Goal: Task Accomplishment & Management: Complete application form

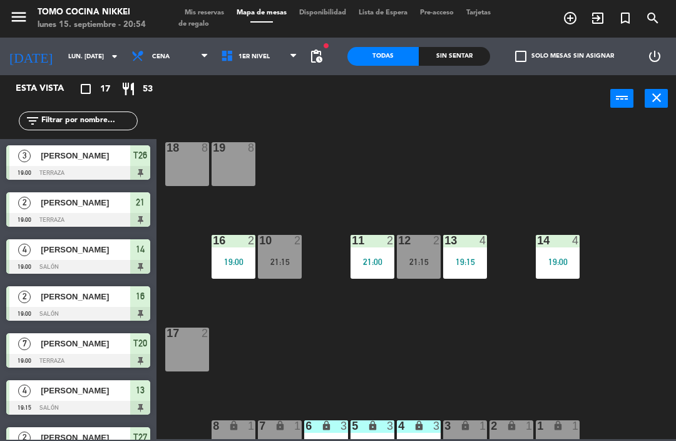
click at [447, 58] on div "Sin sentar" at bounding box center [454, 56] width 71 height 19
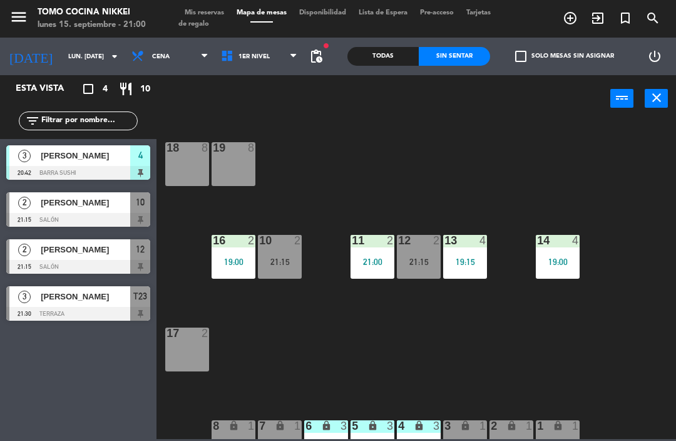
click at [432, 432] on div "3" at bounding box center [440, 426] width 21 height 12
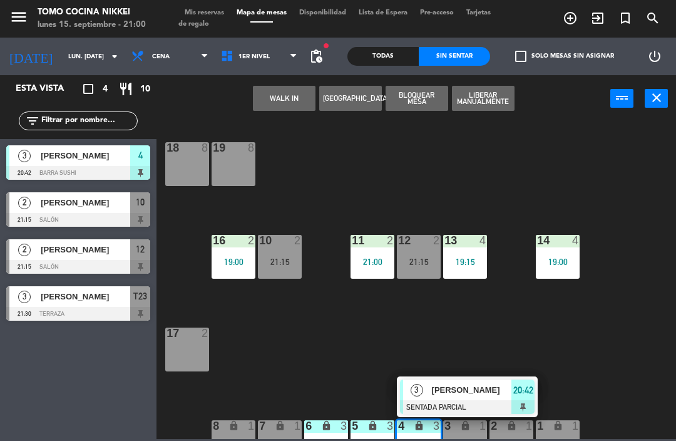
click at [455, 406] on div at bounding box center [467, 407] width 135 height 14
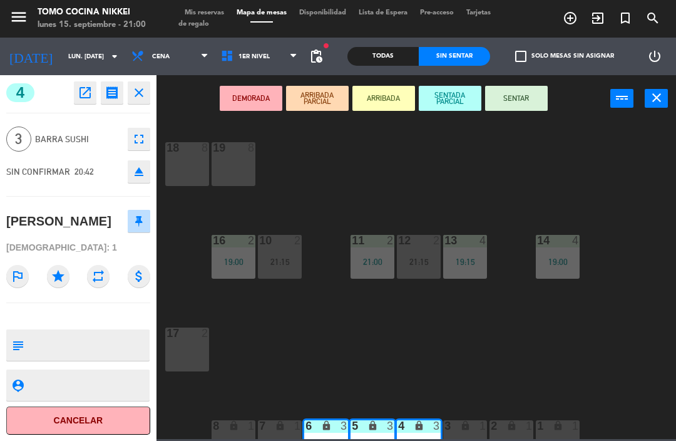
click at [519, 106] on button "SENTAR" at bounding box center [516, 98] width 63 height 25
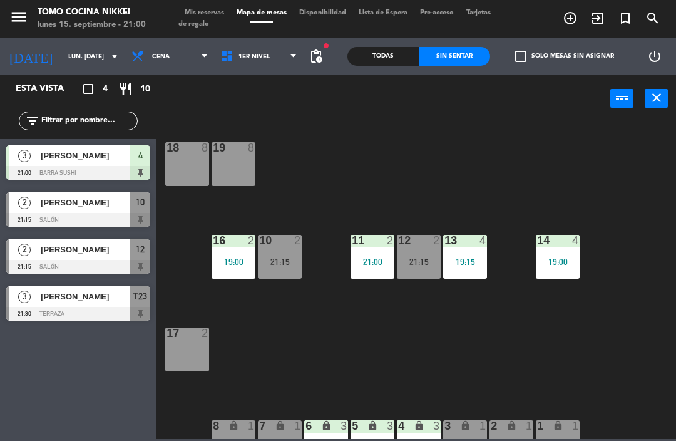
click at [552, 152] on div "18 8 19 8 16 2 19:00 10 2 21:15 11 2 21:00 12 2 21:15 13 4 19:15 14 4 19:00 17 …" at bounding box center [419, 279] width 513 height 319
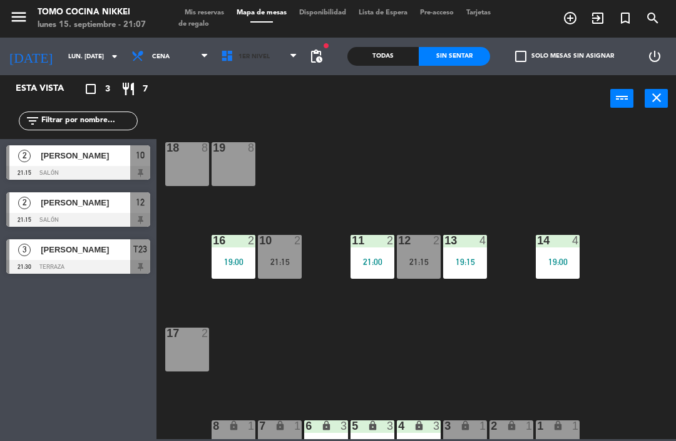
click at [282, 69] on span "1er Nivel" at bounding box center [260, 57] width 90 height 28
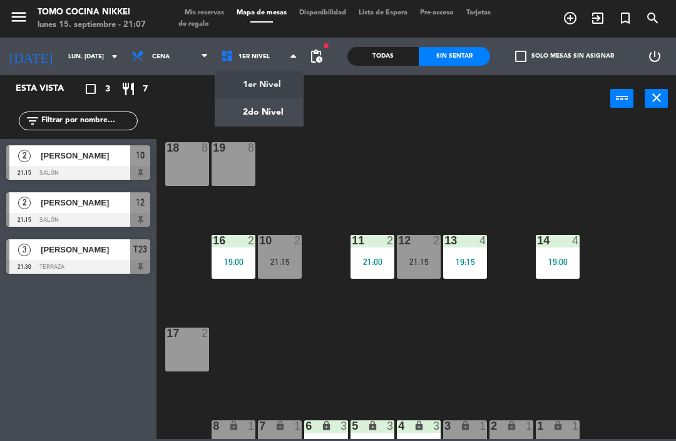
click at [276, 106] on ng-component "menu Tomo Cocina Nikkei lunes 15. septiembre - 21:07 Mis reservas Mapa de mesas…" at bounding box center [338, 219] width 676 height 439
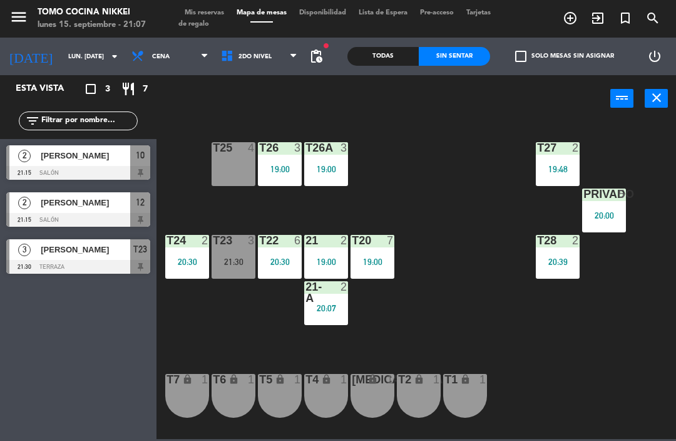
click at [568, 170] on div "19:48" at bounding box center [558, 169] width 44 height 9
click at [653, 147] on div "T27 2 19:48 T25 4 T26A 3 19:00 T26 3 19:00 Privado 5 20:00 T24 2 20:30 T23 3 21…" at bounding box center [419, 279] width 513 height 319
click at [553, 259] on div "20:39" at bounding box center [558, 261] width 44 height 9
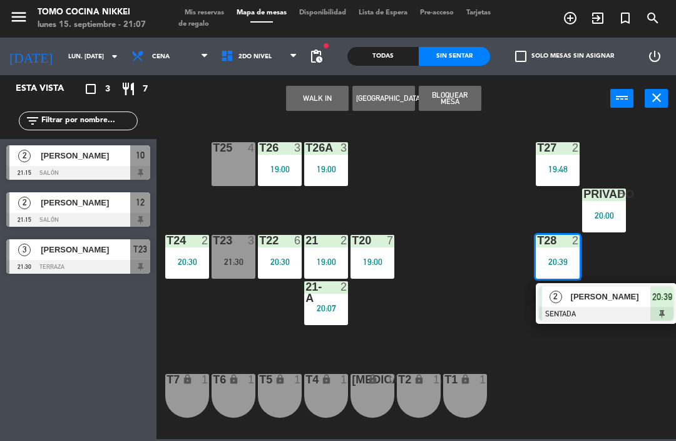
click at [573, 299] on span "[PERSON_NAME]" at bounding box center [611, 296] width 80 height 13
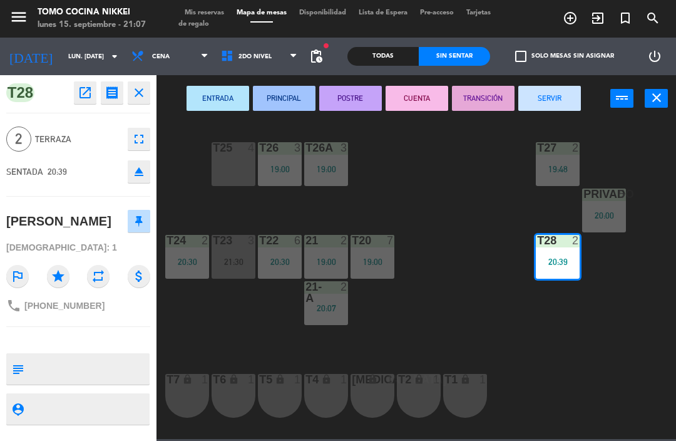
click at [562, 93] on button "SERVIR" at bounding box center [550, 98] width 63 height 25
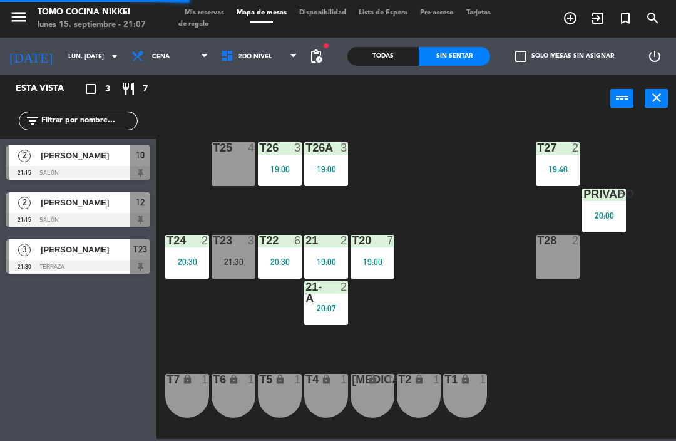
click at [339, 246] on div "2" at bounding box center [347, 240] width 21 height 11
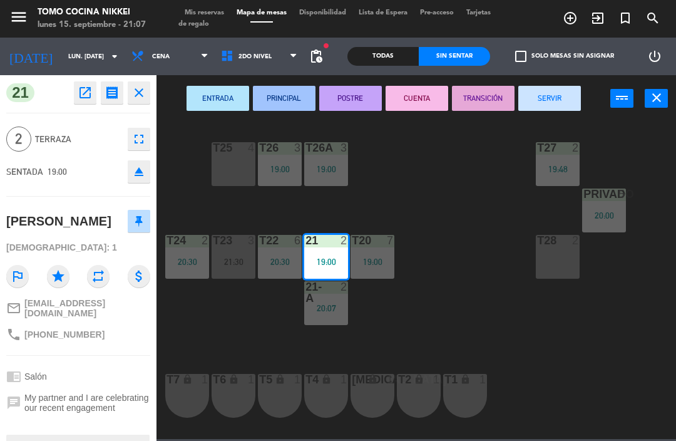
click at [554, 97] on button "SERVIR" at bounding box center [550, 98] width 63 height 25
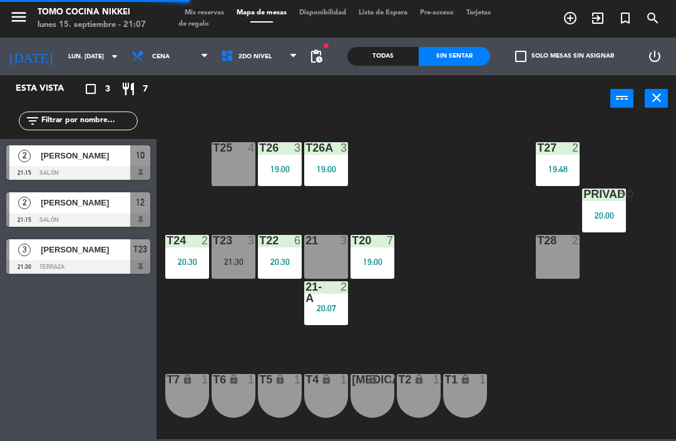
click at [321, 308] on div "20:07" at bounding box center [326, 308] width 44 height 9
click at [486, 210] on div "T27 2 19:48 T25 4 T26A 3 19:00 T26 3 19:00 Privado 5 20:00 T24 2 20:30 T23 3 21…" at bounding box center [419, 279] width 513 height 319
click at [354, 151] on div "3" at bounding box center [347, 147] width 21 height 11
click at [452, 145] on div "T27 2 19:48 T25 4 T26A 3 19:00 T26 3 19:00 Privado 5 20:00 T24 2 20:30 T23 3 21…" at bounding box center [419, 279] width 513 height 319
click at [285, 251] on div "T22 6 20:30" at bounding box center [280, 257] width 44 height 44
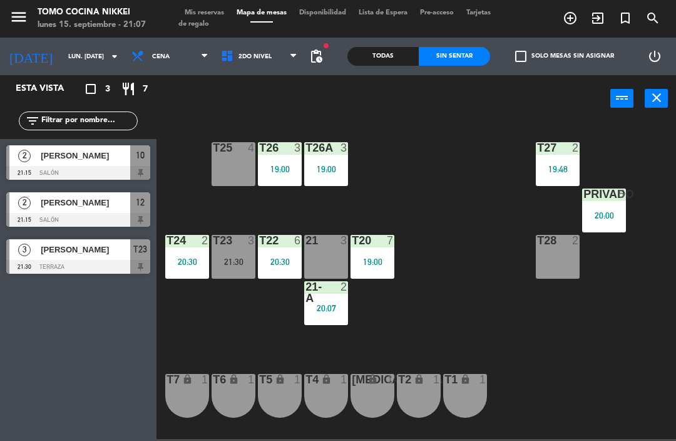
click at [643, 177] on div "T27 2 19:48 T25 4 T26A 3 19:00 T26 3 19:00 Privado 5 20:00 T24 2 20:30 T23 3 21…" at bounding box center [419, 279] width 513 height 319
click at [604, 212] on div "20:00" at bounding box center [604, 215] width 44 height 9
click at [652, 168] on div "T27 2 19:48 T25 4 T26A 3 19:00 T26 3 19:00 Privado 5 20:00 T24 2 20:30 T23 3 21…" at bounding box center [419, 279] width 513 height 319
click at [567, 162] on div "T27 2 19:48" at bounding box center [558, 164] width 44 height 44
click at [482, 210] on div "T27 2 19:48 T25 4 T26A 3 19:00 T26 3 19:00 Privado 5 20:00 T24 2 20:30 T23 3 21…" at bounding box center [419, 279] width 513 height 319
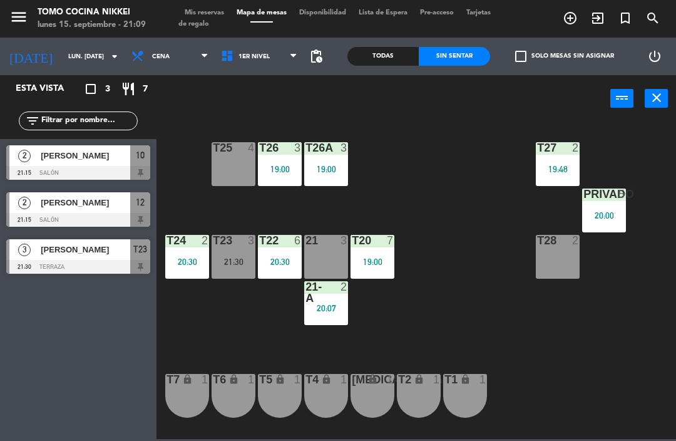
click at [238, 259] on div "21:30" at bounding box center [234, 261] width 44 height 9
click at [423, 231] on div "T27 2 19:48 T25 4 T26A 3 19:00 T26 3 19:00 Privado 5 20:00 T24 2 20:30 T23 3 21…" at bounding box center [419, 279] width 513 height 319
click at [244, 68] on span "1er Nivel" at bounding box center [260, 57] width 90 height 28
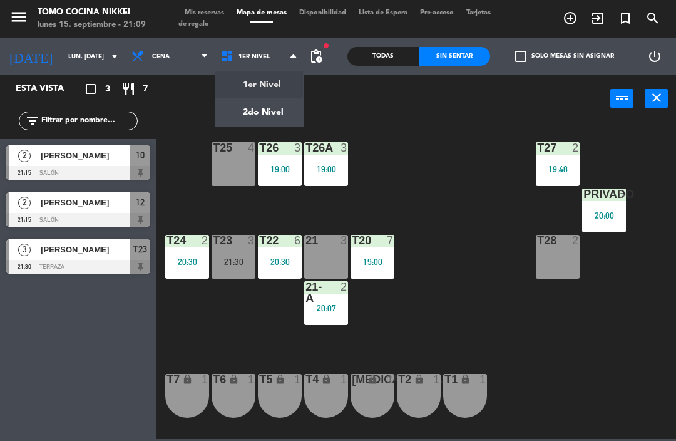
click at [256, 118] on ng-component "menu Tomo Cocina Nikkei lunes 15. septiembre - 21:09 Mis reservas Mapa de mesas…" at bounding box center [338, 219] width 676 height 439
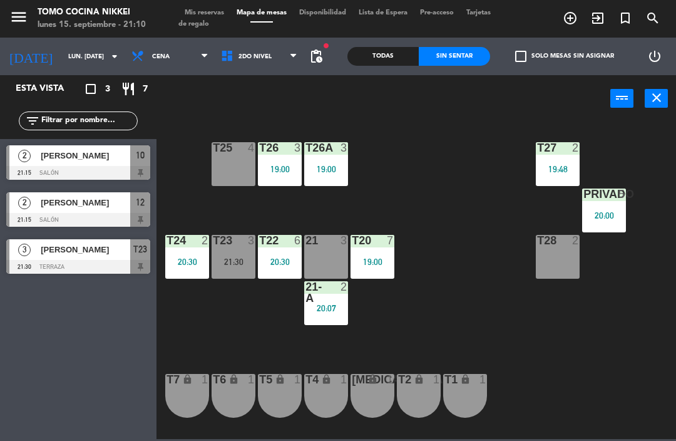
click at [269, 68] on span "2do Nivel" at bounding box center [260, 57] width 90 height 28
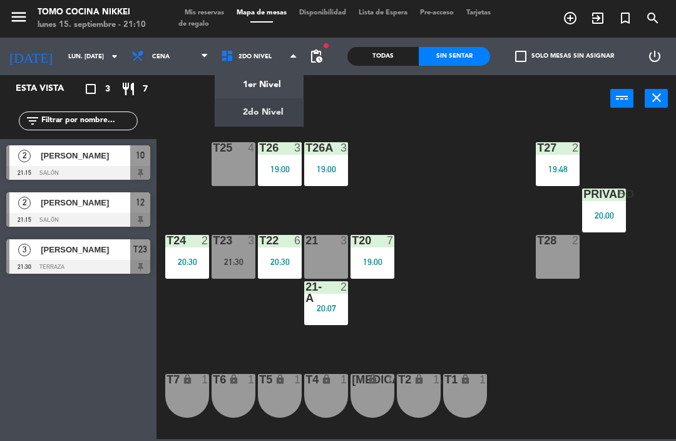
click at [268, 89] on ng-component "menu Tomo Cocina Nikkei lunes 15. septiembre - 21:10 Mis reservas Mapa de mesas…" at bounding box center [338, 219] width 676 height 439
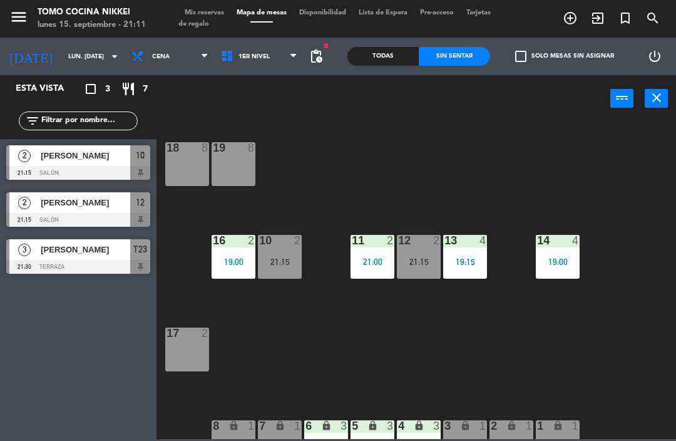
click at [408, 267] on div "12 2 21:15" at bounding box center [419, 257] width 44 height 44
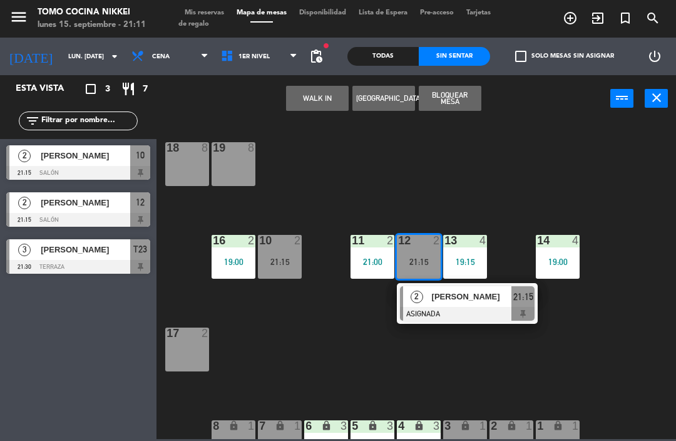
click at [452, 302] on span "[PERSON_NAME]" at bounding box center [472, 296] width 80 height 13
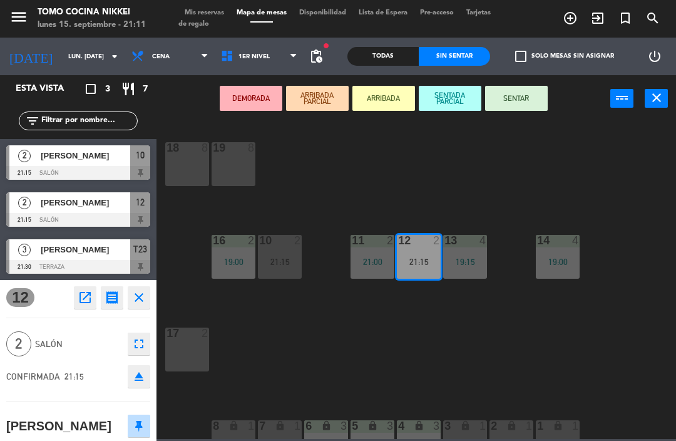
click at [534, 103] on button "SENTAR" at bounding box center [516, 98] width 63 height 25
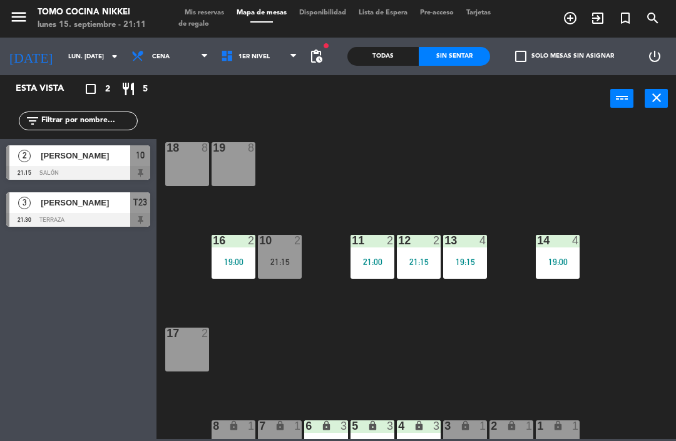
click at [415, 249] on div "12 2 21:15" at bounding box center [419, 257] width 44 height 44
click at [428, 324] on div "18 8 19 8 16 2 19:00 10 2 21:15 11 2 21:00 12 2 21:15 13 4 19:15 14 4 19:00 17 …" at bounding box center [419, 279] width 513 height 319
click at [424, 260] on div "21:15" at bounding box center [419, 261] width 44 height 9
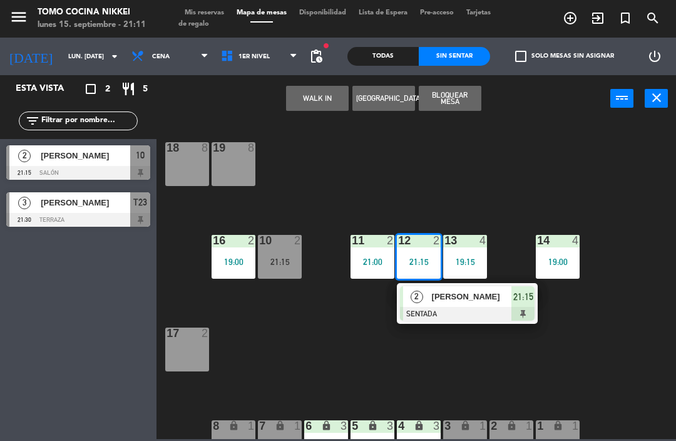
click at [451, 305] on div "[PERSON_NAME]" at bounding box center [471, 296] width 81 height 21
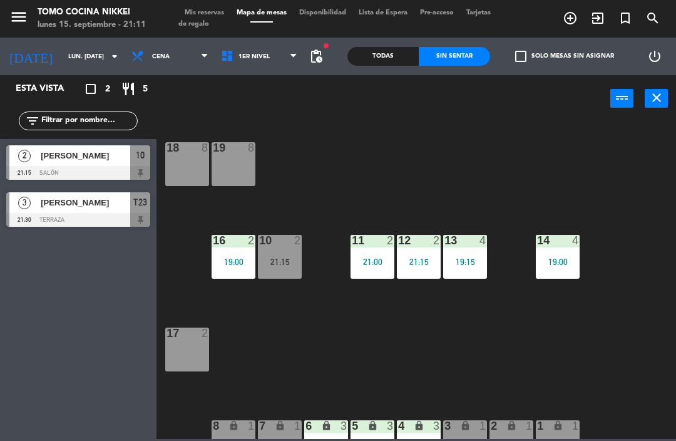
click at [212, 13] on span "Mis reservas" at bounding box center [204, 12] width 52 height 7
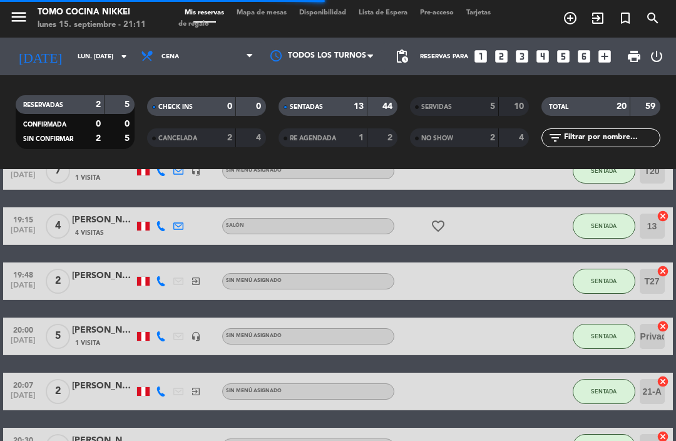
scroll to position [336, 0]
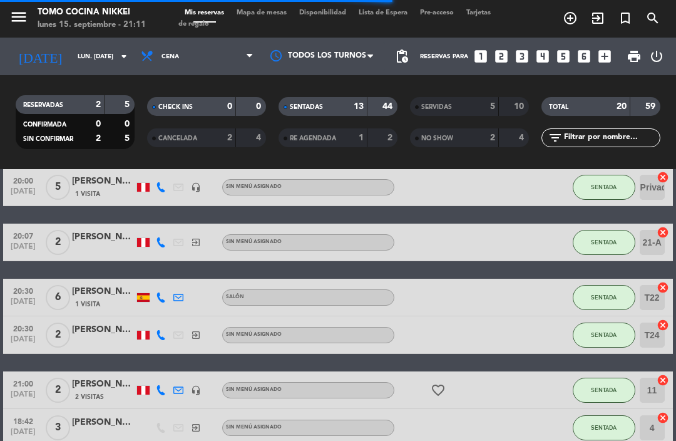
click at [435, 384] on icon "favorite_border" at bounding box center [438, 390] width 15 height 15
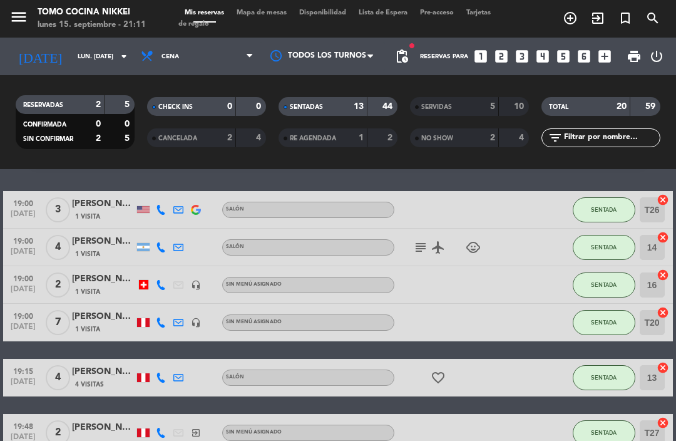
scroll to position [35, 0]
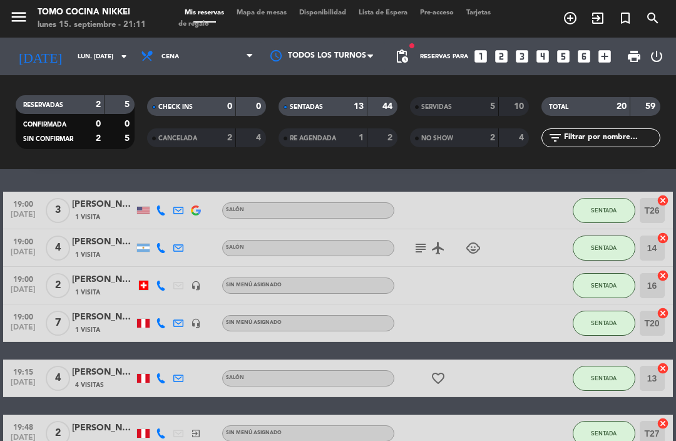
click at [602, 286] on span "SENTADA" at bounding box center [604, 285] width 26 height 7
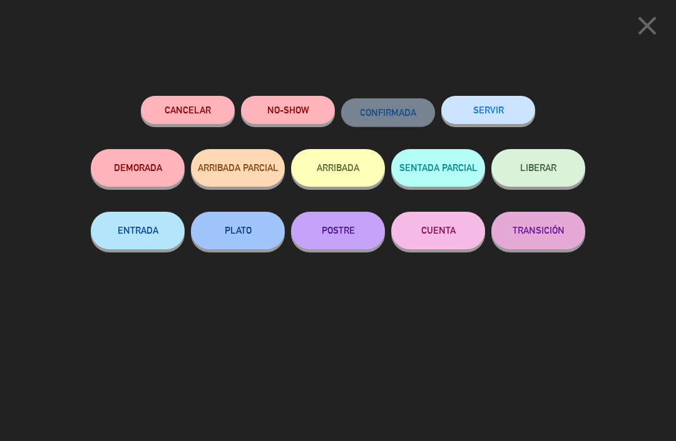
click at [500, 108] on button "SERVIR" at bounding box center [489, 110] width 94 height 28
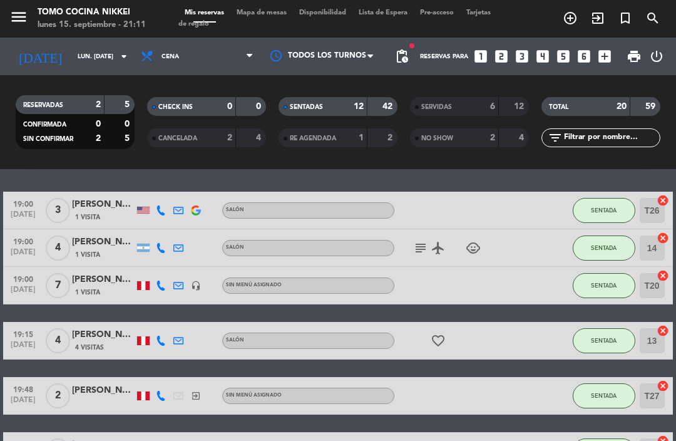
click at [269, 16] on span "Mapa de mesas" at bounding box center [261, 12] width 63 height 7
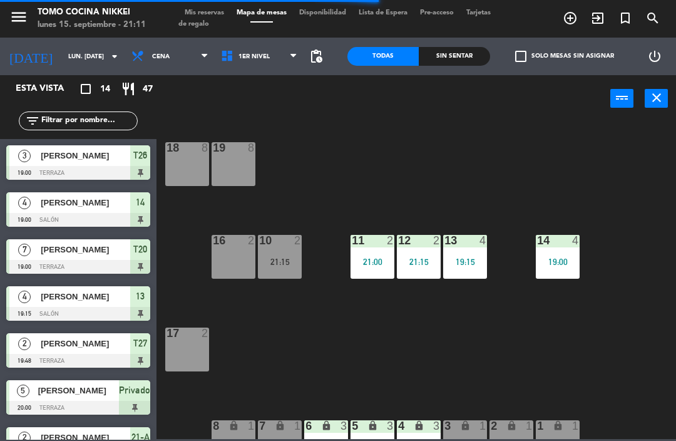
click at [458, 61] on div "Sin sentar" at bounding box center [454, 56] width 71 height 19
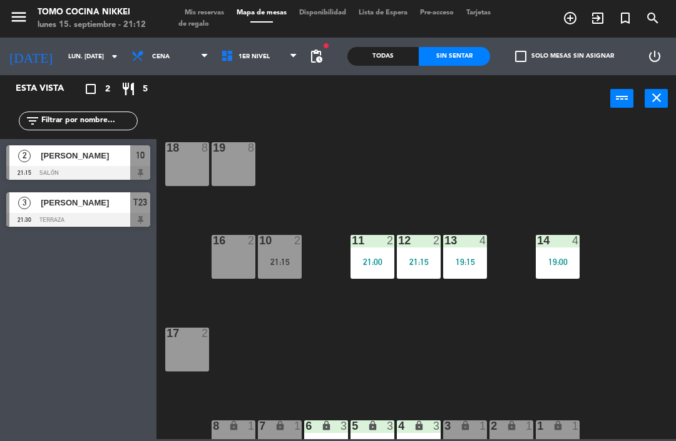
click at [586, 1] on div "menu Tomo Cocina Nikkei lunes 15. septiembre - 21:12 Mis reservas Mapa de mesas…" at bounding box center [338, 19] width 676 height 38
click at [418, 155] on div "18 8 19 8 16 2 10 2 21:15 11 2 21:00 12 2 21:15 13 4 19:15 14 4 19:00 17 2 7 lo…" at bounding box center [419, 279] width 513 height 319
click at [261, 69] on span "1er Nivel" at bounding box center [260, 57] width 90 height 28
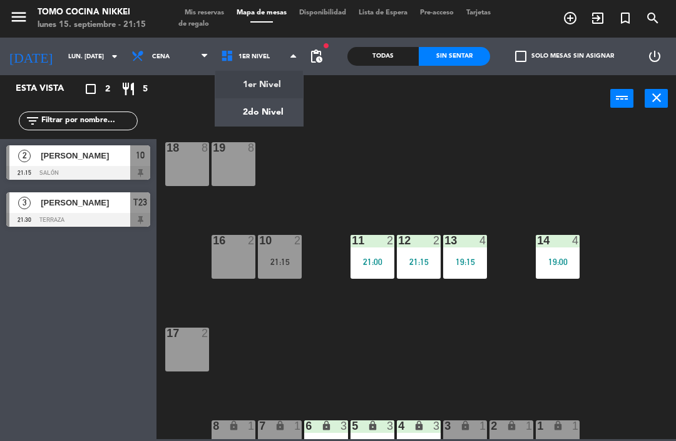
click at [264, 118] on ng-component "menu Tomo Cocina Nikkei lunes 15. septiembre - 21:15 Mis reservas Mapa de mesas…" at bounding box center [338, 219] width 676 height 439
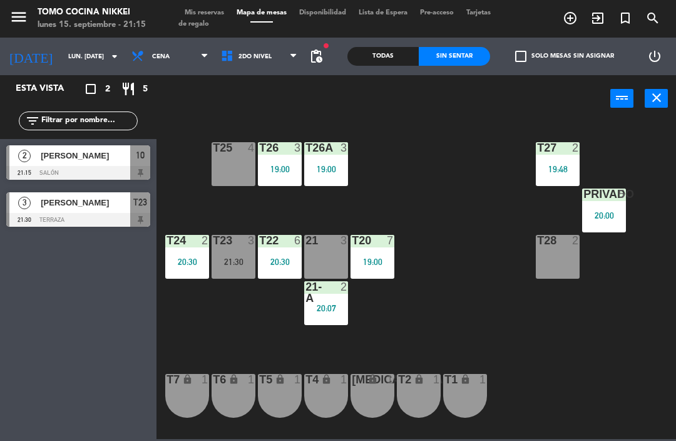
click at [273, 54] on span "2do Nivel" at bounding box center [260, 57] width 90 height 28
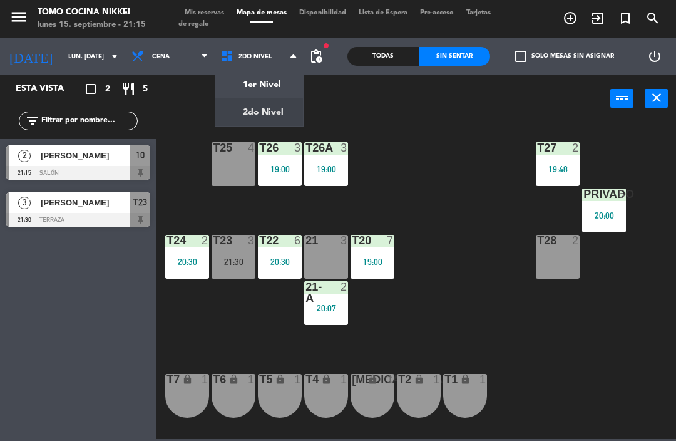
click at [275, 83] on ng-component "menu Tomo Cocina Nikkei lunes 15. septiembre - 21:15 Mis reservas Mapa de mesas…" at bounding box center [338, 219] width 676 height 439
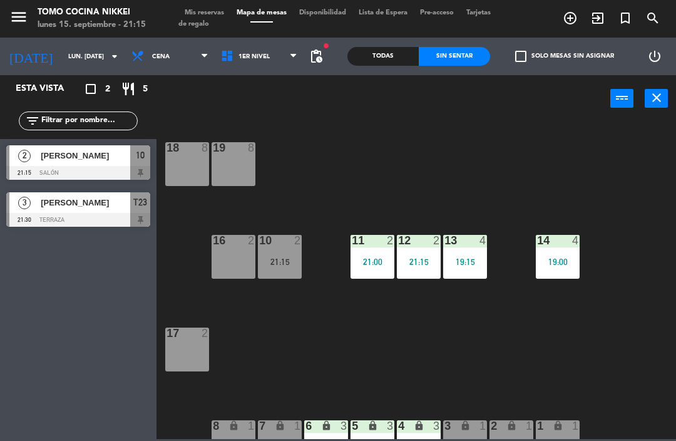
click at [285, 265] on div "21:15" at bounding box center [280, 261] width 44 height 9
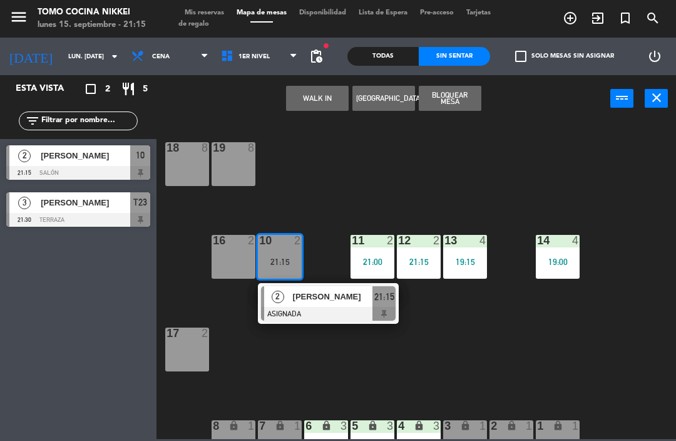
click at [351, 311] on div at bounding box center [328, 314] width 135 height 14
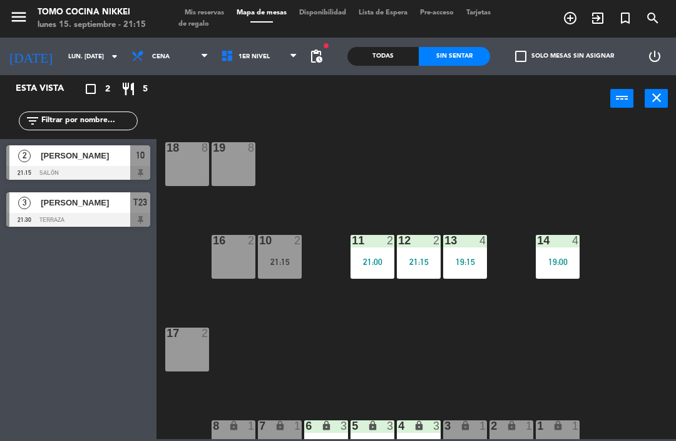
click at [260, 56] on span "1er Nivel" at bounding box center [254, 56] width 31 height 7
click at [266, 105] on ng-component "menu Tomo Cocina Nikkei lunes 15. septiembre - 21:15 Mis reservas Mapa de mesas…" at bounding box center [338, 219] width 676 height 439
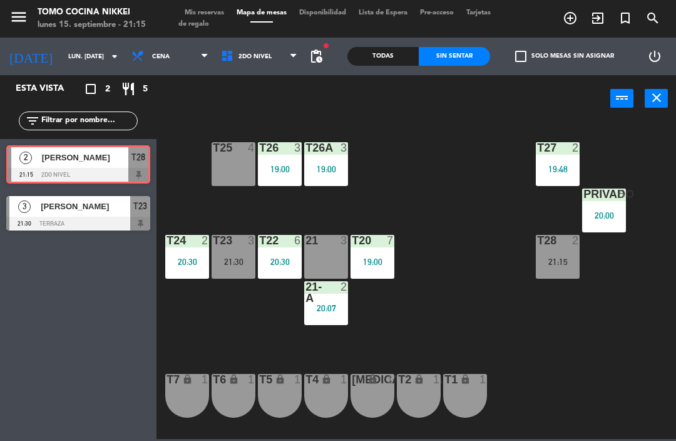
click at [556, 259] on div "21:15" at bounding box center [558, 261] width 44 height 9
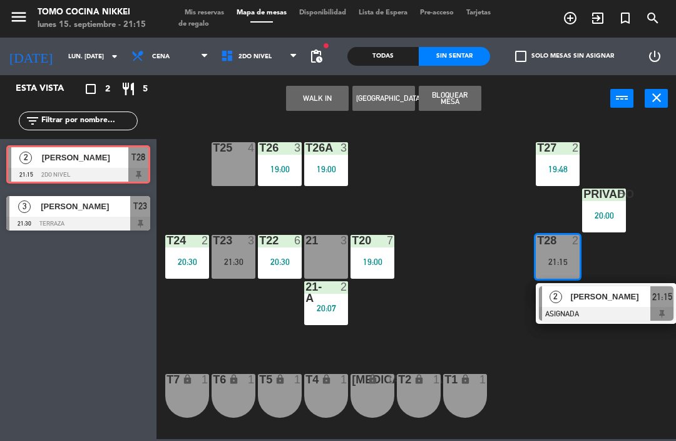
click at [584, 306] on div "[PERSON_NAME]" at bounding box center [610, 296] width 81 height 21
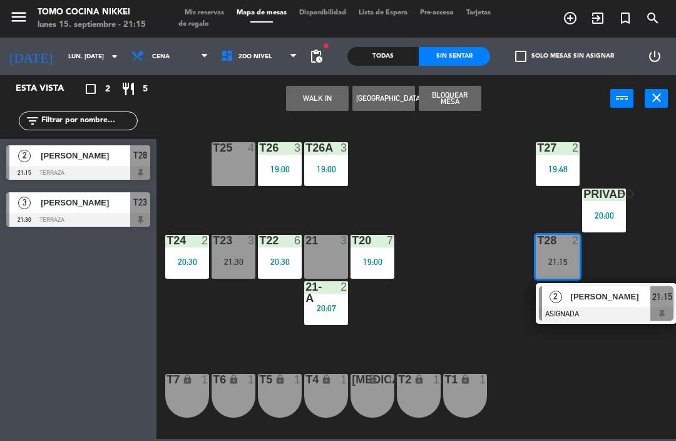
click at [579, 303] on span "[PERSON_NAME]" at bounding box center [611, 296] width 80 height 13
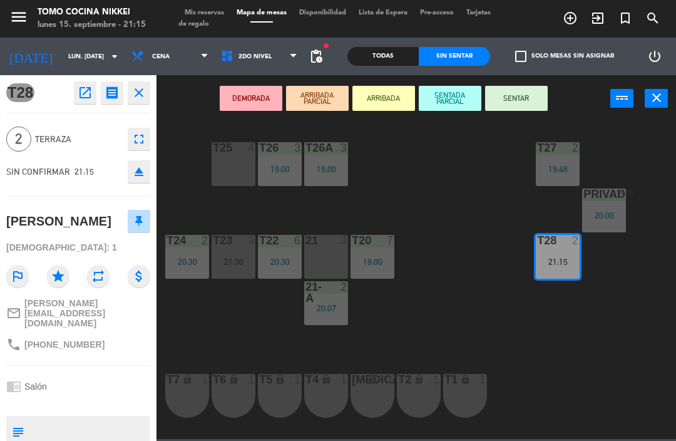
click at [526, 95] on button "SENTAR" at bounding box center [516, 98] width 63 height 25
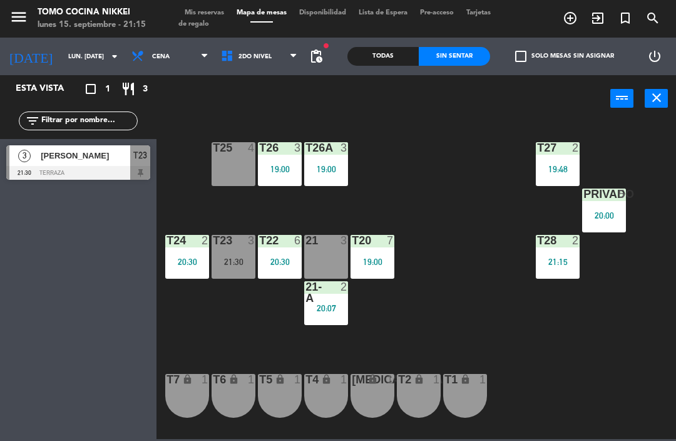
click at [235, 161] on div "T25 4" at bounding box center [234, 164] width 44 height 44
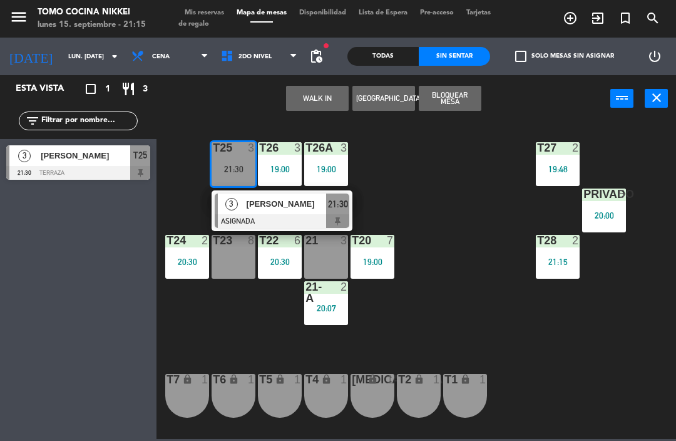
click at [304, 217] on div at bounding box center [282, 221] width 135 height 14
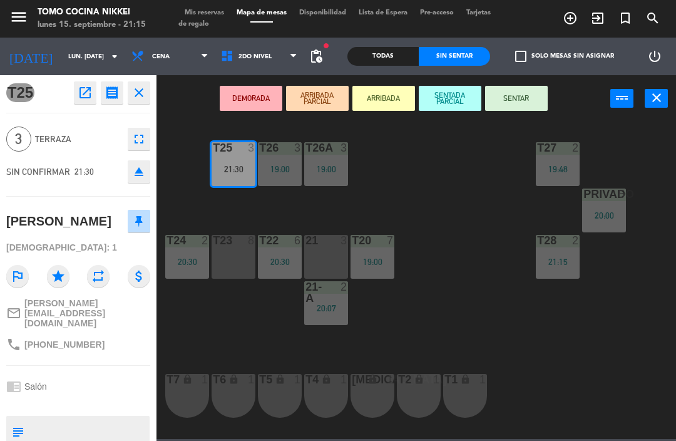
click at [520, 100] on button "SENTAR" at bounding box center [516, 98] width 63 height 25
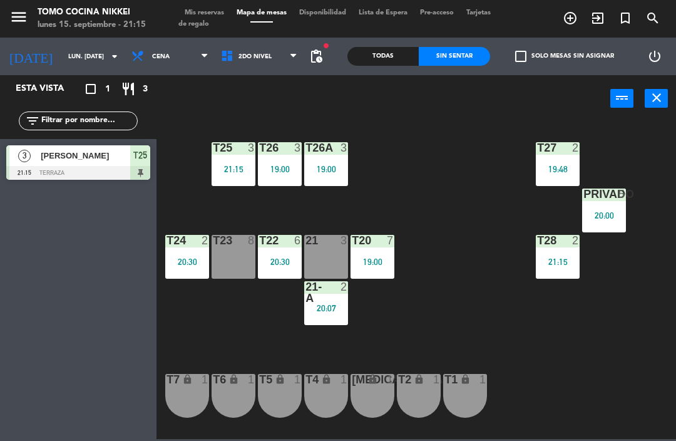
click at [447, 185] on div "T27 2 19:48 T25 3 21:15 T26A 3 19:00 T26 3 19:00 Privado 5 20:00 T24 2 20:30 T2…" at bounding box center [419, 279] width 513 height 319
click at [277, 56] on span "2do Nivel" at bounding box center [260, 57] width 90 height 28
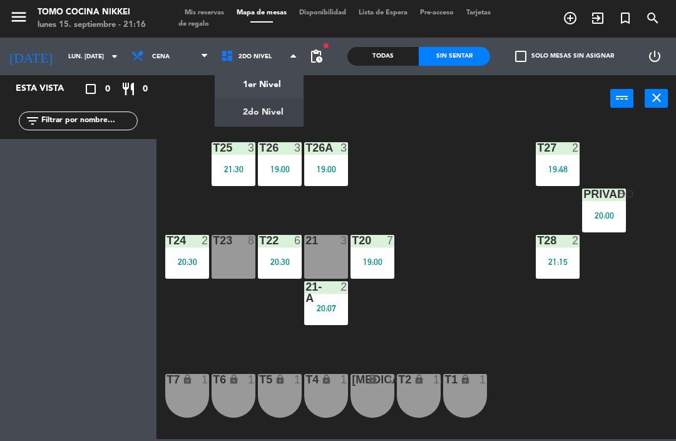
click at [282, 89] on ng-component "menu Tomo Cocina Nikkei lunes 15. septiembre - 21:16 Mis reservas Mapa de mesas…" at bounding box center [338, 219] width 676 height 439
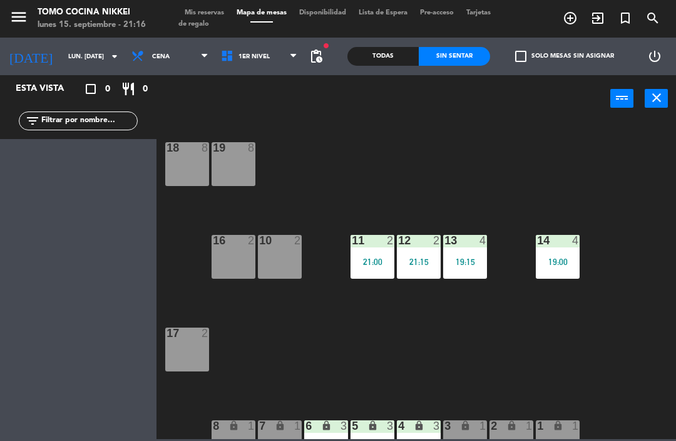
click at [288, 261] on div "10 2" at bounding box center [280, 257] width 44 height 44
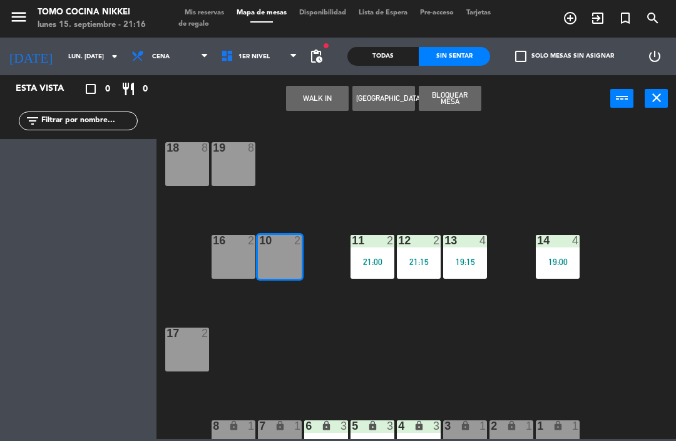
click at [323, 103] on button "WALK IN" at bounding box center [317, 98] width 63 height 25
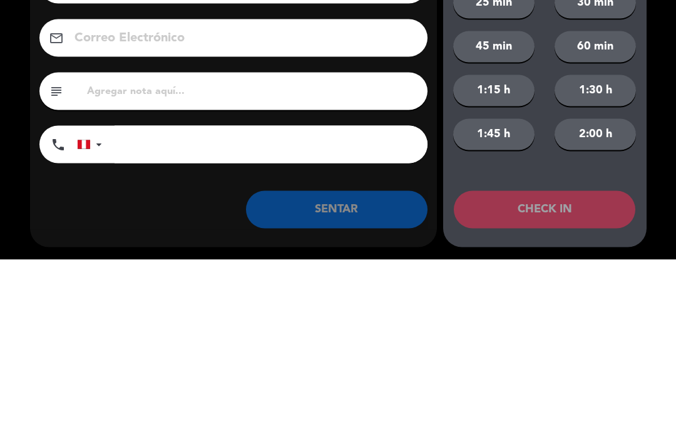
type input "Sienna freed"
click at [261, 307] on input "tel" at bounding box center [271, 326] width 313 height 38
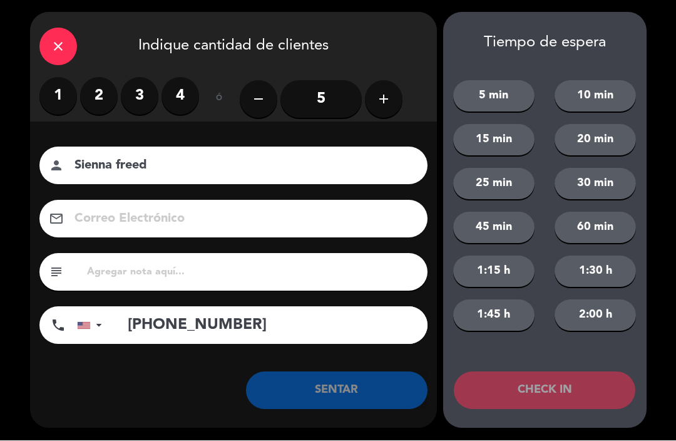
type input "[PHONE_NUMBER]"
click at [103, 104] on label "2" at bounding box center [99, 97] width 38 height 38
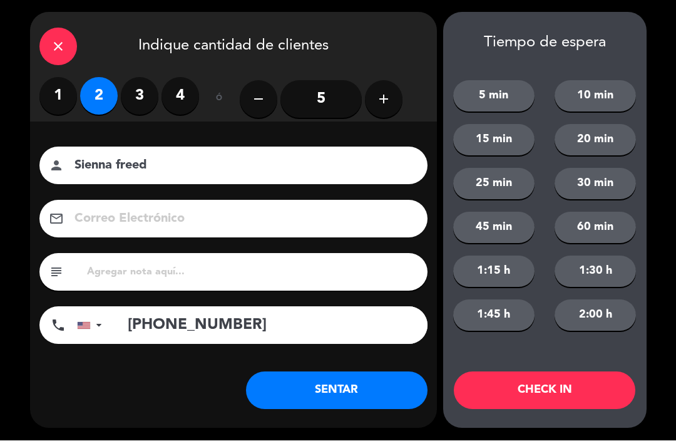
click at [348, 372] on button "SENTAR" at bounding box center [337, 391] width 182 height 38
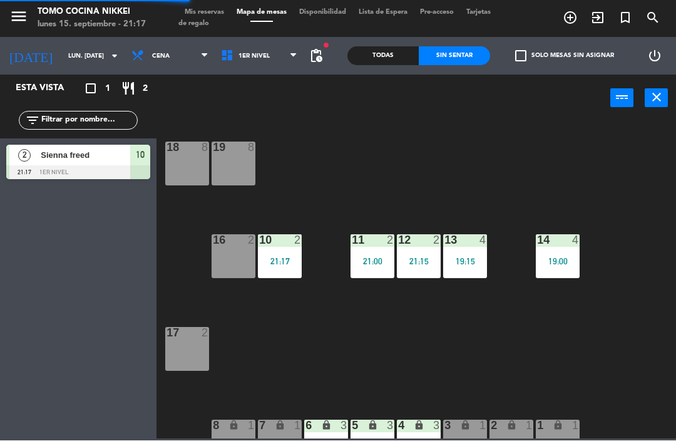
click at [669, 262] on div "18 8 19 8 16 2 10 2 21:17 11 2 21:00 12 2 21:15 13 4 19:15 14 4 19:00 17 2 7 lo…" at bounding box center [419, 279] width 513 height 319
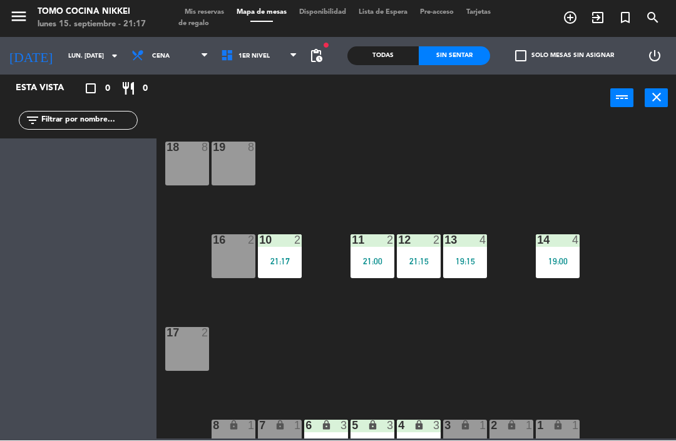
click at [199, 13] on span "Mis reservas" at bounding box center [204, 12] width 52 height 7
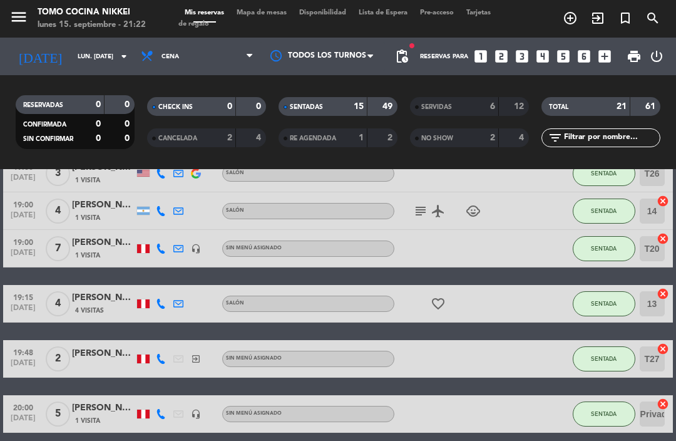
scroll to position [89, 0]
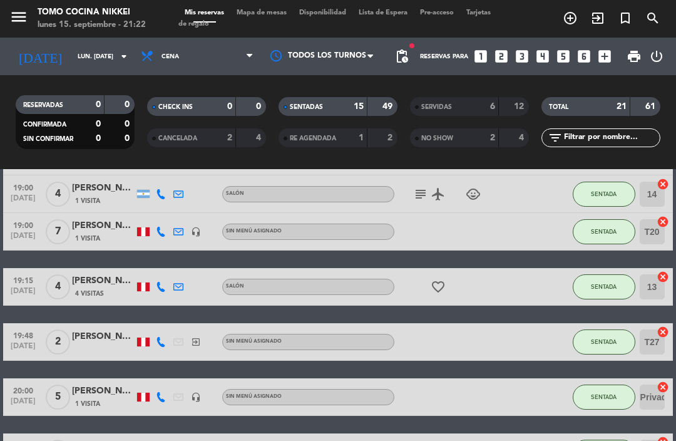
click at [617, 270] on div "SENTADA" at bounding box center [604, 286] width 63 height 37
click at [612, 292] on button "SENTADA" at bounding box center [604, 286] width 63 height 25
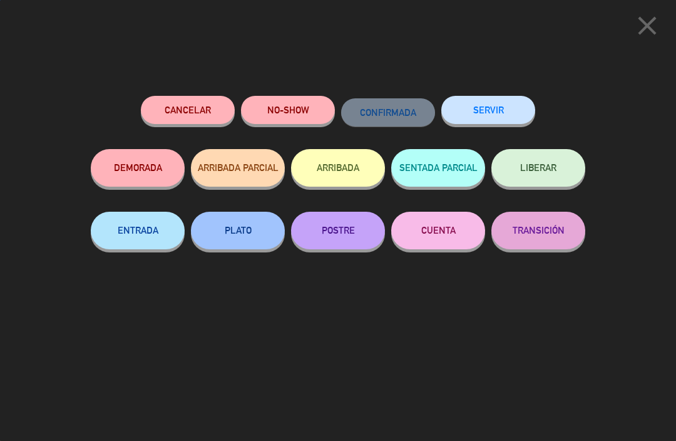
click at [512, 108] on button "SERVIR" at bounding box center [489, 110] width 94 height 28
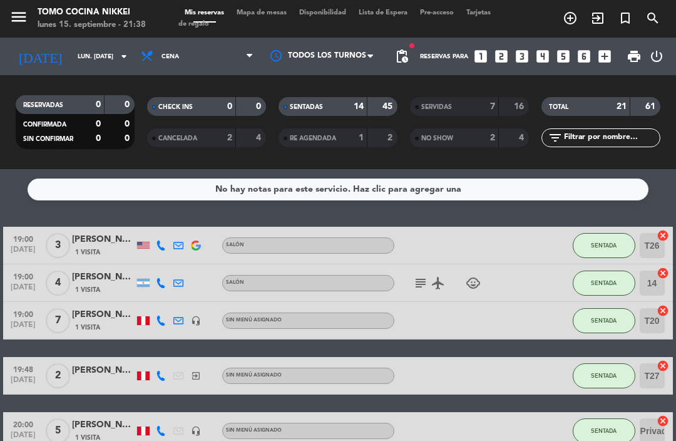
scroll to position [0, 0]
click at [264, 19] on div "Mis reservas Mapa de mesas Disponibilidad Lista de Espera Pre-acceso Tarjetas d…" at bounding box center [337, 19] width 319 height 23
click at [276, 27] on div "menu Tomo Cocina Nikkei lunes 15. septiembre - 21:38 Mis reservas Mapa de mesas…" at bounding box center [338, 19] width 676 height 38
click at [271, 21] on div "Mis reservas Mapa de mesas Disponibilidad Lista de Espera Pre-acceso Tarjetas d…" at bounding box center [337, 19] width 319 height 23
click at [285, 11] on span "Mapa de mesas" at bounding box center [261, 12] width 63 height 7
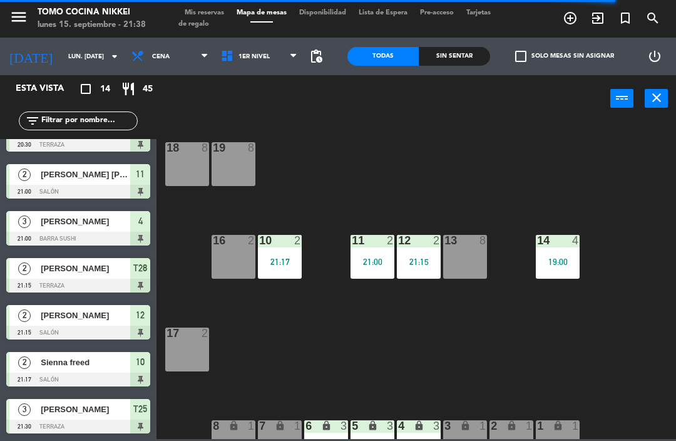
click at [390, 260] on div "21:00" at bounding box center [373, 261] width 44 height 9
click at [512, 208] on div "18 8 19 8 16 2 10 2 21:17 11 2 21:00 12 2 21:15 13 8 14 4 19:00 17 2 7 lock 1 8…" at bounding box center [419, 279] width 513 height 319
click at [415, 261] on div "21:15" at bounding box center [419, 261] width 44 height 9
click at [558, 215] on div "18 8 19 8 16 2 10 2 21:17 11 2 21:00 12 2 21:15 13 8 14 4 19:00 17 2 7 lock 1 8…" at bounding box center [419, 279] width 513 height 319
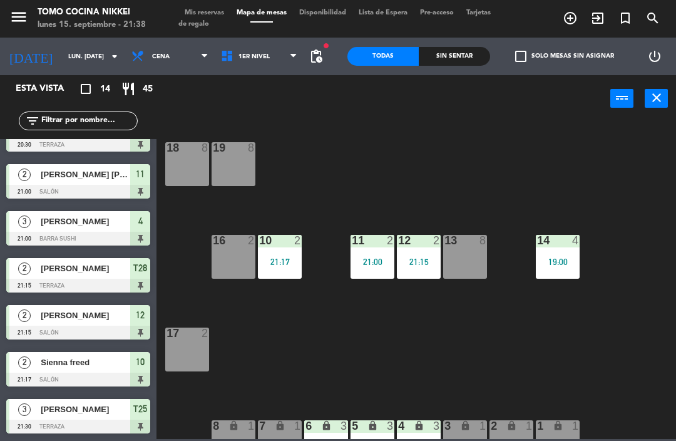
click at [566, 257] on div "19:00" at bounding box center [558, 261] width 44 height 9
click at [632, 202] on div "18 8 19 8 16 2 10 2 21:17 11 2 21:00 12 2 21:15 13 8 14 4 19:00 17 2 7 lock 1 8…" at bounding box center [419, 279] width 513 height 319
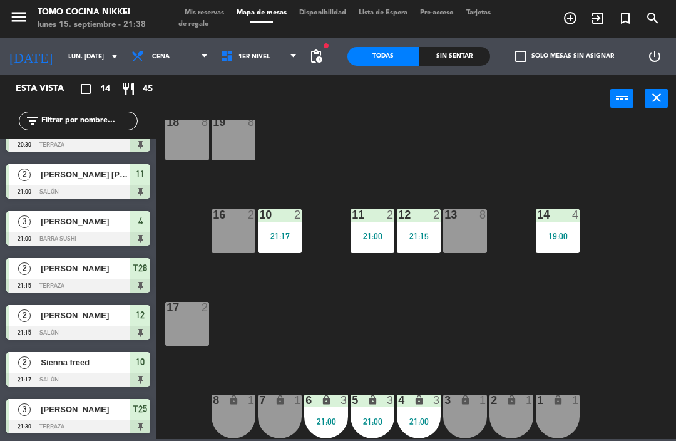
scroll to position [26, 0]
click at [62, 49] on input "lun. [DATE]" at bounding box center [105, 56] width 86 height 19
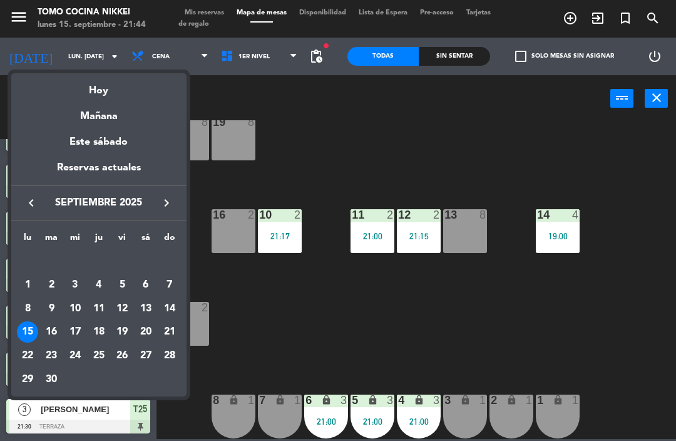
click at [88, 126] on div "Este sábado" at bounding box center [98, 142] width 175 height 35
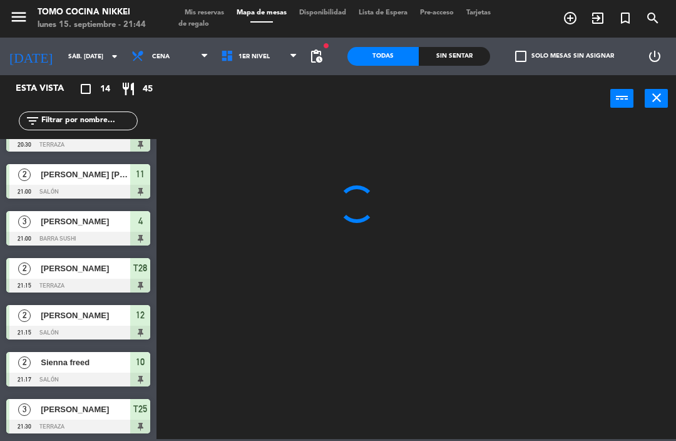
scroll to position [0, 0]
click at [62, 63] on input "sáb. [DATE]" at bounding box center [105, 56] width 86 height 19
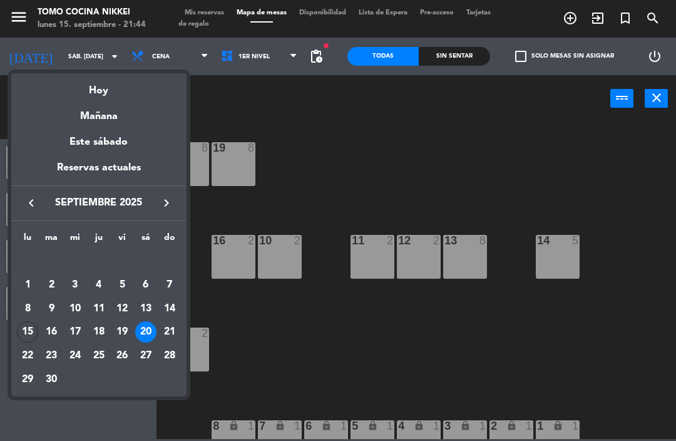
click at [79, 117] on div "Mañana" at bounding box center [98, 112] width 175 height 26
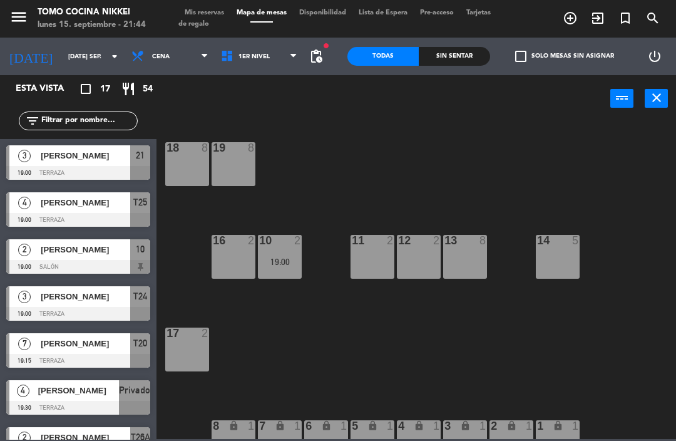
click at [131, 61] on icon at bounding box center [140, 56] width 18 height 14
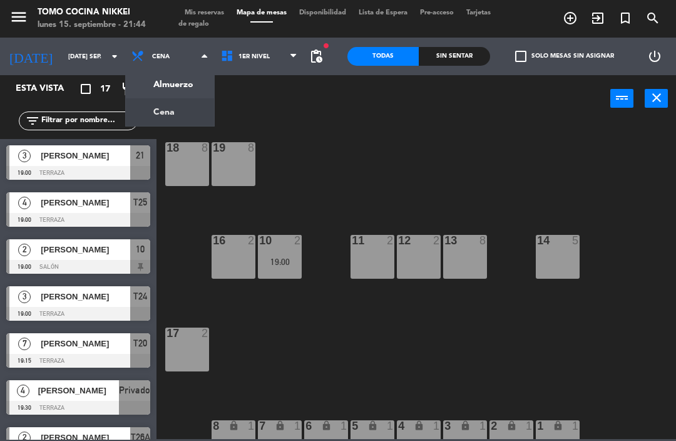
click at [132, 86] on ng-component "menu Tomo Cocina Nikkei lunes 15. septiembre - 21:44 Mis reservas Mapa de mesas…" at bounding box center [338, 219] width 676 height 439
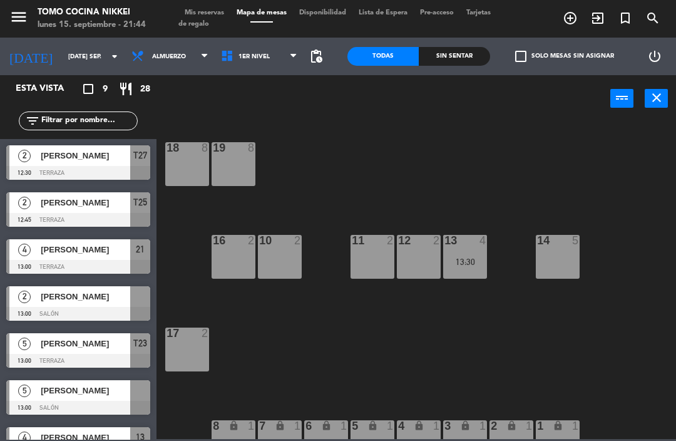
click at [62, 66] on input "[DATE] sep." at bounding box center [105, 56] width 86 height 19
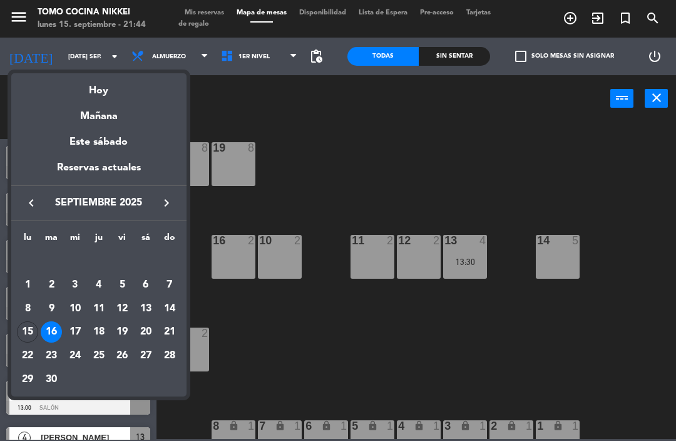
click at [92, 92] on div "Hoy" at bounding box center [98, 86] width 175 height 26
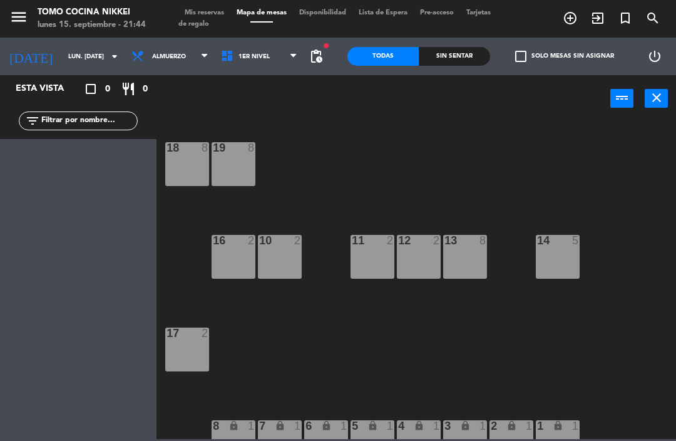
click at [125, 47] on span "Almuerzo" at bounding box center [170, 57] width 90 height 28
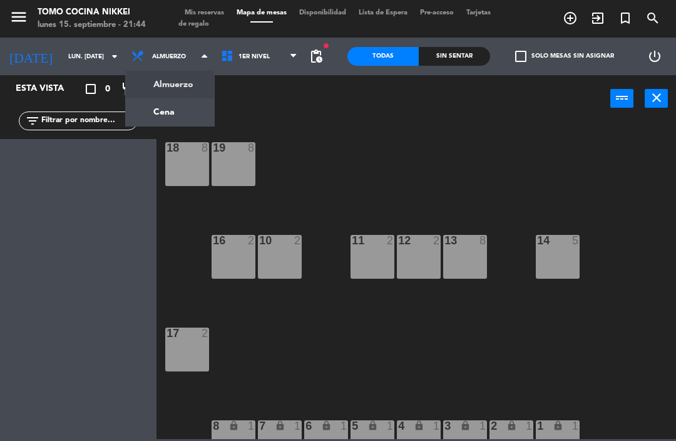
click at [142, 108] on ng-component "menu Tomo Cocina Nikkei lunes 15. septiembre - 21:44 Mis reservas Mapa de mesas…" at bounding box center [338, 219] width 676 height 439
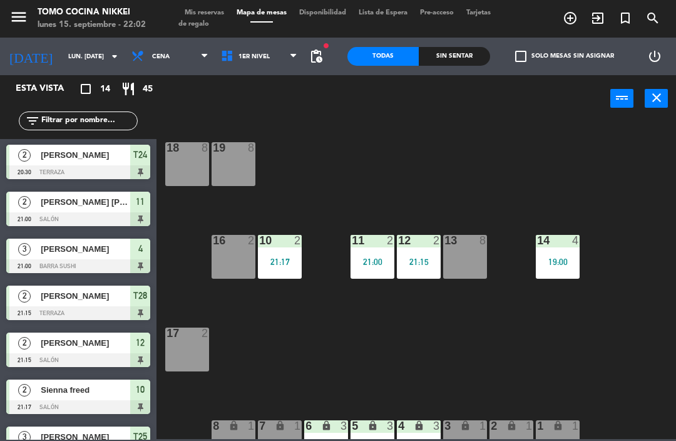
scroll to position [340, 0]
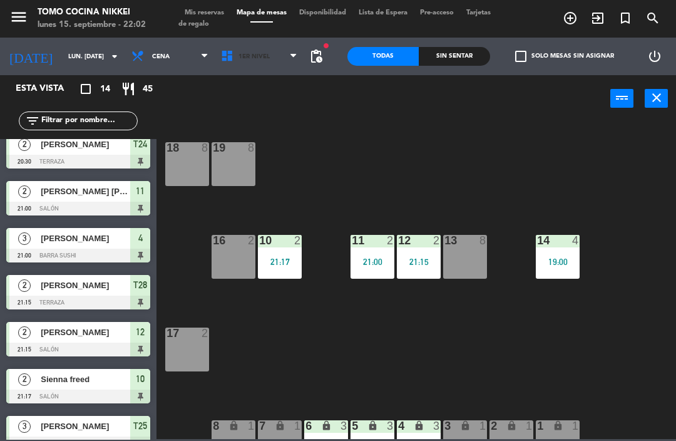
click at [279, 66] on span "1er Nivel" at bounding box center [260, 57] width 90 height 28
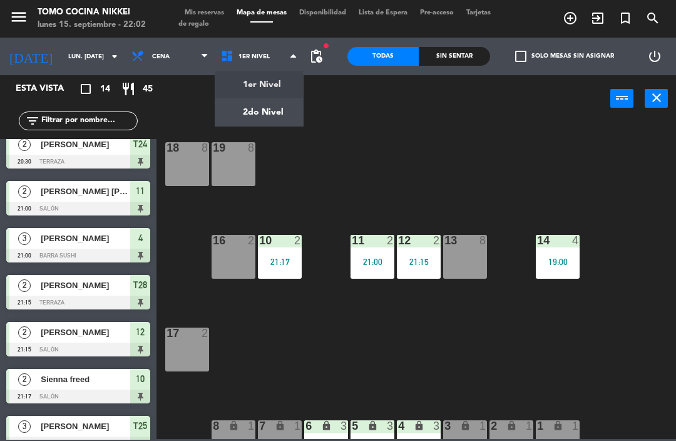
click at [296, 121] on ng-component "menu Tomo Cocina Nikkei lunes 15. septiembre - 22:02 Mis reservas Mapa de mesas…" at bounding box center [338, 219] width 676 height 439
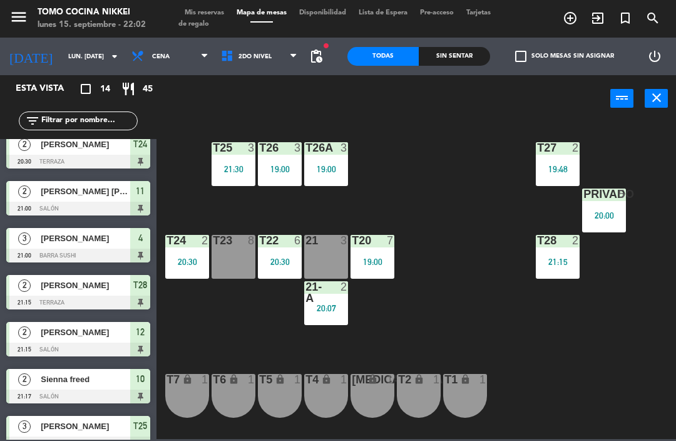
click at [280, 181] on div "T26 3 19:00" at bounding box center [280, 164] width 44 height 44
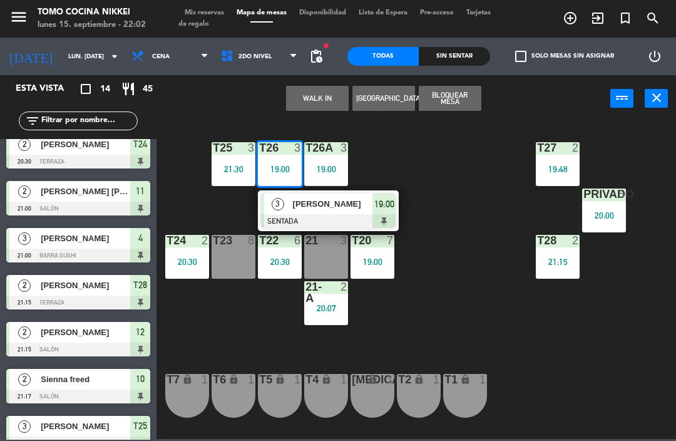
click at [371, 205] on span "[PERSON_NAME]" at bounding box center [333, 203] width 80 height 13
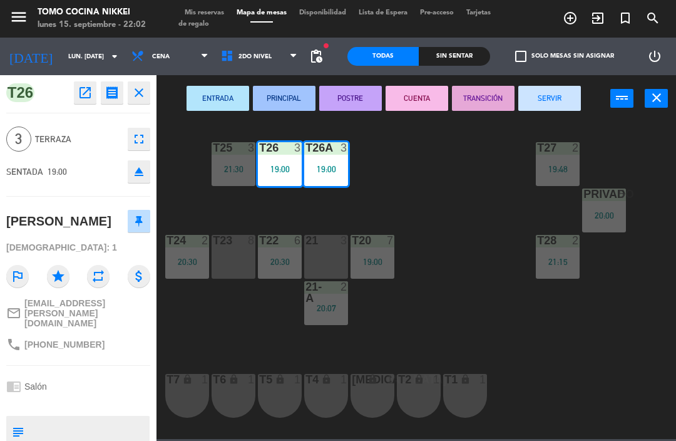
click at [562, 100] on button "SERVIR" at bounding box center [550, 98] width 63 height 25
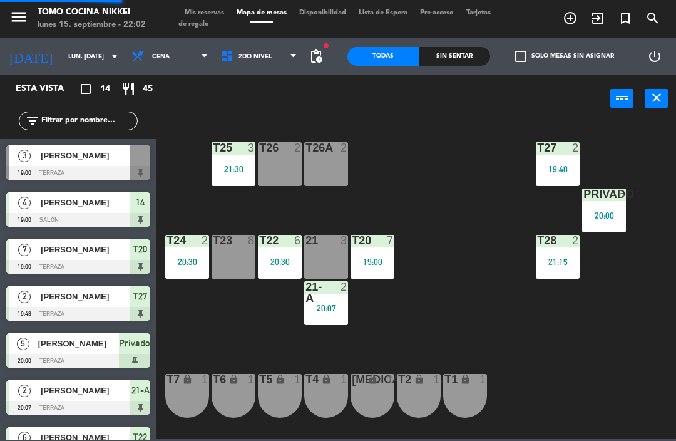
click at [477, 188] on div "T27 2 19:48 T25 3 21:30 T26A 2 T26 2 Privado 5 20:00 T24 2 20:30 T23 8 T22 6 20…" at bounding box center [419, 279] width 513 height 319
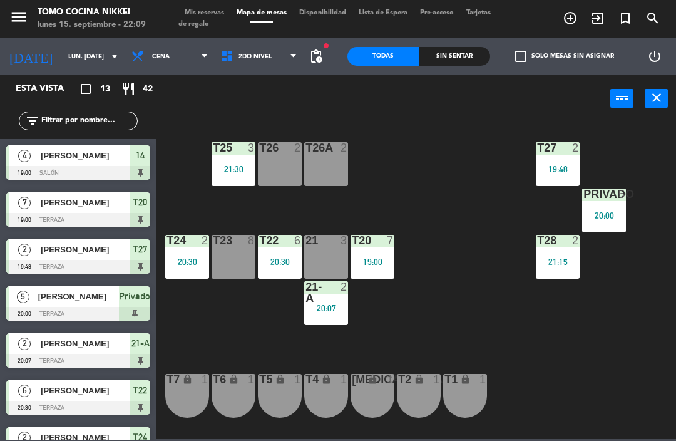
click at [284, 51] on span "2do Nivel" at bounding box center [260, 57] width 90 height 28
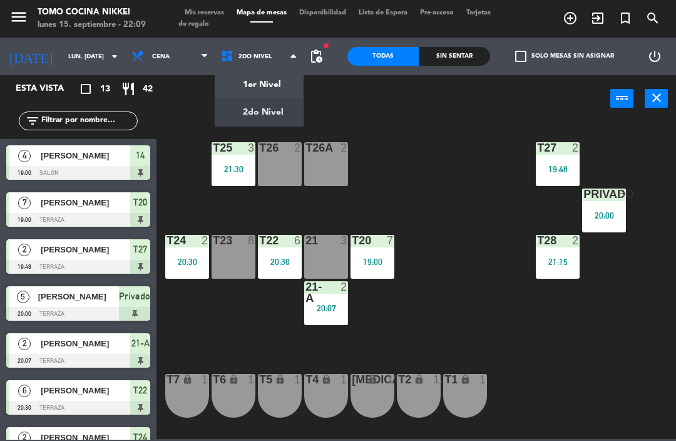
click at [284, 80] on ng-component "menu Tomo Cocina Nikkei lunes 15. septiembre - 22:09 Mis reservas Mapa de mesas…" at bounding box center [338, 219] width 676 height 439
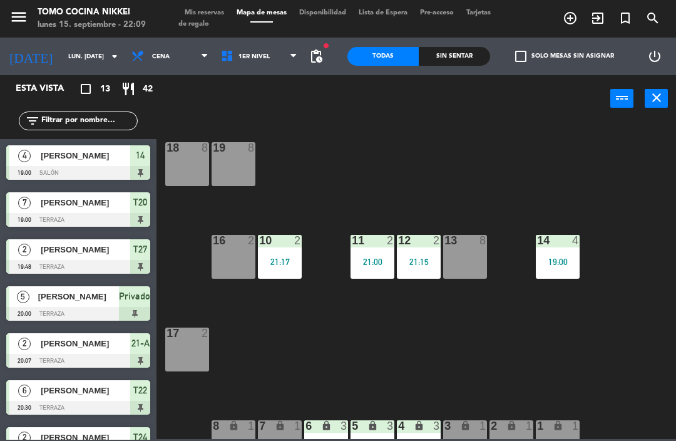
click at [385, 262] on div "21:00" at bounding box center [373, 261] width 44 height 9
click at [569, 347] on div "18 8 19 8 16 2 10 2 21:17 11 2 21:00 12 2 21:15 13 8 14 4 19:00 17 2 7 lock 1 8…" at bounding box center [419, 279] width 513 height 319
click at [569, 363] on div "18 8 19 8 16 2 10 2 21:17 11 2 21:00 12 2 21:15 13 8 14 4 19:00 17 2 7 lock 1 8…" at bounding box center [419, 279] width 513 height 319
click at [562, 374] on div "18 8 19 8 16 2 10 2 21:17 11 2 21:00 12 2 21:15 13 8 14 4 19:00 17 2 7 lock 1 8…" at bounding box center [419, 279] width 513 height 319
click at [399, 244] on div "12" at bounding box center [398, 240] width 1 height 11
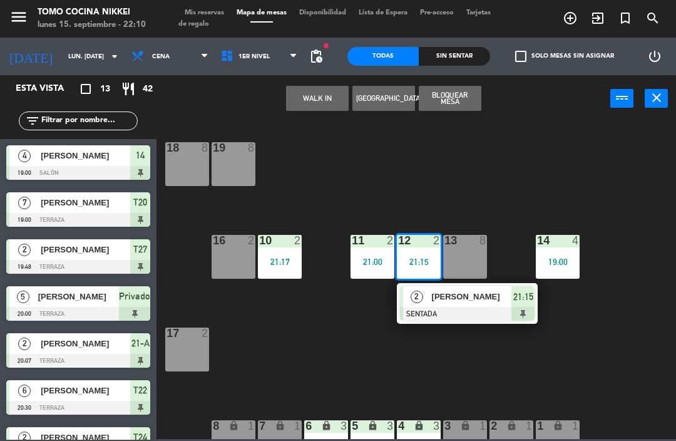
click at [523, 194] on div "18 8 19 8 16 2 10 2 21:17 11 2 21:00 12 2 21:15 2 [PERSON_NAME] SENTADA 21:15 1…" at bounding box center [419, 279] width 513 height 319
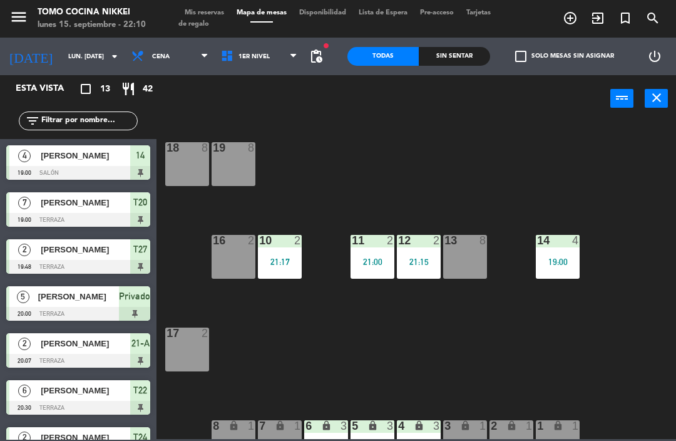
click at [389, 243] on div "12" at bounding box center [398, 240] width 21 height 11
click at [449, 175] on div "18 8 19 8 16 2 10 2 21:17 11 2 21:00 12 2 21:15 13 8 14 4 19:00 17 2 7 lock 1 8…" at bounding box center [419, 279] width 513 height 319
click at [370, 249] on div "11 2 21:00" at bounding box center [373, 257] width 44 height 44
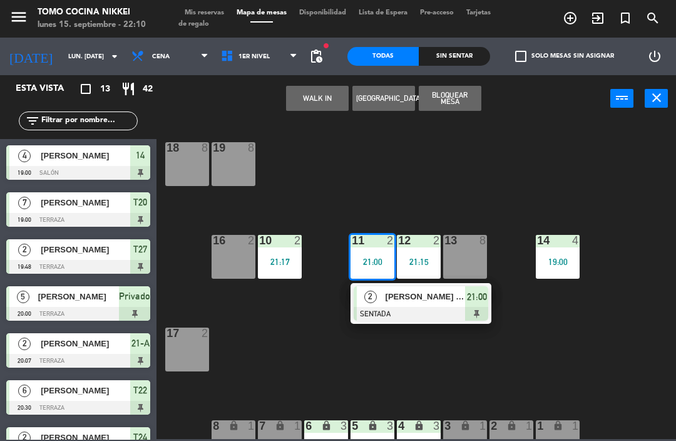
click at [416, 314] on div at bounding box center [421, 314] width 135 height 14
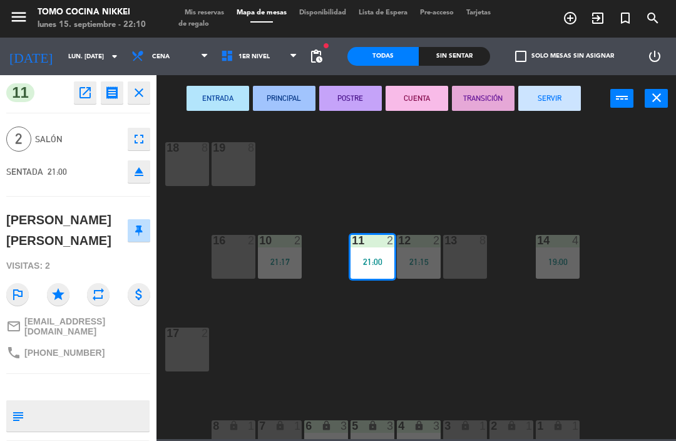
click at [561, 90] on button "SERVIR" at bounding box center [550, 98] width 63 height 25
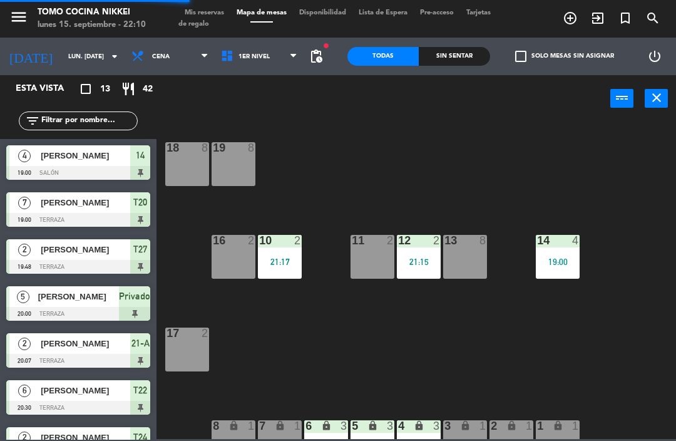
click at [519, 175] on div "18 8 19 8 16 2 10 2 21:17 11 2 12 2 21:15 13 8 14 4 19:00 17 2 7 lock 1 8 lock …" at bounding box center [419, 279] width 513 height 319
click at [290, 55] on span "1er Nivel" at bounding box center [260, 57] width 90 height 28
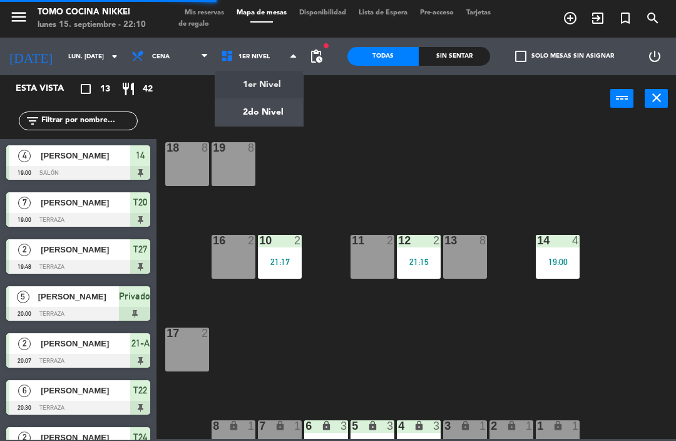
click at [287, 100] on ng-component "menu Tomo Cocina Nikkei lunes 15. septiembre - 22:10 Mis reservas Mapa de mesas…" at bounding box center [338, 219] width 676 height 439
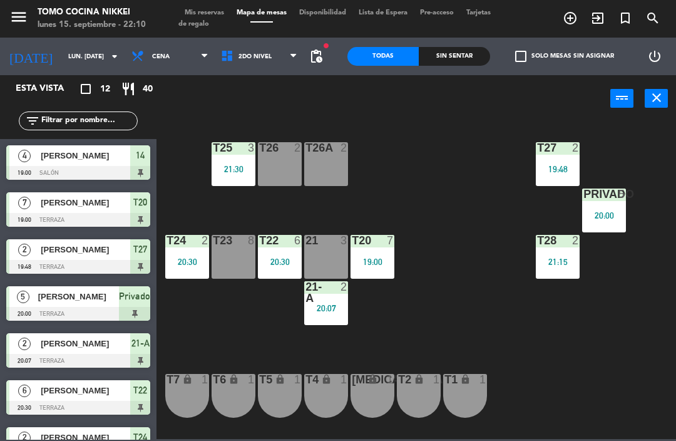
click at [325, 324] on div "21-A 2 20:07" at bounding box center [326, 303] width 44 height 44
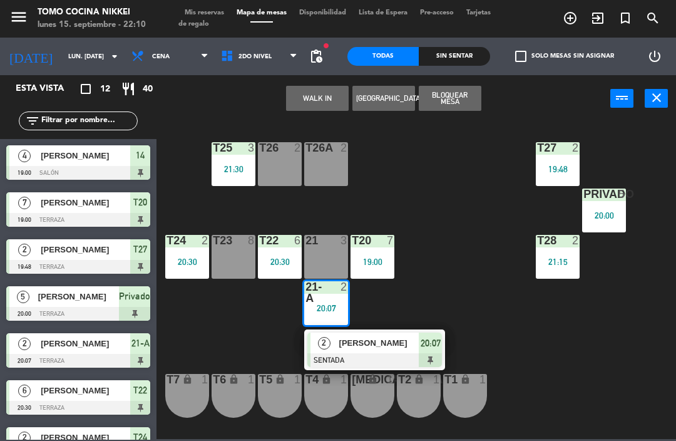
click at [406, 343] on span "[PERSON_NAME]" at bounding box center [379, 342] width 80 height 13
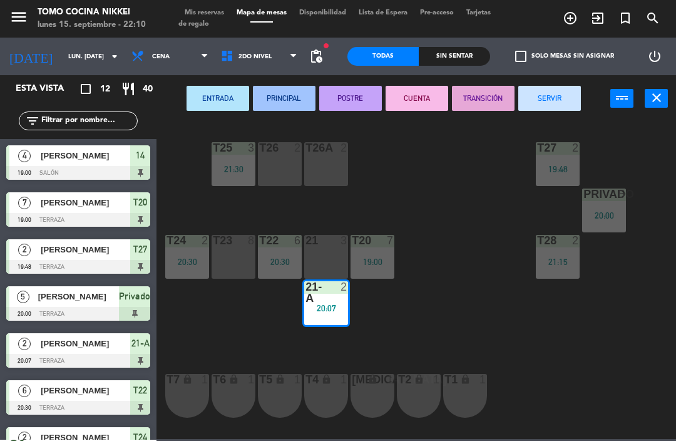
click at [562, 86] on button "SERVIR" at bounding box center [550, 98] width 63 height 25
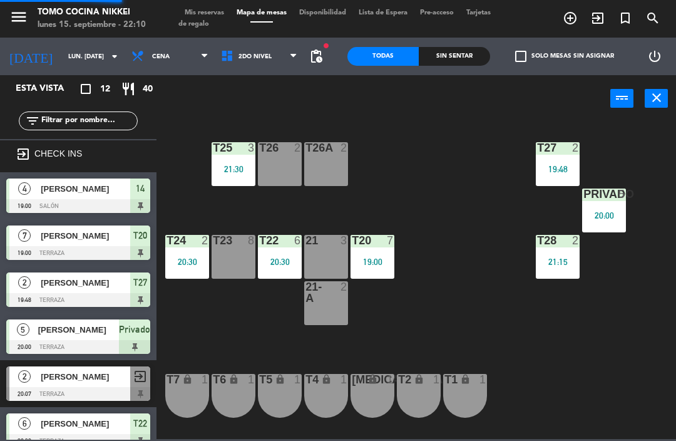
click at [473, 163] on div "T27 2 19:48 T25 3 21:30 T26A 2 T26 2 Privado 5 20:00 T24 2 20:30 T23 8 T22 6 20…" at bounding box center [419, 279] width 513 height 319
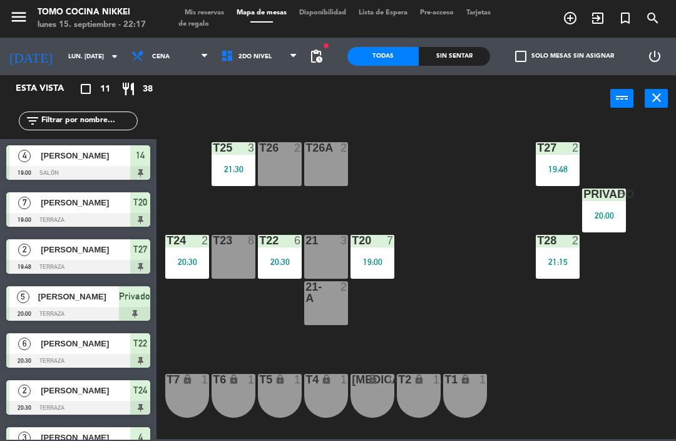
click at [564, 160] on div "T27 2 19:48" at bounding box center [558, 164] width 44 height 44
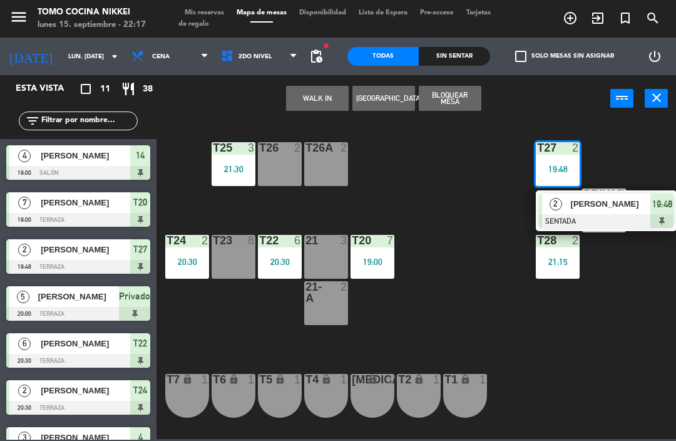
click at [616, 295] on div "T27 2 19:48 2 [PERSON_NAME] SENTADA 19:48 T25 3 21:30 T26A 2 T26 2 Privado 5 20…" at bounding box center [419, 279] width 513 height 319
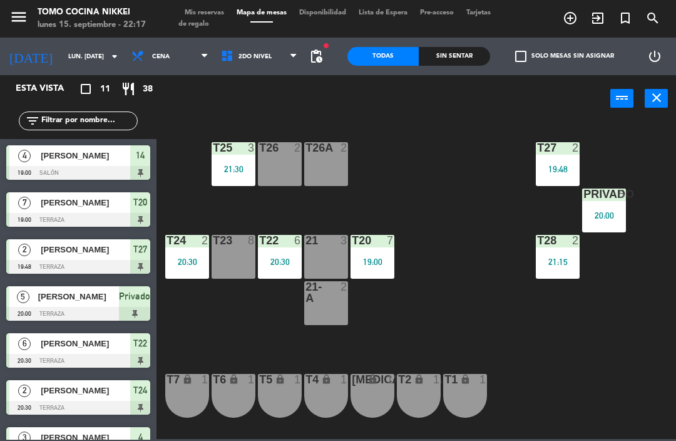
click at [564, 278] on div "T28 2 21:15" at bounding box center [558, 257] width 44 height 44
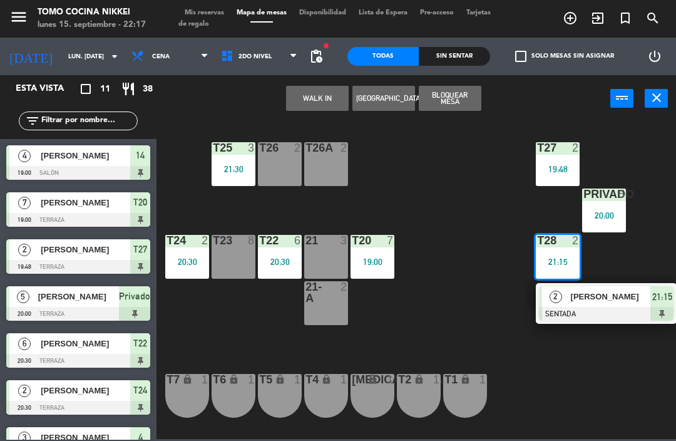
click at [629, 311] on div at bounding box center [606, 314] width 135 height 14
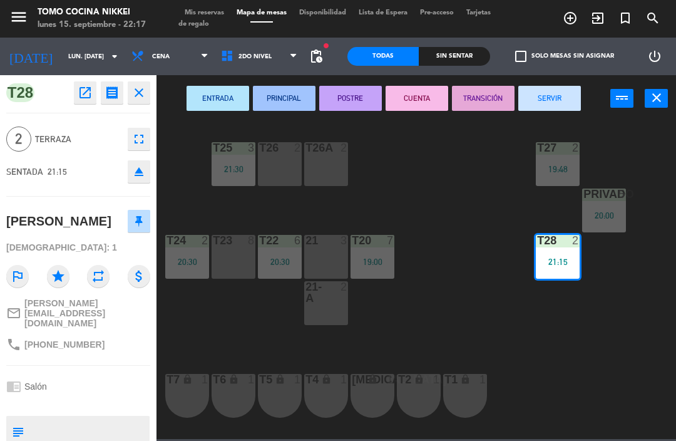
click at [568, 92] on button "SERVIR" at bounding box center [550, 98] width 63 height 25
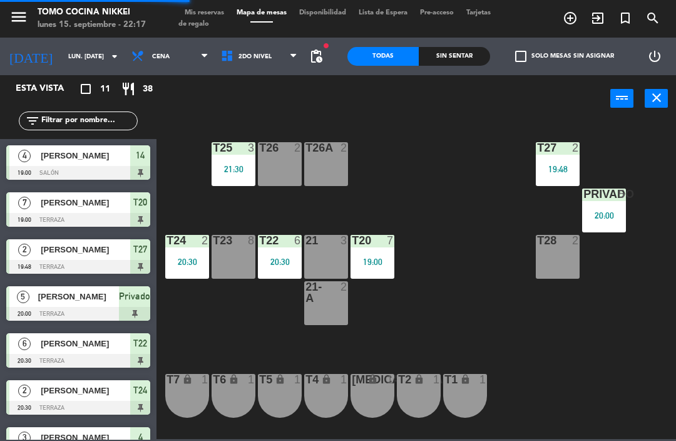
click at [559, 167] on div "19:48" at bounding box center [558, 169] width 44 height 9
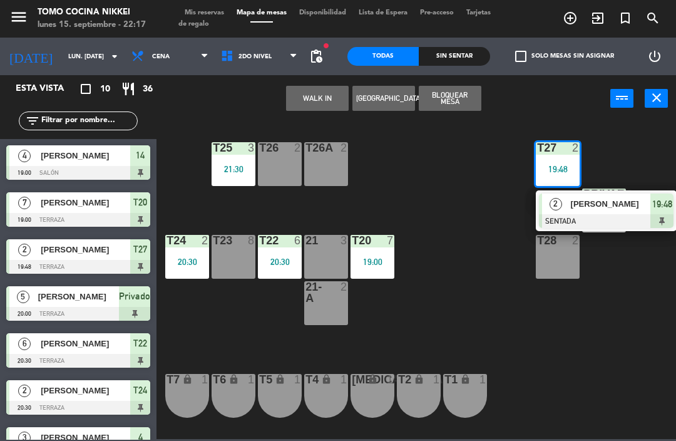
click at [617, 212] on div "[PERSON_NAME]" at bounding box center [610, 204] width 81 height 21
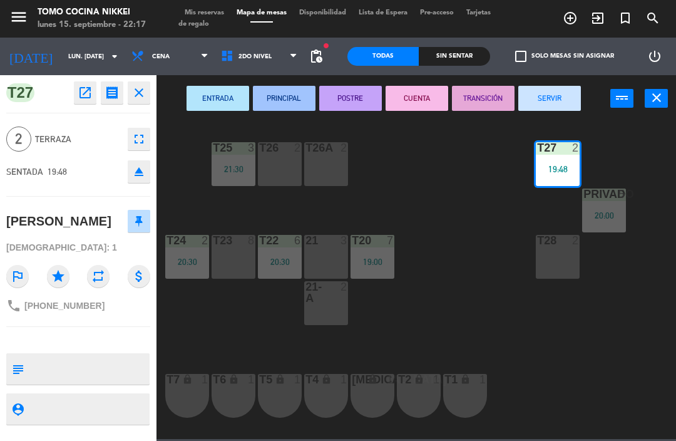
click at [561, 102] on button "SERVIR" at bounding box center [550, 98] width 63 height 25
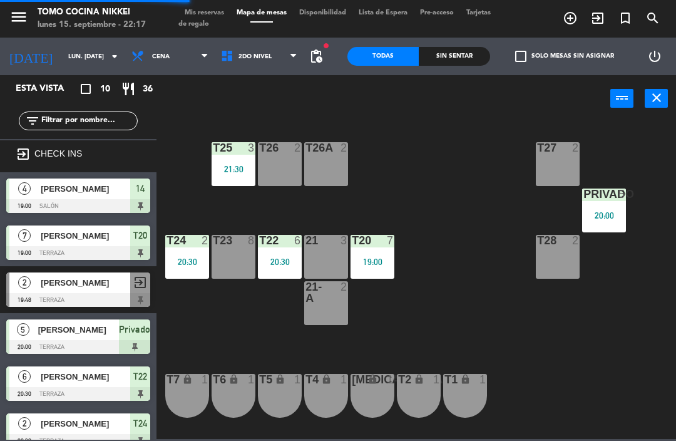
click at [486, 199] on div "T27 2 T25 3 21:30 T26A 2 T26 2 Privado 5 20:00 T24 2 20:30 T23 8 T22 6 20:30 21…" at bounding box center [419, 279] width 513 height 319
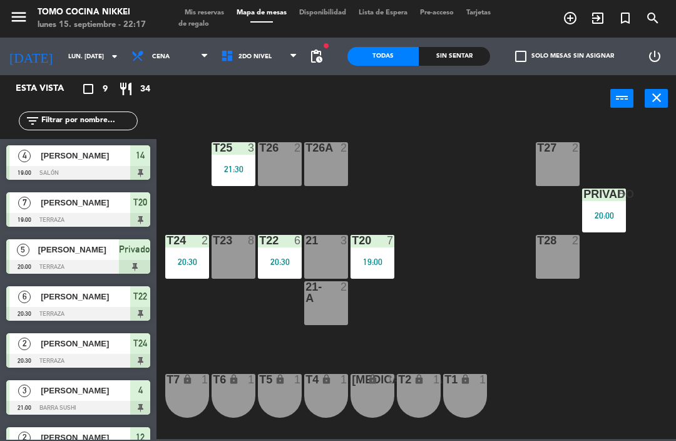
click at [614, 215] on div "20:00" at bounding box center [604, 215] width 44 height 9
click at [539, 335] on div "T27 2 T25 3 21:30 T26A 2 T26 2 Privado 5 20:00 T24 2 20:30 T23 8 T22 6 20:30 21…" at bounding box center [419, 279] width 513 height 319
click at [277, 62] on span "2do Nivel" at bounding box center [260, 57] width 90 height 28
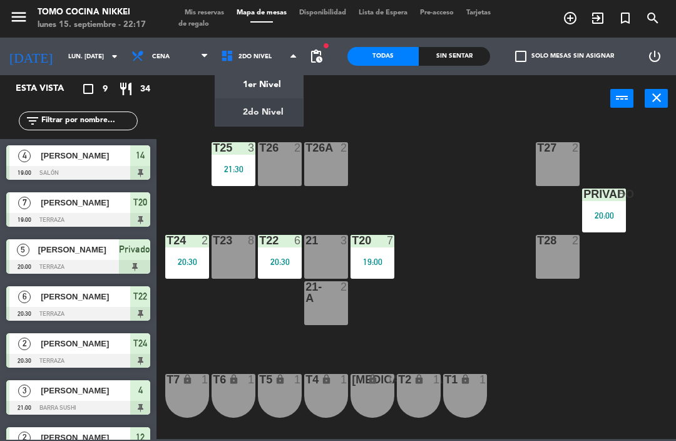
click at [286, 89] on ng-component "menu Tomo Cocina Nikkei lunes 15. septiembre - 22:17 Mis reservas Mapa de mesas…" at bounding box center [338, 219] width 676 height 439
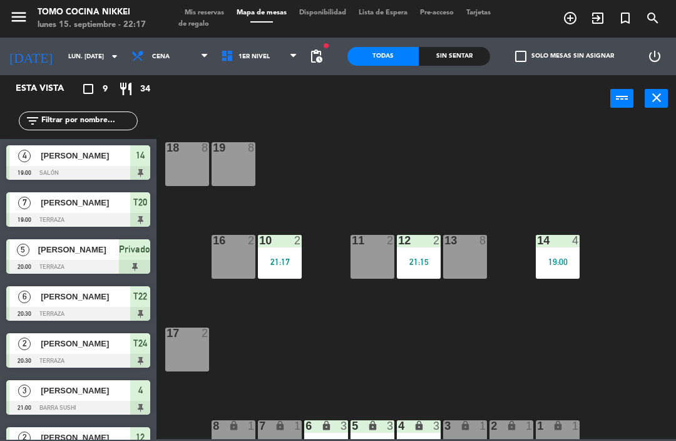
click at [571, 267] on div "14 4 19:00" at bounding box center [558, 257] width 44 height 44
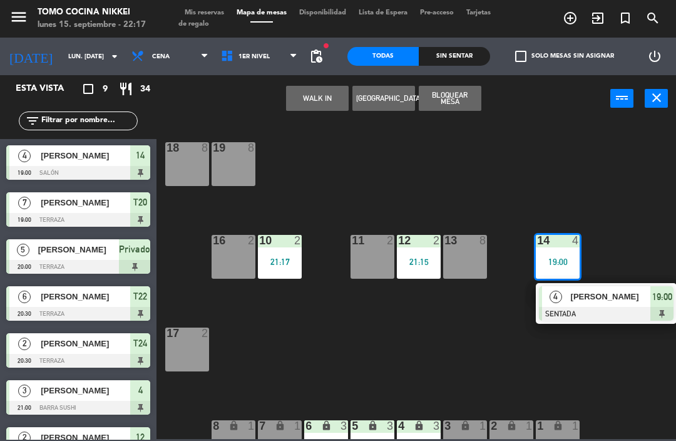
click at [639, 307] on div at bounding box center [606, 314] width 135 height 14
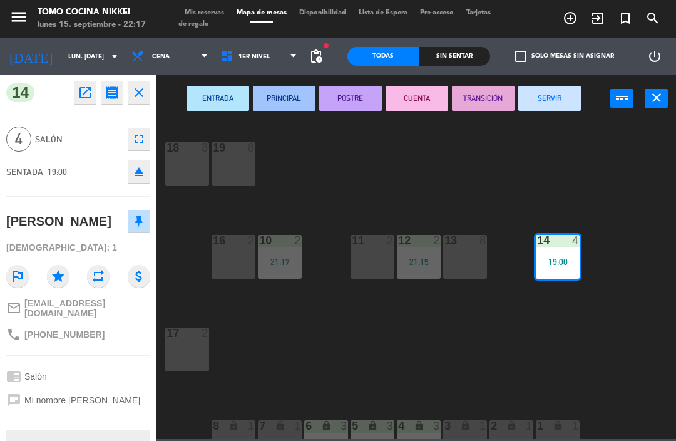
click at [557, 91] on button "SERVIR" at bounding box center [550, 98] width 63 height 25
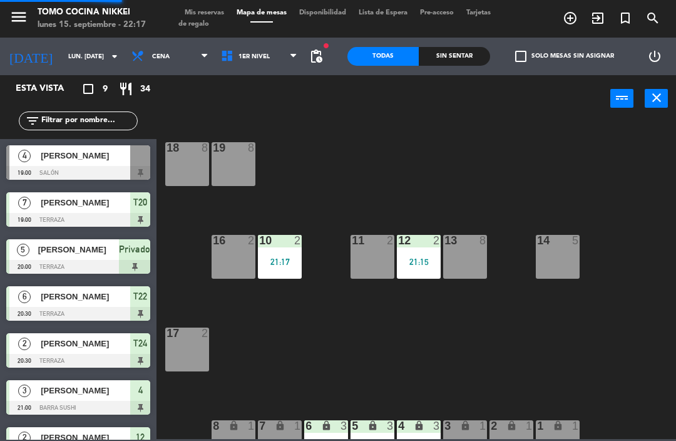
click at [571, 142] on div "18 8 19 8 16 2 10 2 21:17 11 2 12 2 21:15 13 8 14 5 17 2 7 lock 1 8 lock 1 6 lo…" at bounding box center [419, 279] width 513 height 319
click at [415, 268] on div "12 2 21:15" at bounding box center [419, 257] width 44 height 44
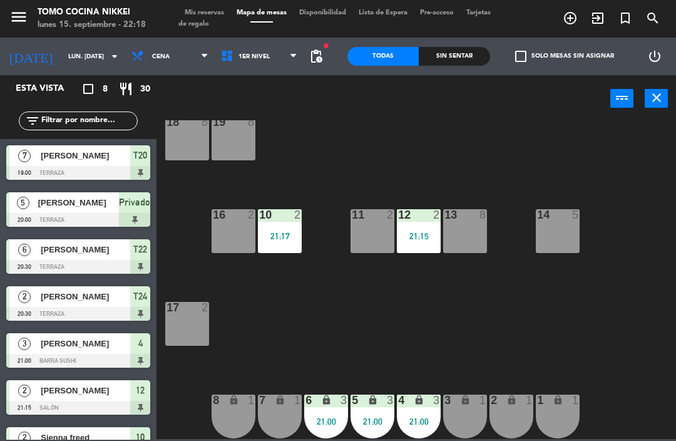
scroll to position [26, 0]
click at [281, 59] on span "1er Nivel" at bounding box center [260, 57] width 90 height 28
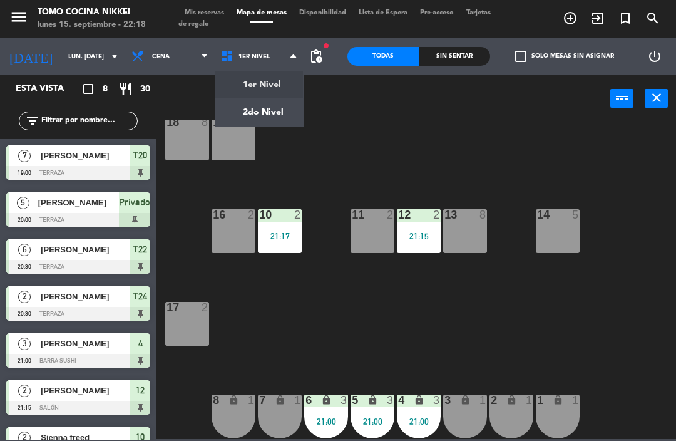
click at [295, 133] on div "18 8 19 8 16 2 10 2 21:17 11 2 12 2 21:15 13 8 14 5 17 2 7 lock 1 8 lock 1 6 lo…" at bounding box center [419, 279] width 513 height 319
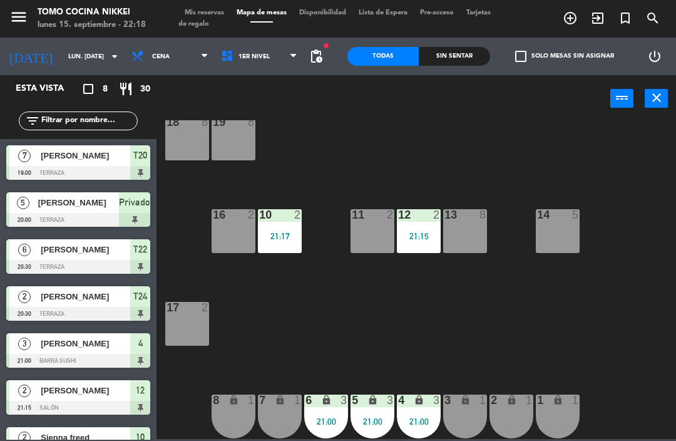
click at [279, 133] on div "18 8 19 8 16 2 10 2 21:17 11 2 12 2 21:15 13 8 14 5 17 2 7 lock 1 8 lock 1 6 lo…" at bounding box center [419, 279] width 513 height 319
click at [277, 55] on span "1er Nivel" at bounding box center [260, 57] width 90 height 28
click at [282, 112] on ng-component "menu Tomo Cocina Nikkei lunes 15. septiembre - 22:18 Mis reservas Mapa de mesas…" at bounding box center [338, 219] width 676 height 439
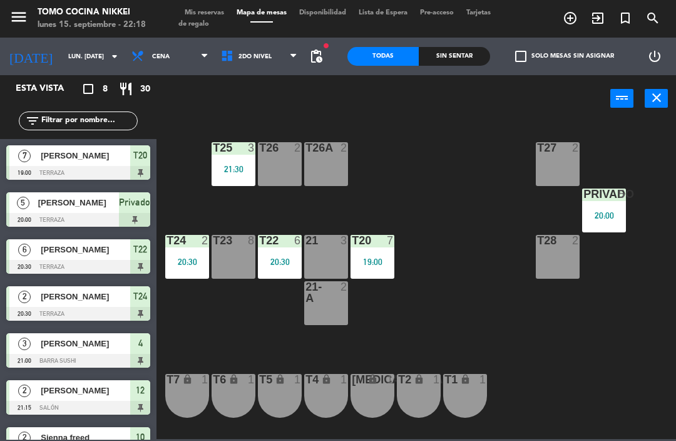
scroll to position [0, 0]
click at [279, 264] on div "20:30" at bounding box center [280, 261] width 44 height 9
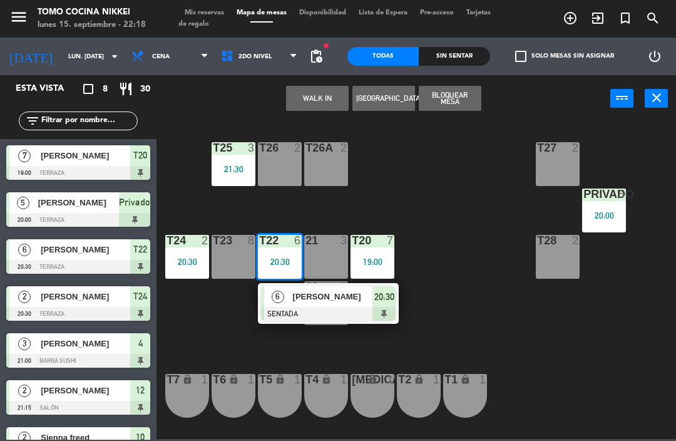
click at [368, 304] on div "[PERSON_NAME]" at bounding box center [332, 296] width 81 height 21
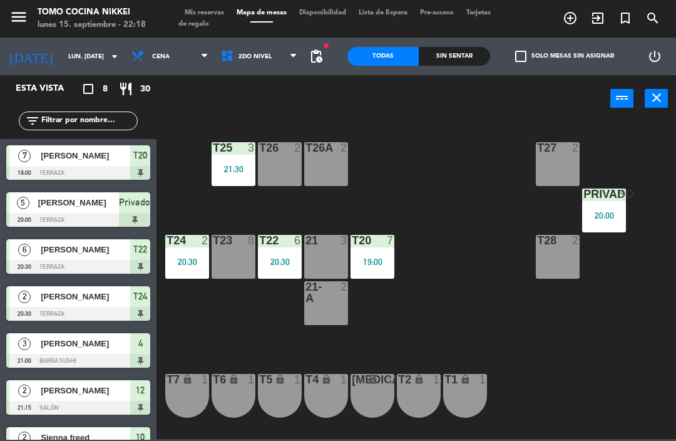
click at [644, 212] on div "T27 2 T25 3 21:30 T26A 2 T26 2 Privado 5 20:00 T24 2 20:30 T23 8 T22 6 20:30 21…" at bounding box center [419, 279] width 513 height 319
click at [600, 217] on div "20:00" at bounding box center [604, 215] width 44 height 9
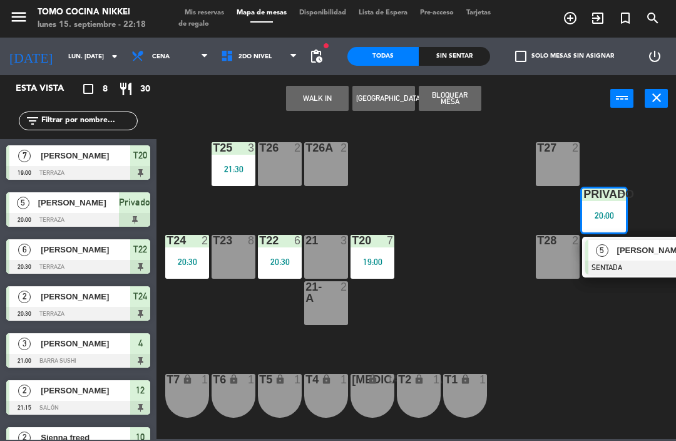
click at [627, 259] on div "[PERSON_NAME]" at bounding box center [656, 250] width 81 height 21
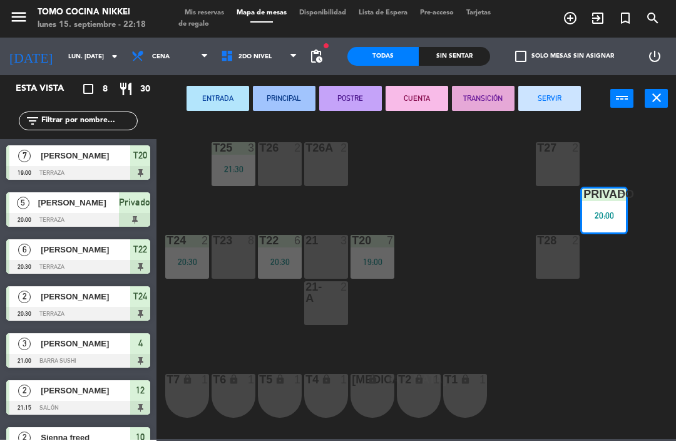
click at [552, 100] on button "SERVIR" at bounding box center [550, 98] width 63 height 25
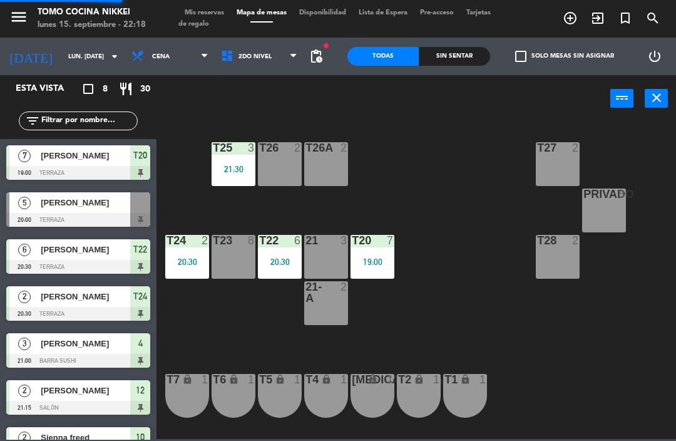
click at [513, 255] on div "T27 2 T25 3 21:30 T26A 2 T26 2 Privado 8 T24 2 20:30 T23 8 T22 6 20:30 21 3 T20…" at bounding box center [419, 279] width 513 height 319
click at [381, 252] on div "T20 7 19:00" at bounding box center [373, 257] width 44 height 44
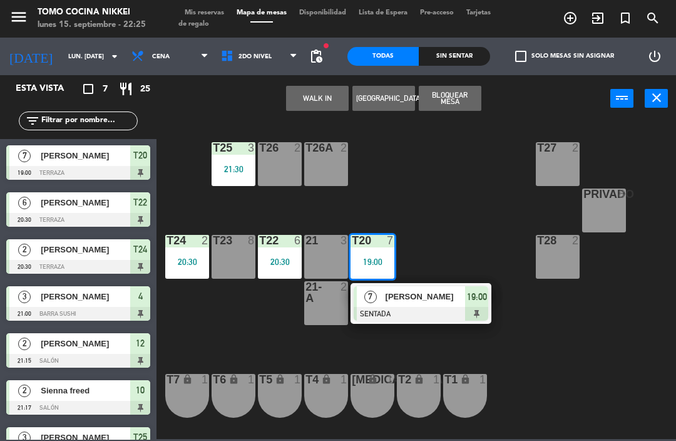
click at [411, 296] on span "[PERSON_NAME]" at bounding box center [426, 296] width 80 height 13
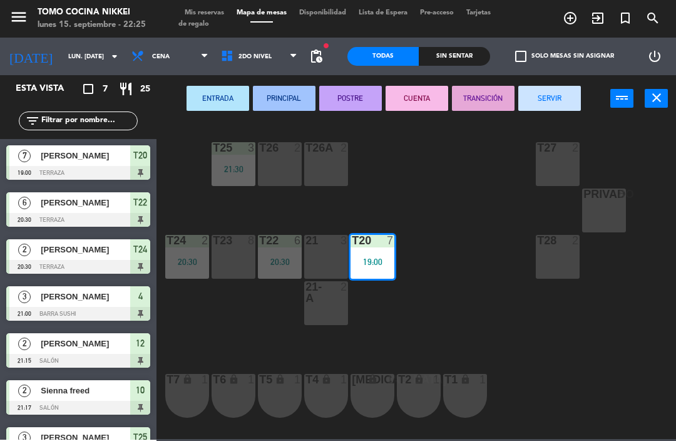
click at [552, 96] on button "SERVIR" at bounding box center [550, 98] width 63 height 25
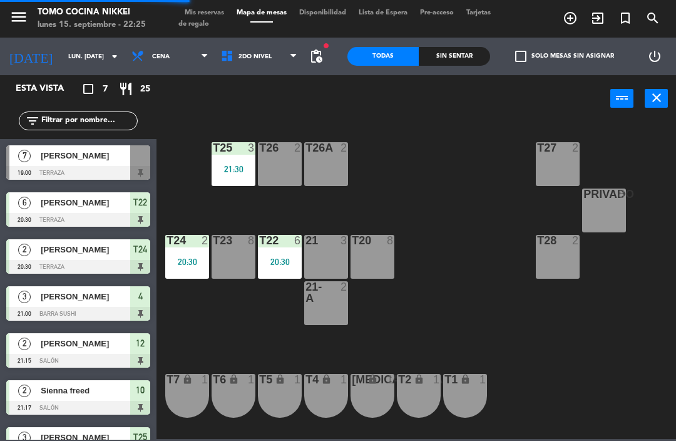
click at [287, 63] on span "2do Nivel" at bounding box center [260, 57] width 90 height 28
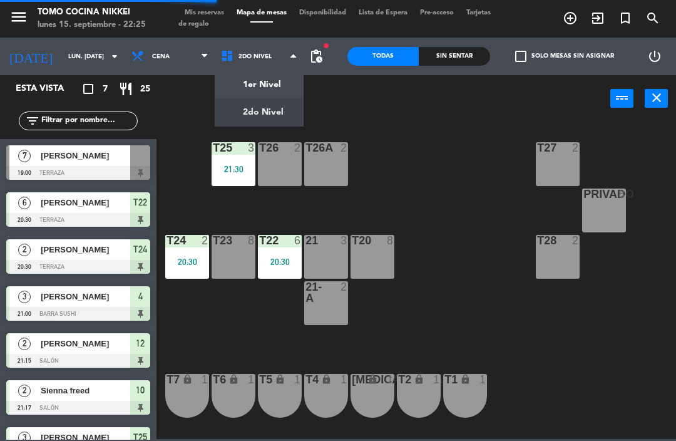
click at [280, 87] on ng-component "menu Tomo Cocina Nikkei lunes 15. septiembre - 22:25 Mis reservas Mapa de mesas…" at bounding box center [338, 219] width 676 height 439
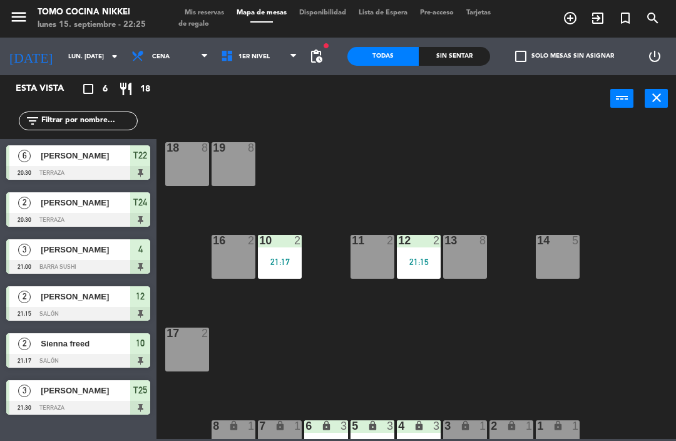
click at [407, 276] on div "12 2 21:15" at bounding box center [419, 257] width 44 height 44
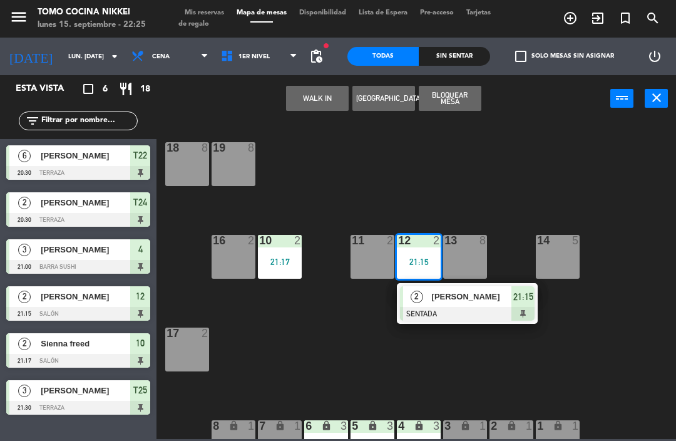
click at [469, 306] on div "[PERSON_NAME]" at bounding box center [471, 296] width 81 height 21
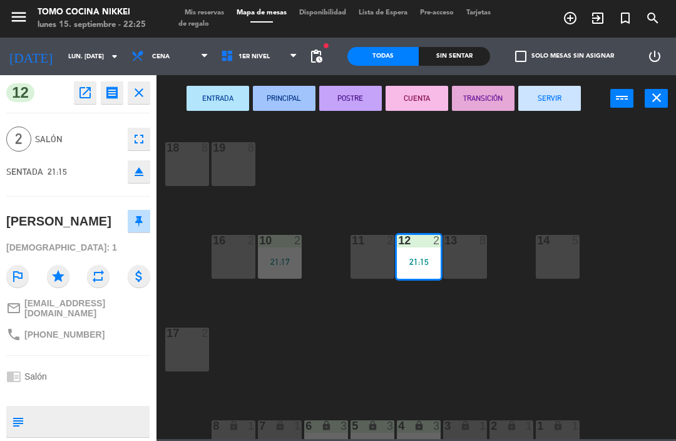
click at [566, 101] on button "SERVIR" at bounding box center [550, 98] width 63 height 25
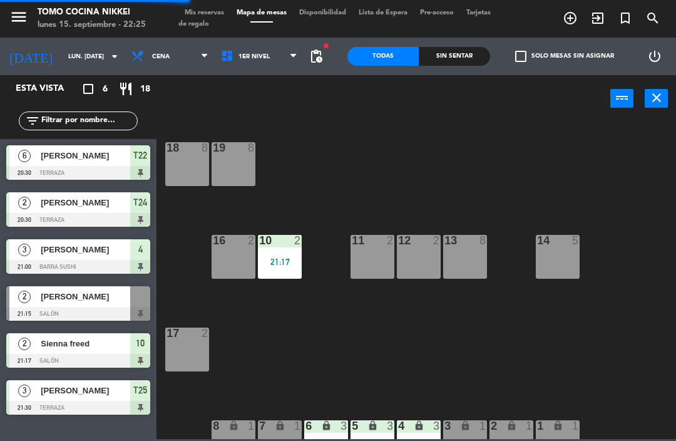
click at [558, 180] on div "18 8 19 8 16 2 10 2 21:17 11 2 12 2 13 8 14 5 17 2 7 lock 1 8 lock 1 6 lock 3 2…" at bounding box center [419, 279] width 513 height 319
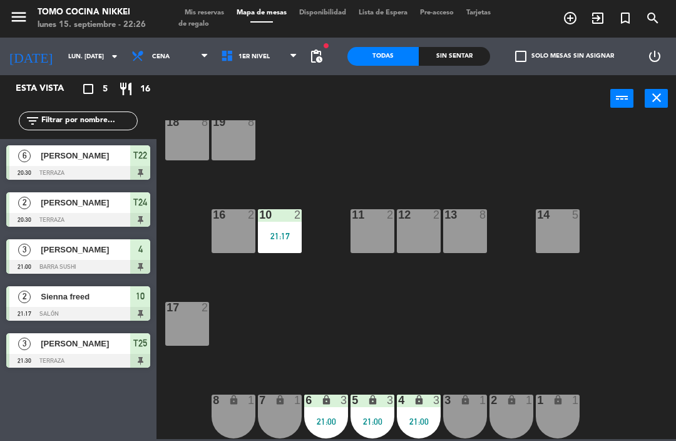
scroll to position [26, 0]
click at [331, 269] on div "18 8 19 8 16 2 10 2 21:17 11 2 12 2 13 8 14 5 17 2 7 lock 1 8 lock 1 6 lock 3 2…" at bounding box center [419, 279] width 513 height 319
click at [239, 60] on span "1er Nivel" at bounding box center [254, 56] width 31 height 7
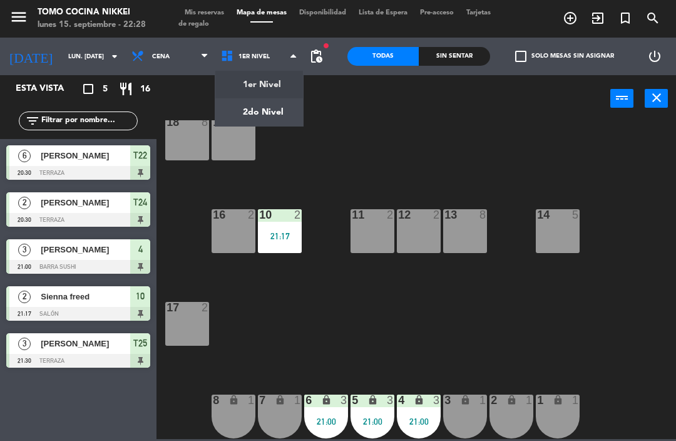
click at [269, 109] on ng-component "menu Tomo Cocina Nikkei lunes 15. septiembre - 22:28 Mis reservas Mapa de mesas…" at bounding box center [338, 219] width 676 height 439
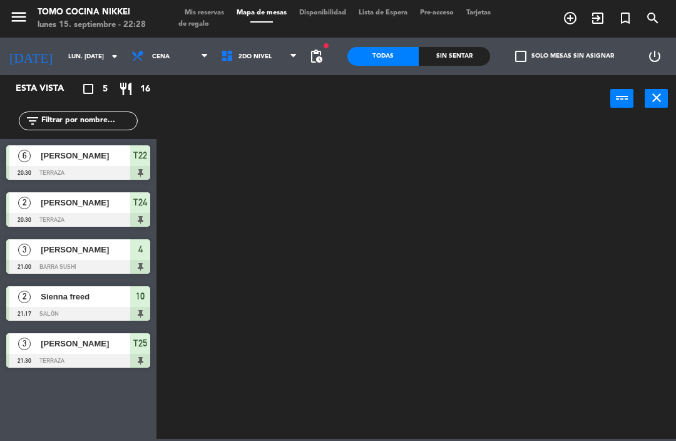
scroll to position [0, 0]
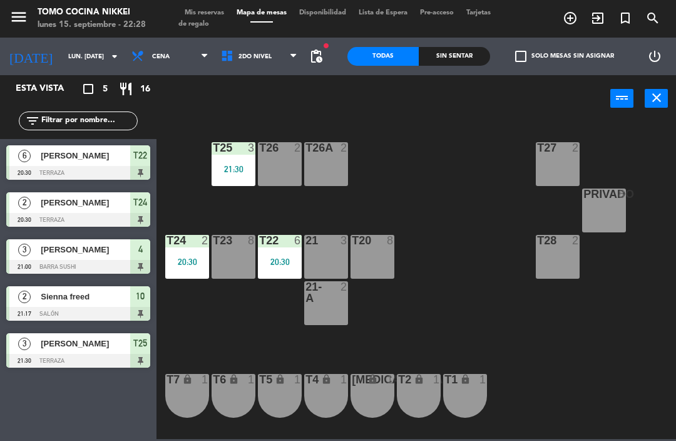
click at [276, 266] on div "20:30" at bounding box center [280, 261] width 44 height 9
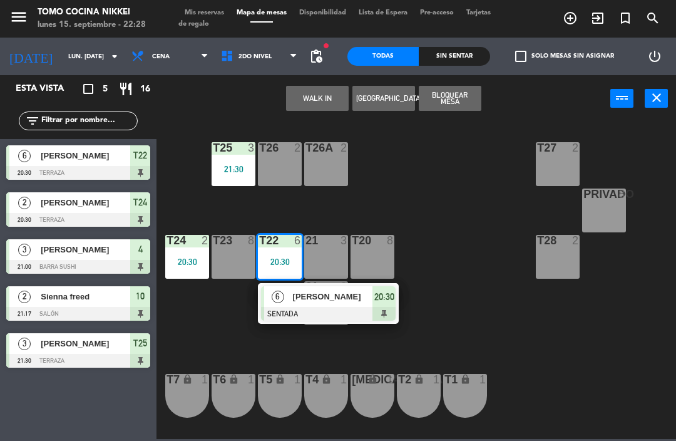
click at [189, 326] on div "T27 2 T25 3 21:30 T26A 2 T26 2 Privado 8 T24 2 20:30 T23 8 T22 6 20:30 6 [PERSO…" at bounding box center [419, 279] width 513 height 319
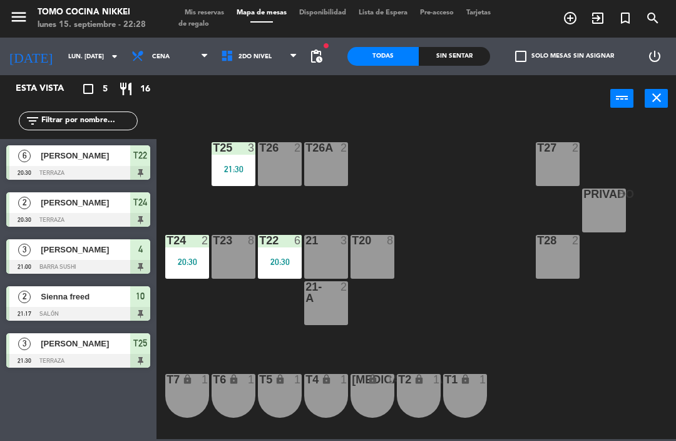
click at [240, 185] on div "T25 3 21:30" at bounding box center [234, 164] width 44 height 44
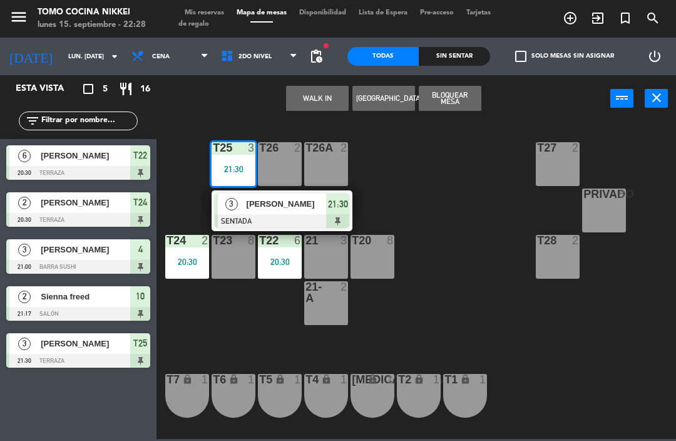
click at [228, 323] on div "T27 2 T25 3 21:30 3 [PERSON_NAME] SENTADA 21:30 T26A 2 T26 2 Privado 8 T24 2 20…" at bounding box center [419, 279] width 513 height 319
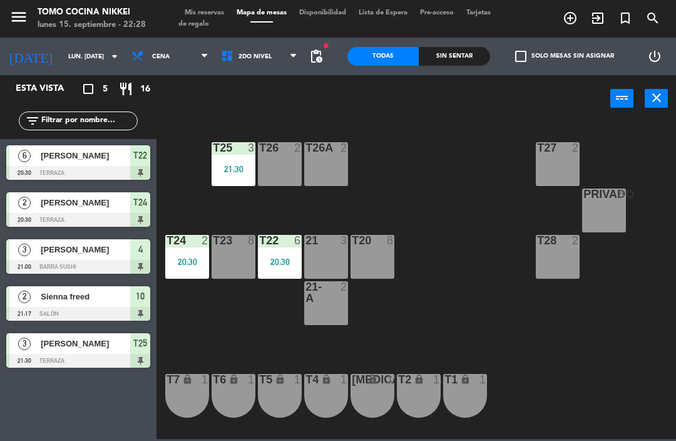
click at [235, 349] on div "T27 2 T25 3 21:30 T26A 2 T26 2 Privado 8 T24 2 20:30 T23 8 T22 6 20:30 21 3 T20…" at bounding box center [419, 279] width 513 height 319
click at [282, 55] on span "2do Nivel" at bounding box center [260, 57] width 90 height 28
click at [274, 81] on ng-component "menu Tomo Cocina Nikkei lunes 15. septiembre - 22:30 Mis reservas Mapa de mesas…" at bounding box center [338, 219] width 676 height 439
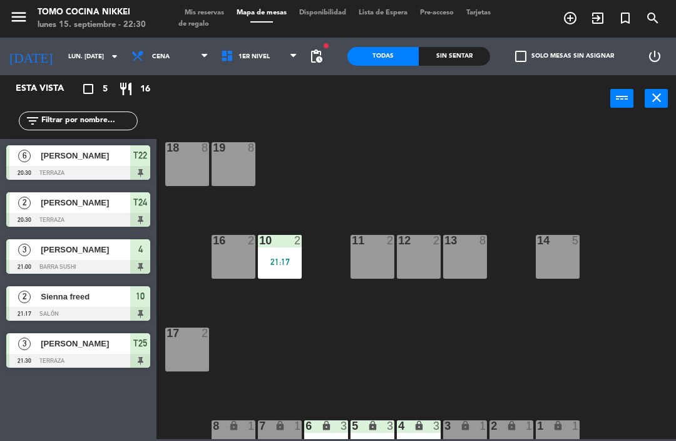
click at [294, 289] on div "18 8 19 8 16 2 10 2 21:17 11 2 12 2 13 8 14 5 17 2 7 lock 1 8 lock 1 6 lock 3 2…" at bounding box center [419, 279] width 513 height 319
click at [291, 257] on div "21:17" at bounding box center [280, 261] width 44 height 9
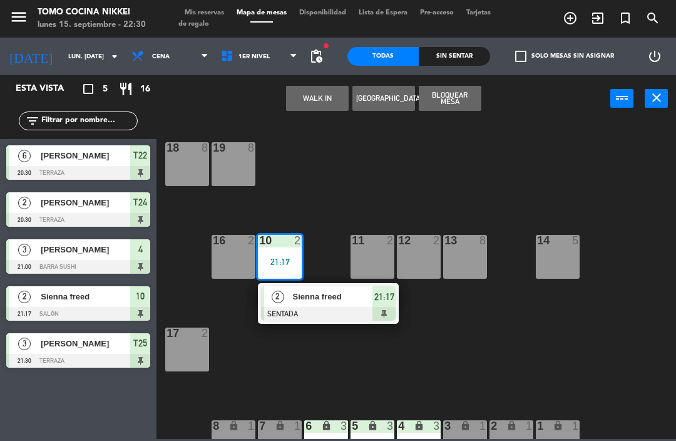
click at [283, 313] on div at bounding box center [328, 314] width 135 height 14
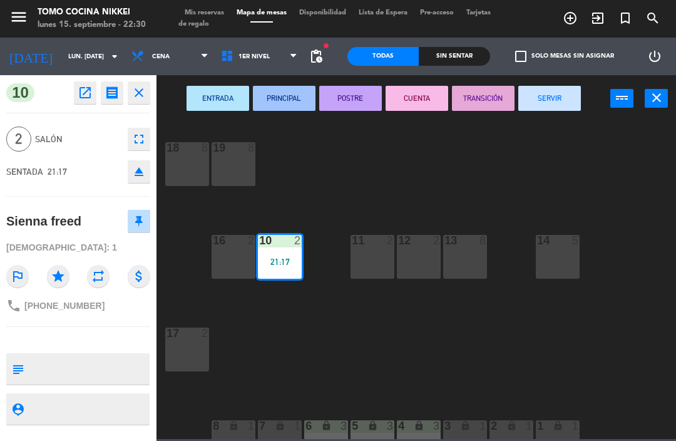
click at [557, 103] on button "SERVIR" at bounding box center [550, 98] width 63 height 25
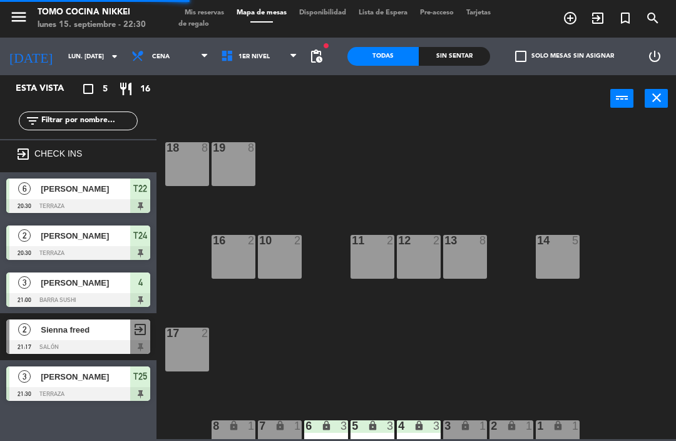
click at [537, 165] on div "18 8 19 8 16 2 10 2 11 2 12 2 13 8 14 5 17 2 7 lock 1 8 lock 1 6 lock 3 21:00 5…" at bounding box center [419, 279] width 513 height 319
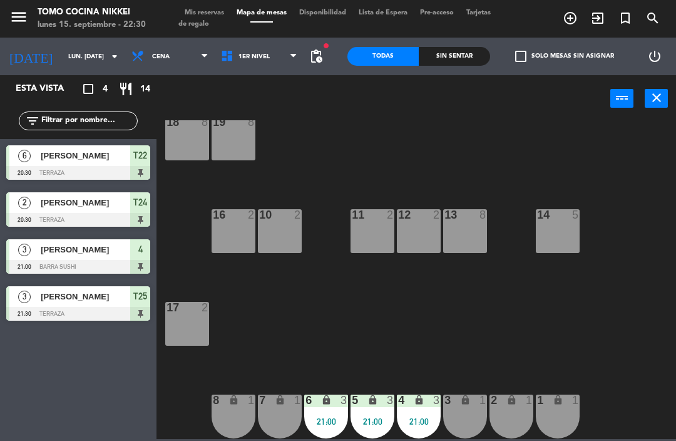
scroll to position [26, 0]
click at [100, 66] on input "lun. [DATE]" at bounding box center [105, 56] width 86 height 19
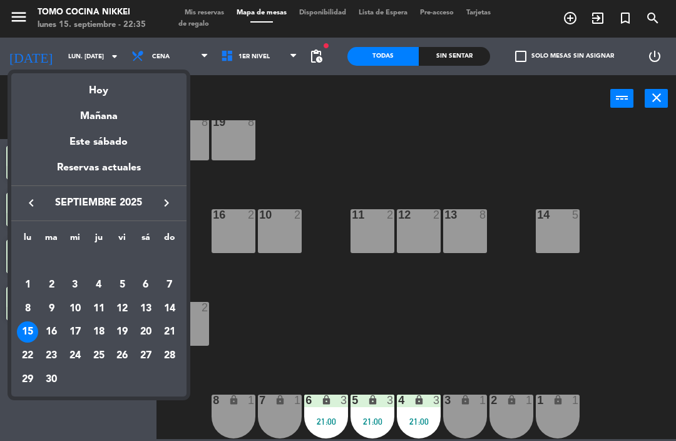
click at [147, 118] on div "Mañana" at bounding box center [98, 112] width 175 height 26
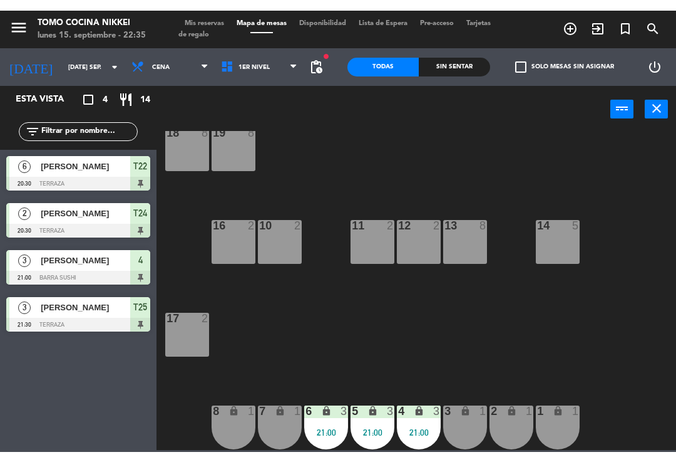
scroll to position [0, 0]
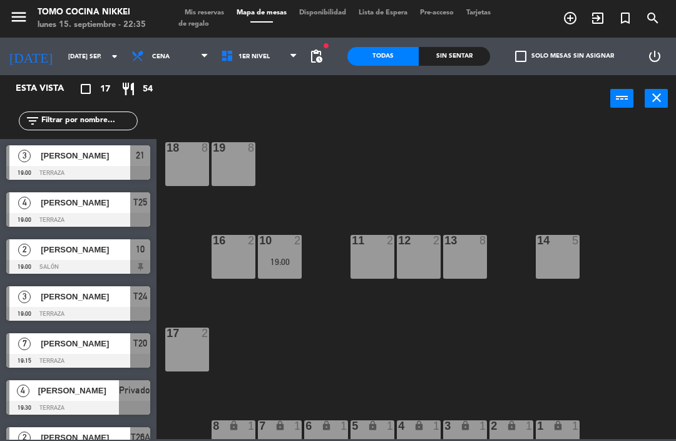
click at [83, 54] on input "[DATE] sep." at bounding box center [105, 56] width 86 height 19
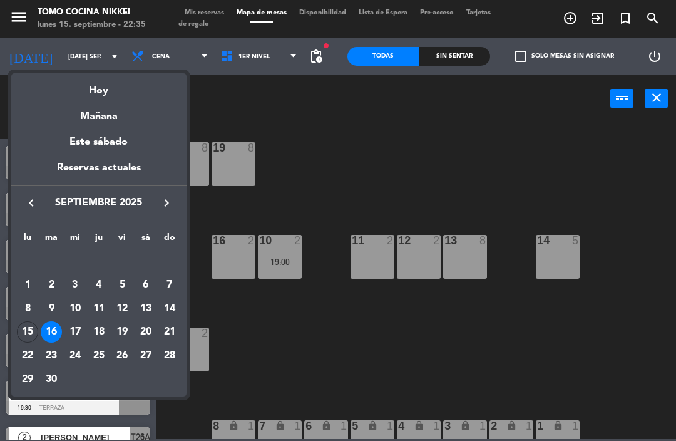
click at [119, 81] on div "Hoy" at bounding box center [98, 86] width 175 height 26
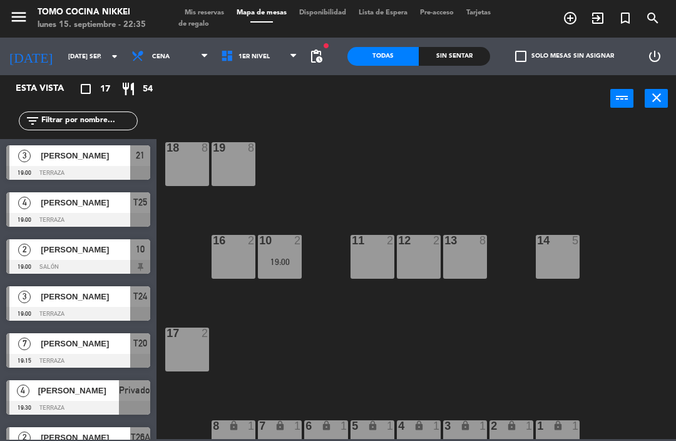
type input "lun. [DATE]"
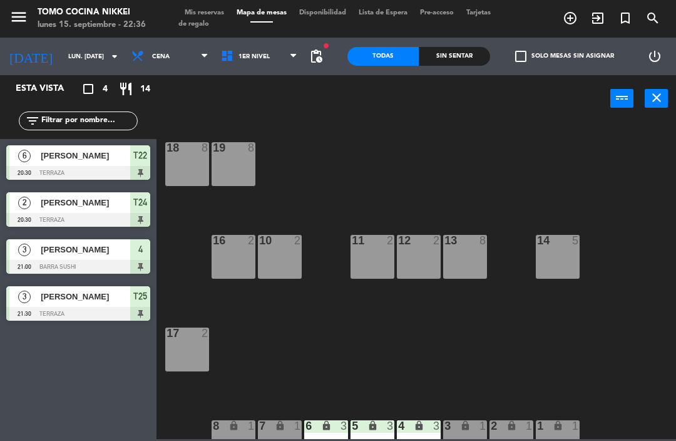
click at [204, 19] on span "Tarjetas de regalo" at bounding box center [334, 18] width 313 height 18
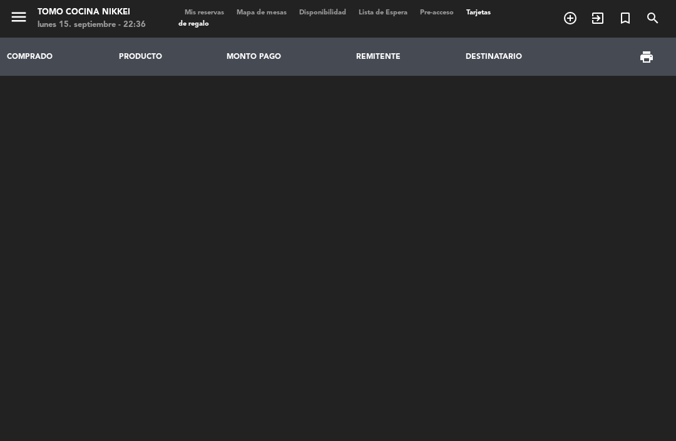
click at [202, 9] on span "Mis reservas" at bounding box center [204, 12] width 52 height 7
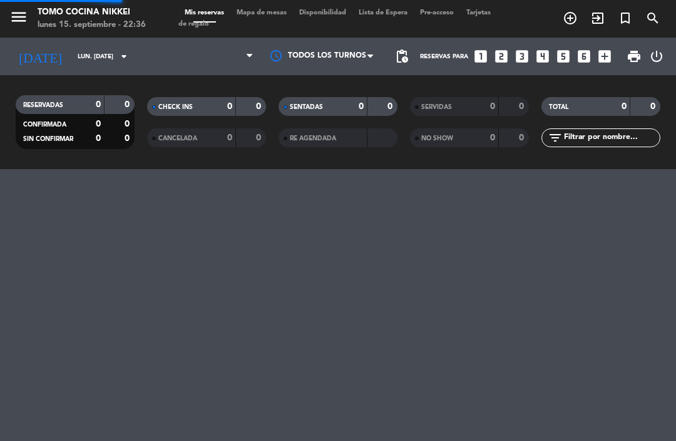
click at [200, 9] on span "Mis reservas" at bounding box center [204, 12] width 52 height 7
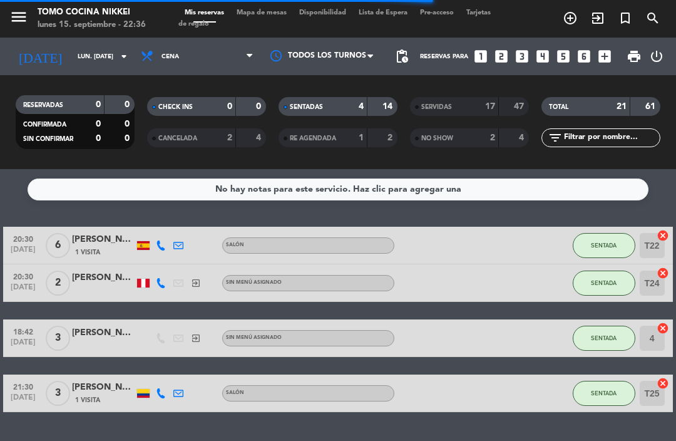
click at [42, 75] on div "RESERVADAS 0 0 CONFIRMADA 0 0 SIN CONFIRMAR 0 0 CHECK INS 0 0 CANCELADA 2 4 SEN…" at bounding box center [338, 122] width 676 height 94
click at [71, 59] on input "lun. [DATE]" at bounding box center [114, 56] width 86 height 19
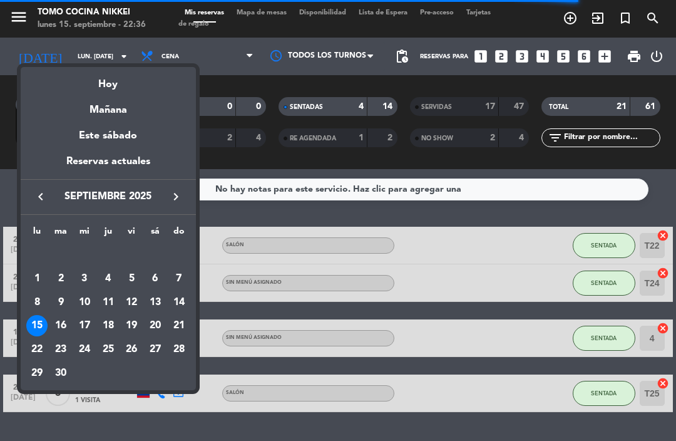
click at [95, 83] on div "Hoy" at bounding box center [108, 80] width 175 height 26
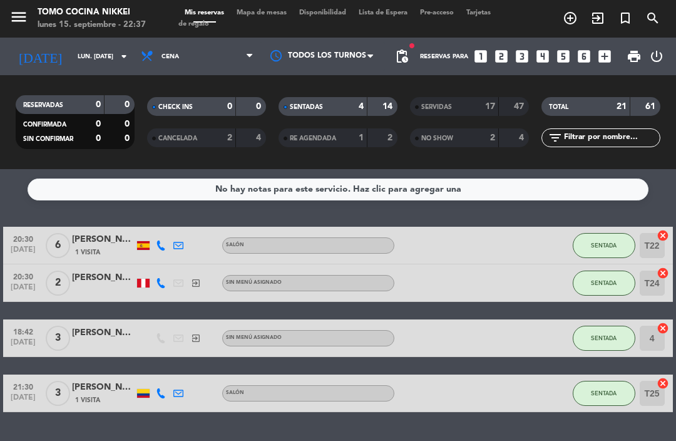
click at [259, 10] on span "Mapa de mesas" at bounding box center [261, 12] width 63 height 7
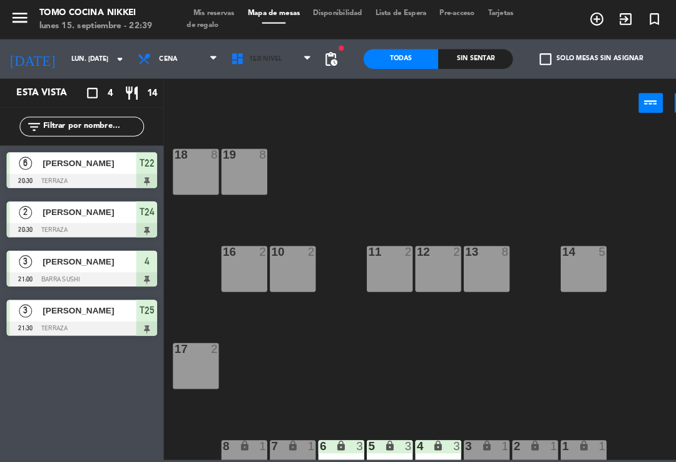
click at [266, 61] on span "1er Nivel" at bounding box center [260, 57] width 90 height 28
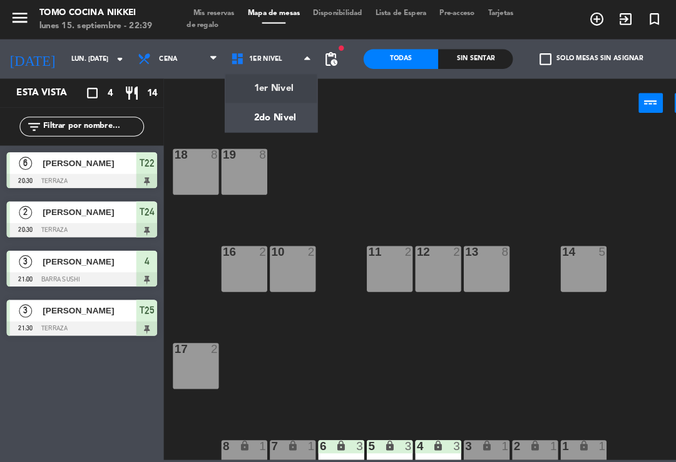
click at [269, 118] on ng-component "menu Tomo Cocina Nikkei lunes 15. septiembre - 22:39 Mis reservas Mapa de mesas…" at bounding box center [338, 219] width 676 height 439
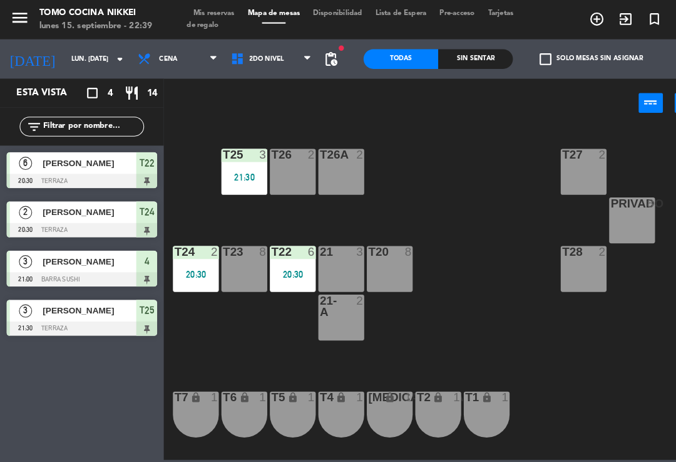
click at [187, 245] on div at bounding box center [187, 240] width 21 height 11
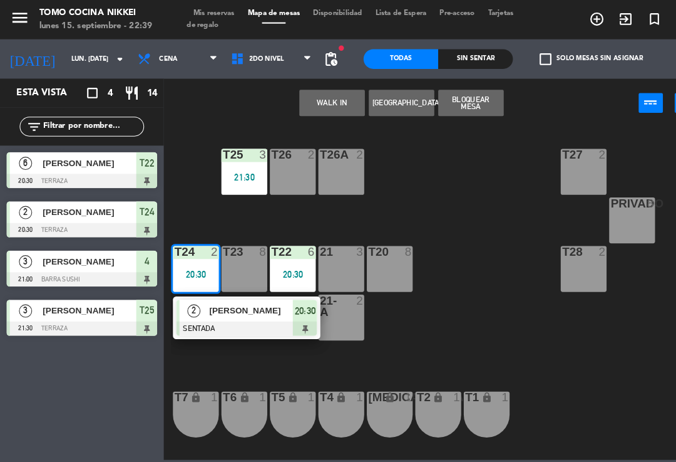
click at [249, 304] on div "[PERSON_NAME]" at bounding box center [239, 296] width 81 height 21
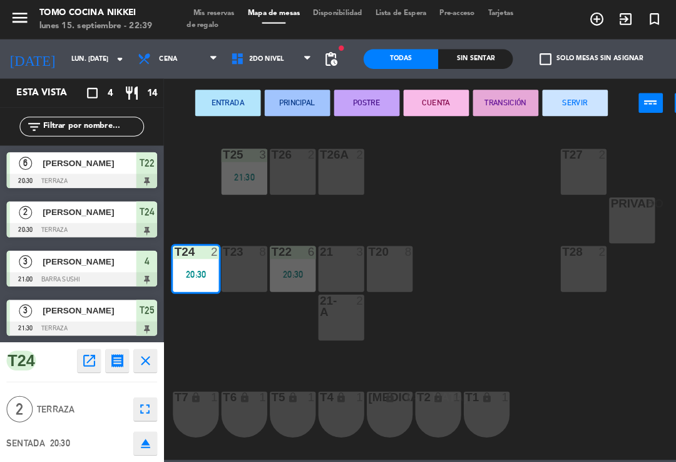
click at [548, 91] on button "SERVIR" at bounding box center [550, 98] width 63 height 25
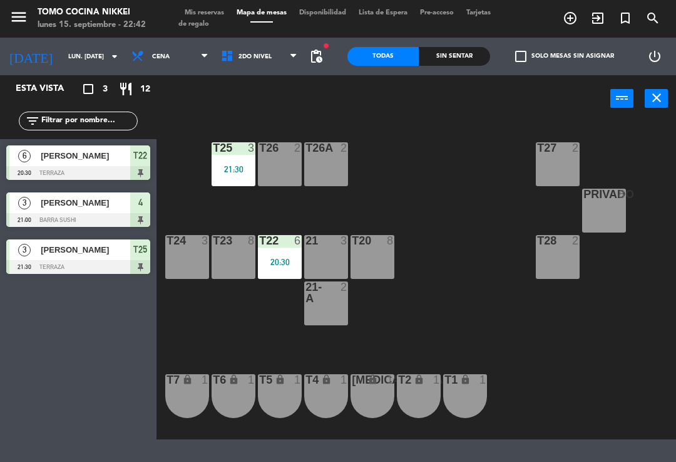
click at [224, 26] on span "Tarjetas de regalo" at bounding box center [334, 18] width 313 height 18
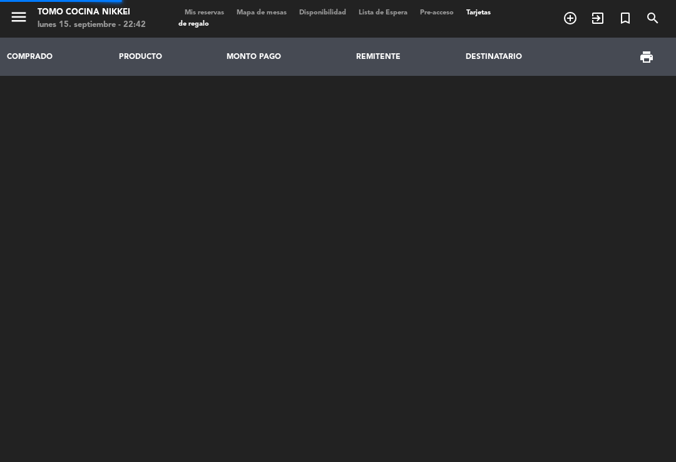
click at [220, 18] on span "Tarjetas de regalo" at bounding box center [334, 18] width 313 height 18
click at [210, 11] on span "Mis reservas" at bounding box center [204, 12] width 52 height 7
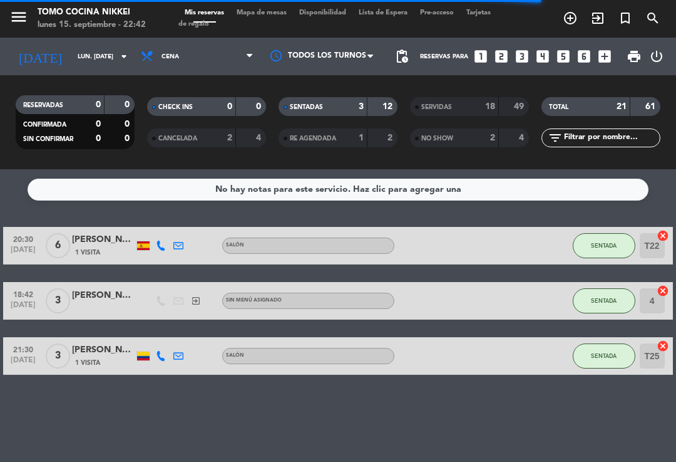
click at [451, 104] on span "SERVIDAS" at bounding box center [436, 107] width 31 height 6
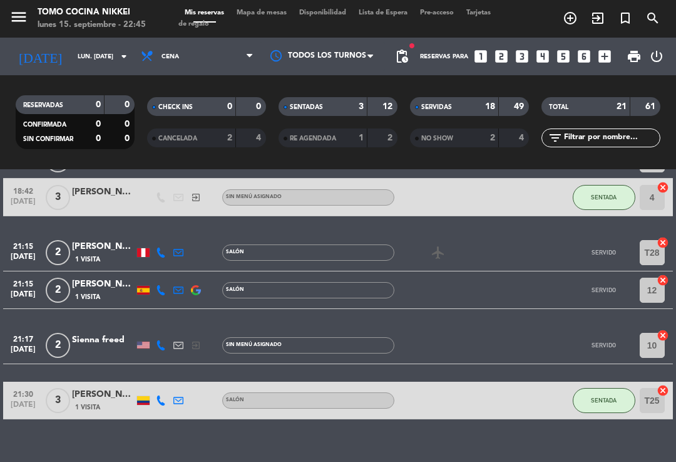
scroll to position [807, 0]
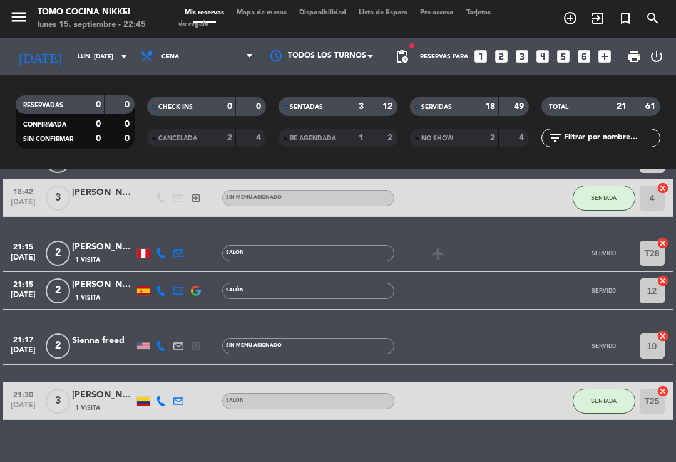
click at [71, 59] on input "lun. [DATE]" at bounding box center [114, 56] width 86 height 19
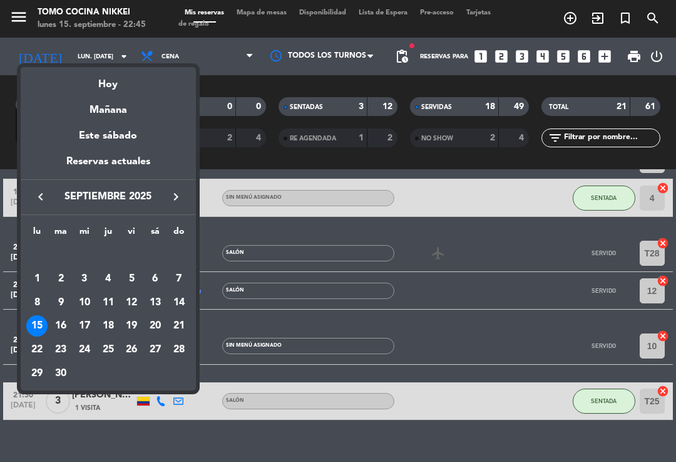
click at [111, 110] on div "Mañana" at bounding box center [108, 106] width 175 height 26
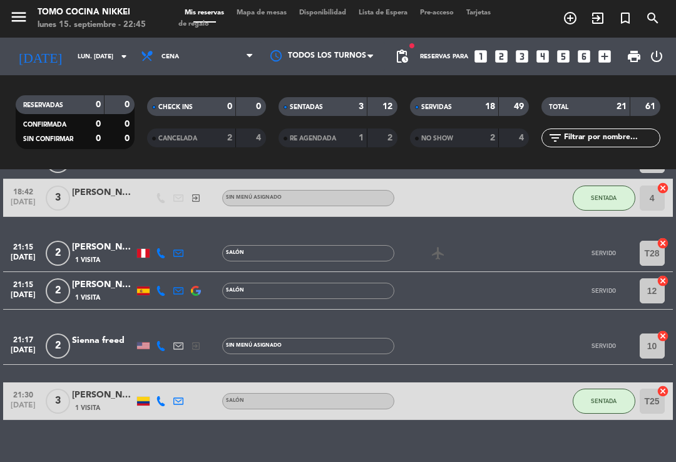
type input "[DATE] sep."
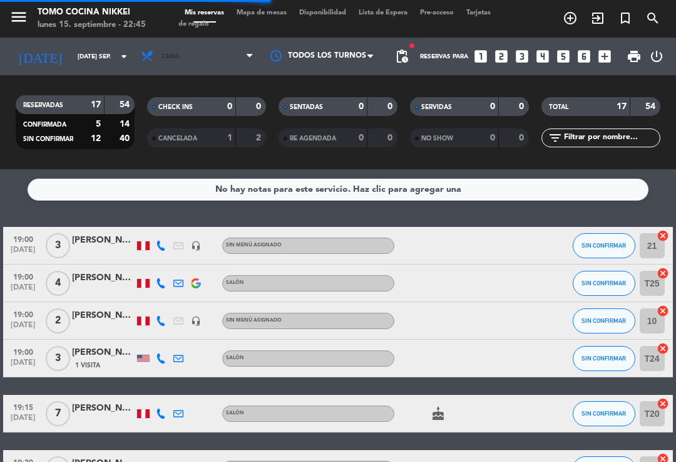
click at [191, 43] on span "Cena" at bounding box center [197, 57] width 125 height 28
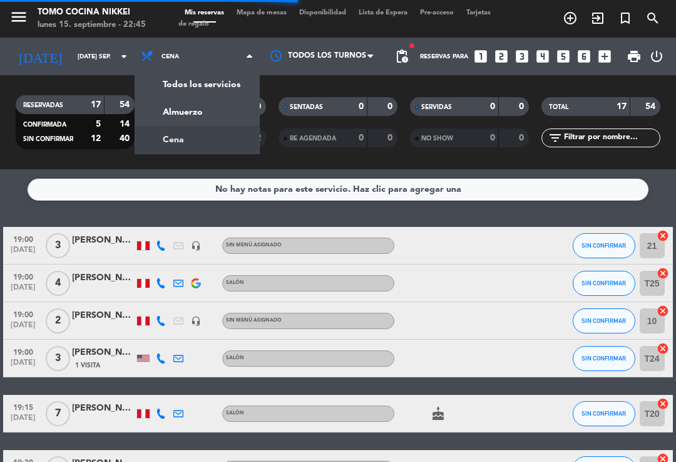
scroll to position [-1, 0]
click at [182, 96] on div "menu Tomo Cocina Nikkei lunes 15. septiembre - 22:45 Mis reservas Mapa de mesas…" at bounding box center [338, 84] width 676 height 169
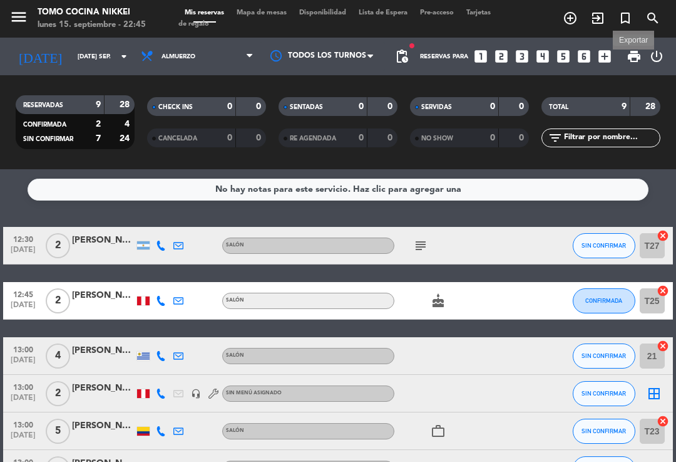
click at [634, 49] on span "print" at bounding box center [634, 56] width 15 height 15
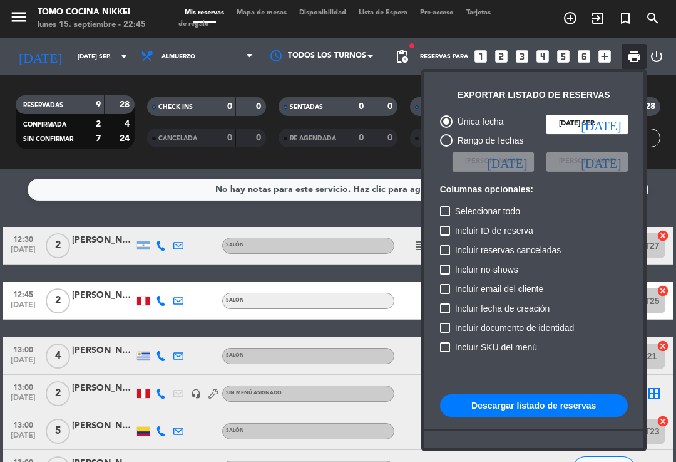
click at [566, 401] on button "Descargar listado de reservas" at bounding box center [534, 405] width 188 height 23
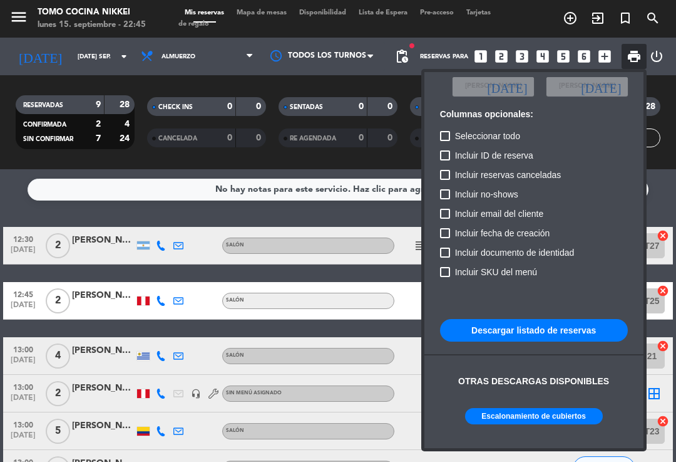
scroll to position [75, 0]
click at [589, 415] on button "Escalonamiento de cubiertos" at bounding box center [534, 416] width 138 height 16
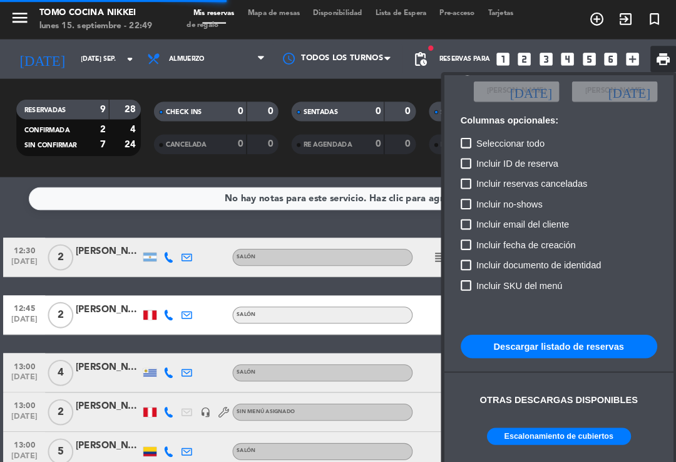
click at [279, 7] on div at bounding box center [338, 231] width 676 height 462
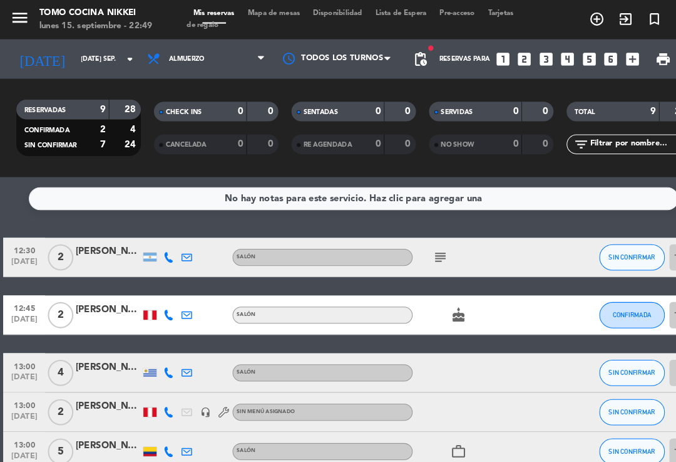
click at [263, 11] on span "Mapa de mesas" at bounding box center [261, 12] width 63 height 7
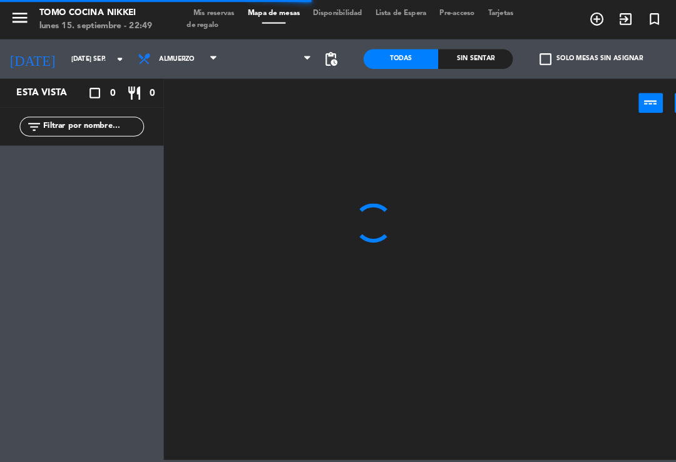
click at [62, 52] on input "[DATE] sep." at bounding box center [105, 56] width 86 height 19
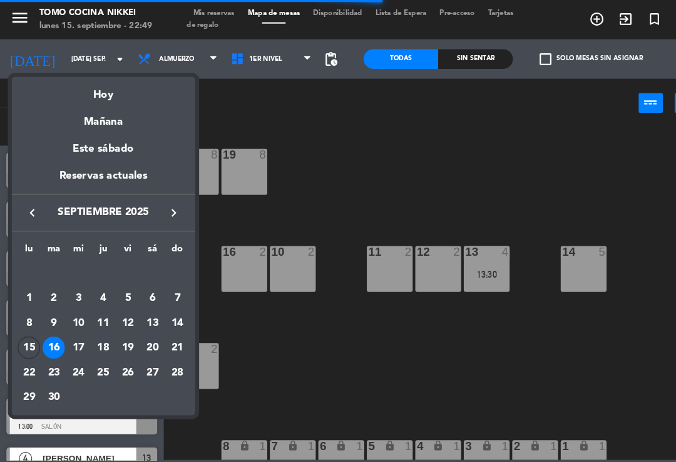
click at [103, 81] on div "Hoy" at bounding box center [98, 86] width 175 height 26
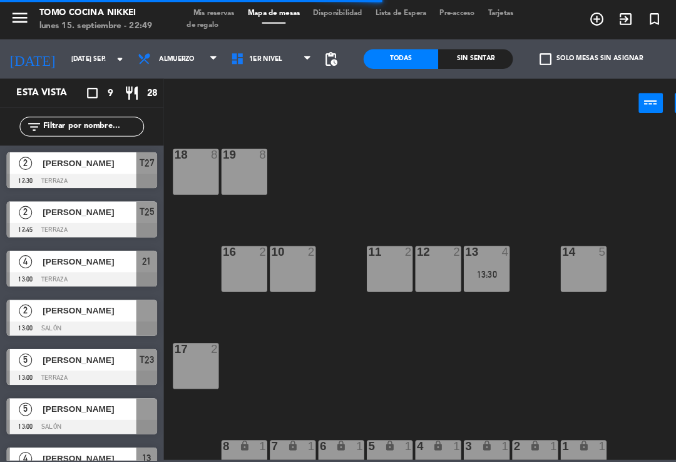
type input "lun. [DATE]"
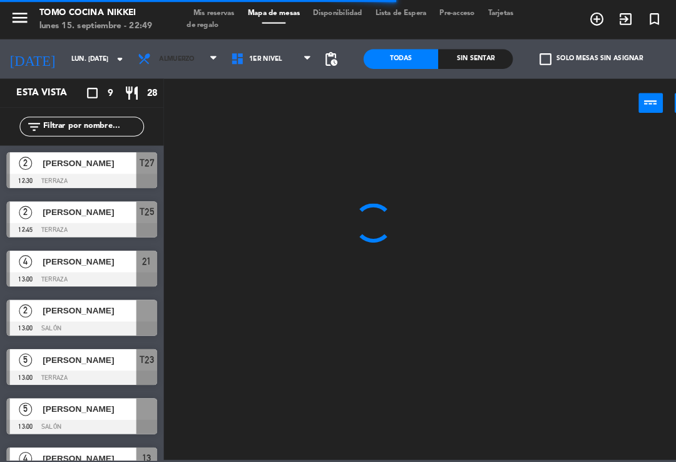
click at [166, 57] on span "Almuerzo" at bounding box center [169, 56] width 34 height 7
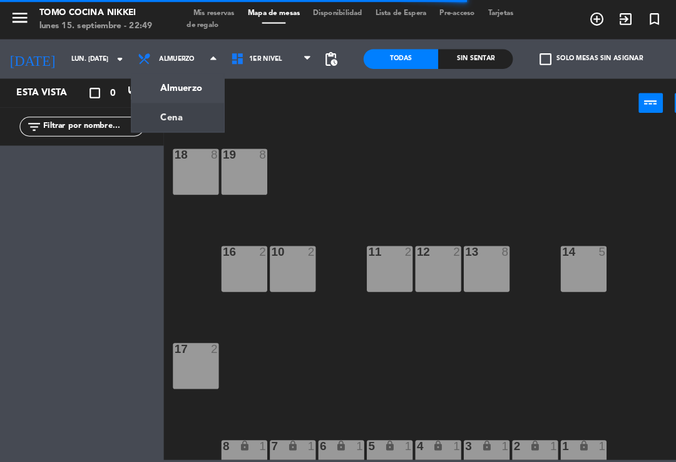
click at [157, 116] on ng-component "menu Tomo Cocina Nikkei lunes 15. septiembre - 22:49 Mis reservas Mapa de mesas…" at bounding box center [338, 219] width 676 height 439
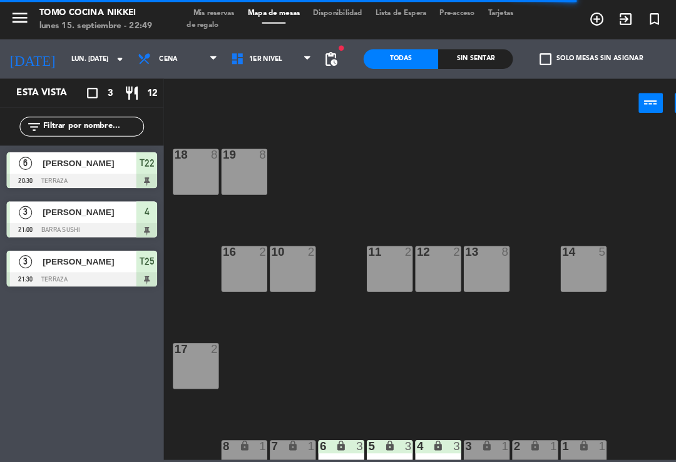
click at [112, 155] on span "[PERSON_NAME]" at bounding box center [86, 155] width 90 height 13
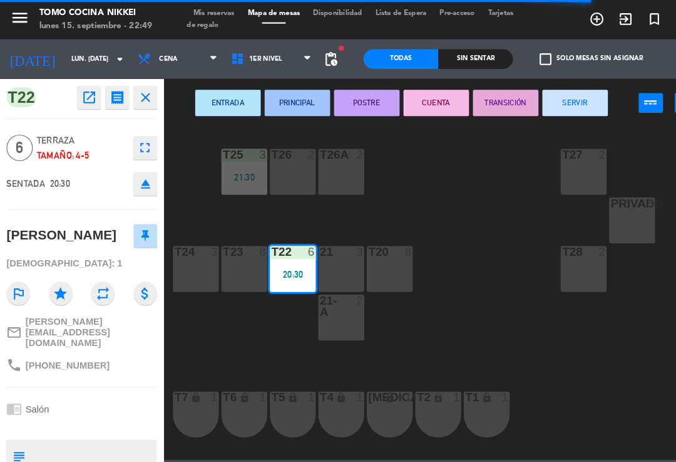
click at [549, 105] on button "SERVIR" at bounding box center [550, 98] width 63 height 25
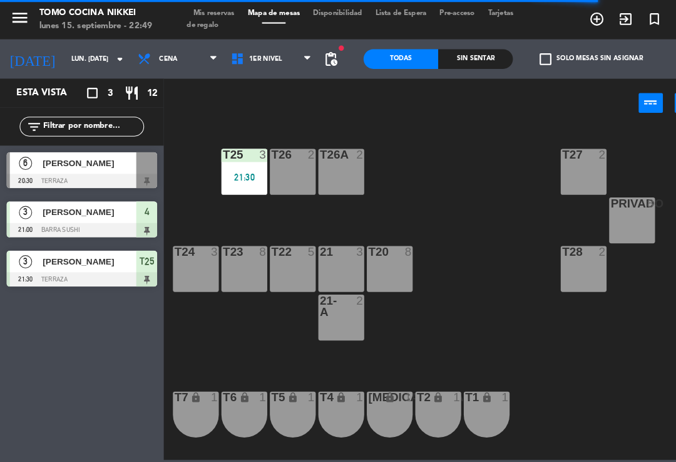
click at [451, 264] on div "T27 2 T25 3 21:30 T26A 2 T26 2 Privado 8 T24 3 T23 8 T22 5 21 3 T20 8 T28 2 21-…" at bounding box center [419, 279] width 513 height 319
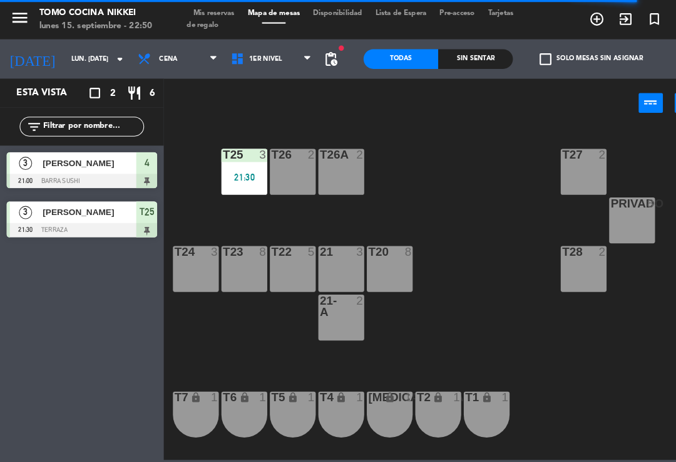
click at [202, 11] on span "Mis reservas" at bounding box center [204, 12] width 52 height 7
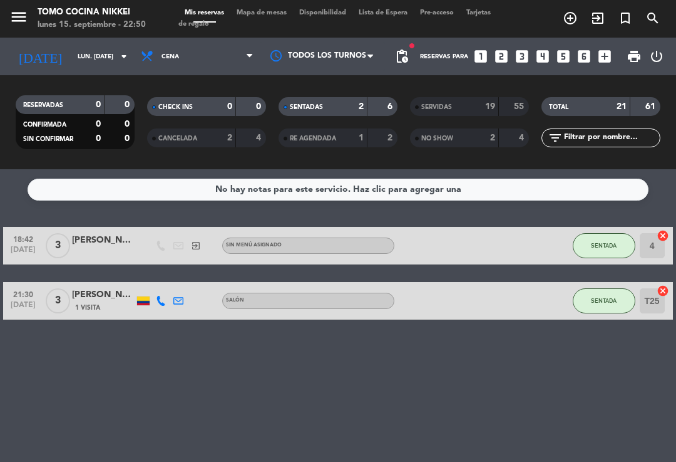
click at [265, 9] on span "Mapa de mesas" at bounding box center [261, 12] width 63 height 7
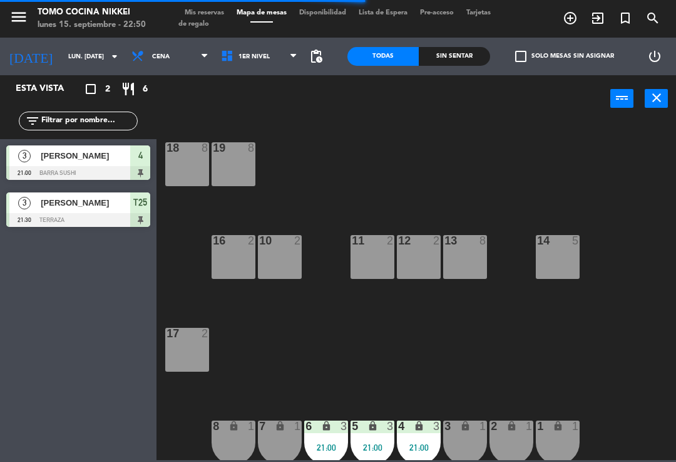
click at [551, 251] on div "14 5" at bounding box center [558, 257] width 44 height 44
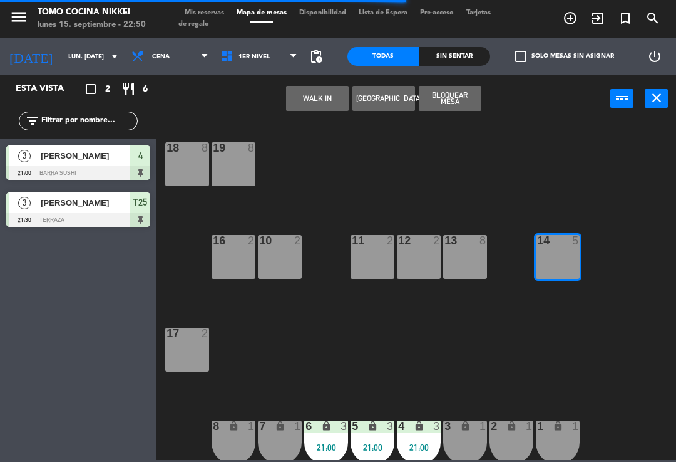
click at [463, 259] on div "13 8" at bounding box center [465, 257] width 44 height 44
click at [597, 192] on div "18 8 19 8 16 2 10 2 11 2 12 2 13 8 14 5 17 2 7 lock 1 8 lock 1 6 lock 3 21:00 5…" at bounding box center [419, 289] width 513 height 339
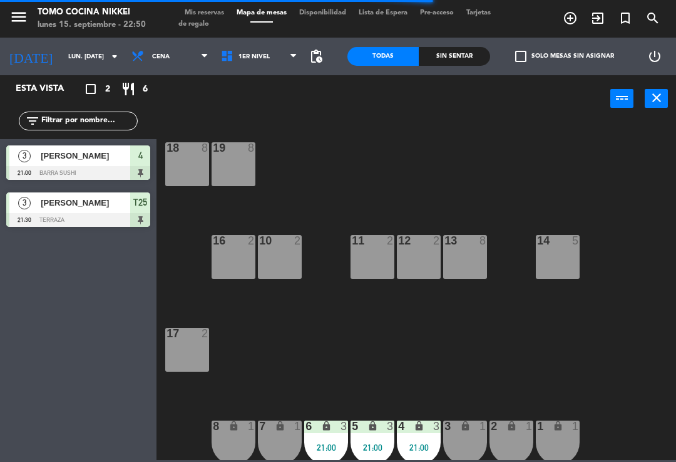
click at [461, 257] on div "13 8" at bounding box center [465, 257] width 44 height 44
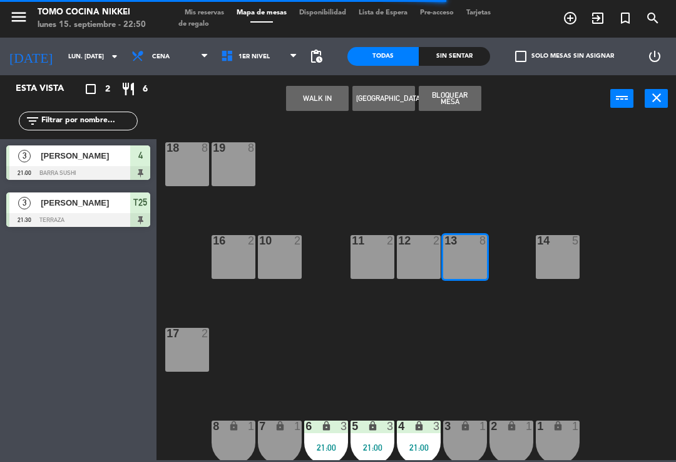
click at [317, 93] on button "WALK IN" at bounding box center [317, 98] width 63 height 25
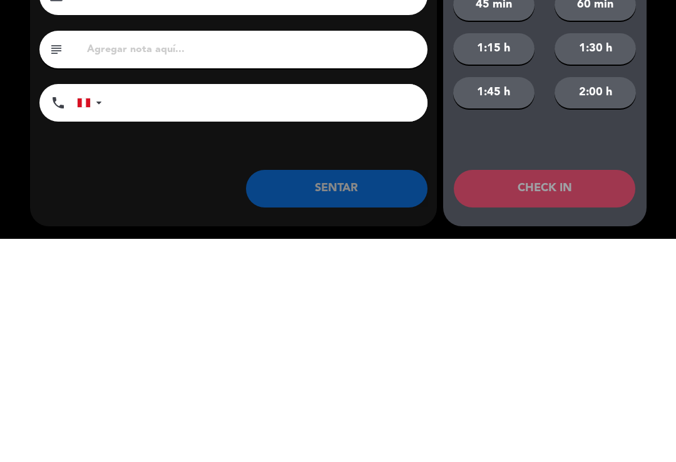
type input "[PERSON_NAME]"
click at [367, 307] on input "tel" at bounding box center [271, 326] width 313 height 38
type input "+"
type input "980987541"
click at [668, 164] on div "close Indique cantidad de clientes 1 2 3 4 ó remove 5 add Nombre del cliente pe…" at bounding box center [338, 231] width 676 height 462
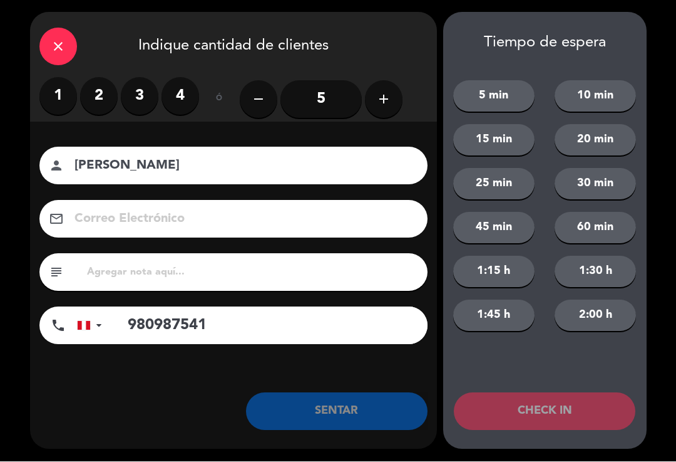
click at [346, 110] on input "5" at bounding box center [321, 100] width 81 height 38
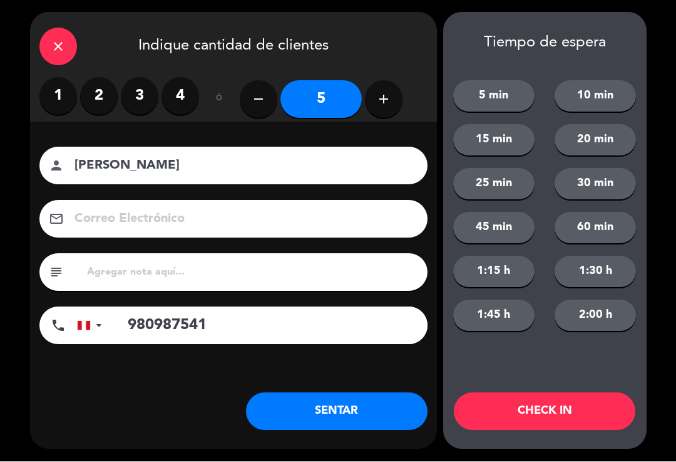
click at [344, 411] on button "SENTAR" at bounding box center [337, 412] width 182 height 38
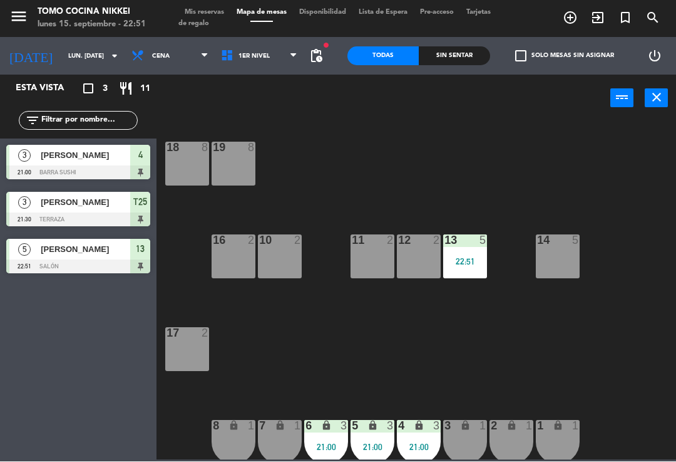
click at [287, 63] on span "1er Nivel" at bounding box center [260, 57] width 90 height 28
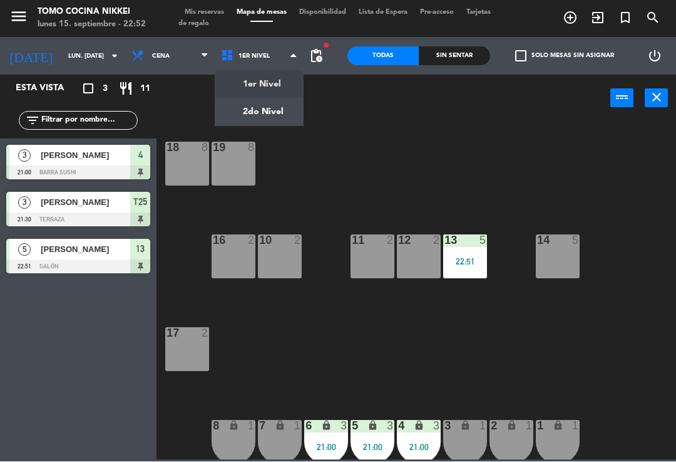
click at [269, 116] on ng-component "menu Tomo Cocina Nikkei lunes 15. septiembre - 22:52 Mis reservas Mapa de mesas…" at bounding box center [338, 230] width 676 height 460
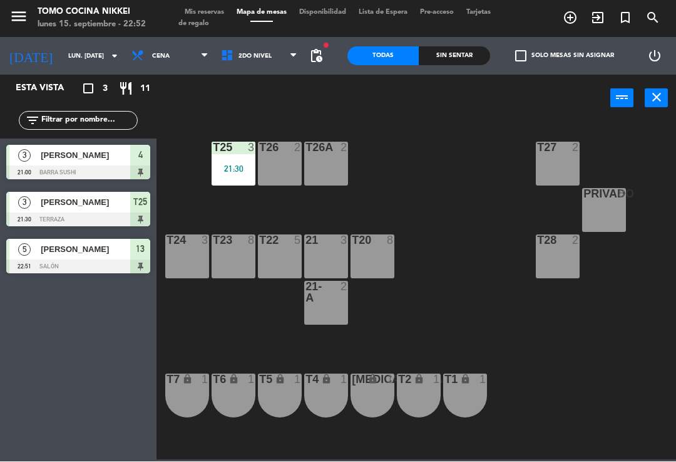
click at [233, 171] on div "21:30" at bounding box center [234, 169] width 44 height 9
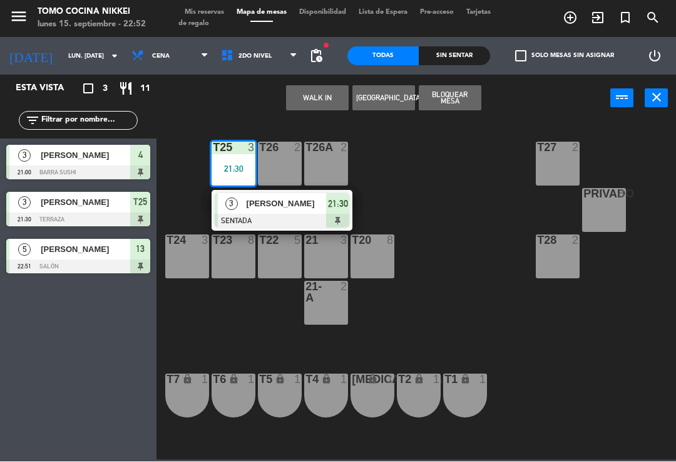
click at [331, 211] on div "21:30" at bounding box center [337, 204] width 23 height 21
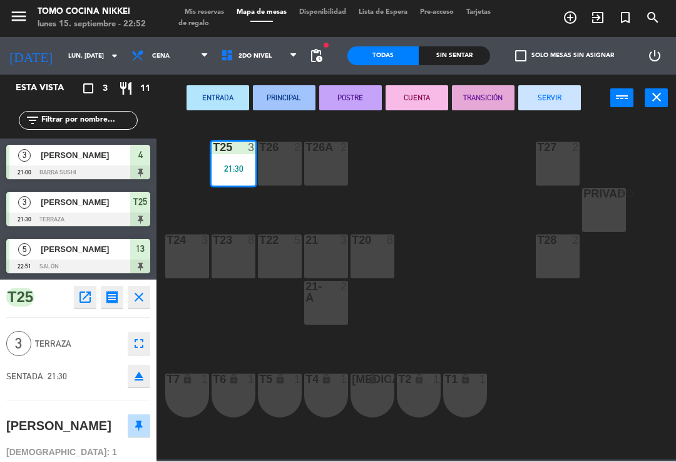
click at [568, 103] on button "SERVIR" at bounding box center [550, 98] width 63 height 25
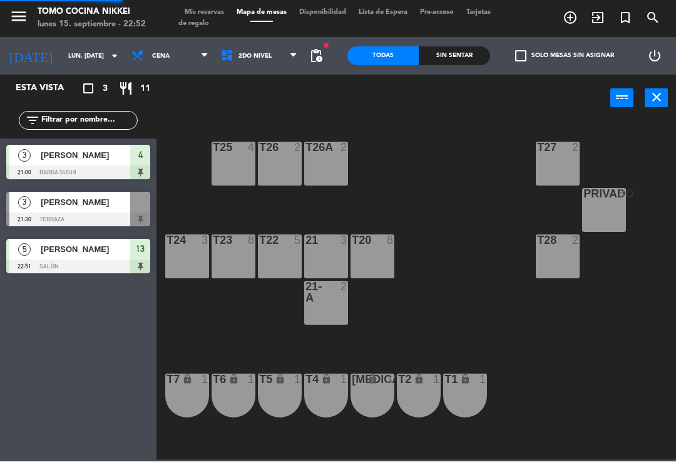
click at [488, 185] on div "T27 2 T25 4 T26A 2 T26 2 Privado 8 T24 3 T23 8 T22 5 21 3 T20 8 T28 2 21-A 2 T7…" at bounding box center [419, 289] width 513 height 339
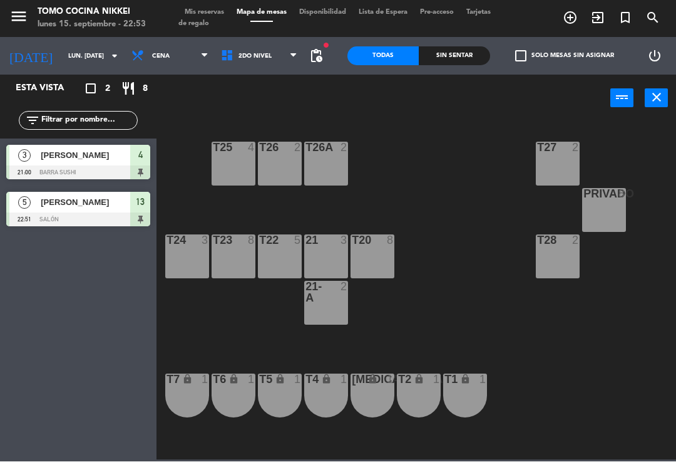
click at [212, 20] on span "Tarjetas de regalo" at bounding box center [334, 18] width 313 height 18
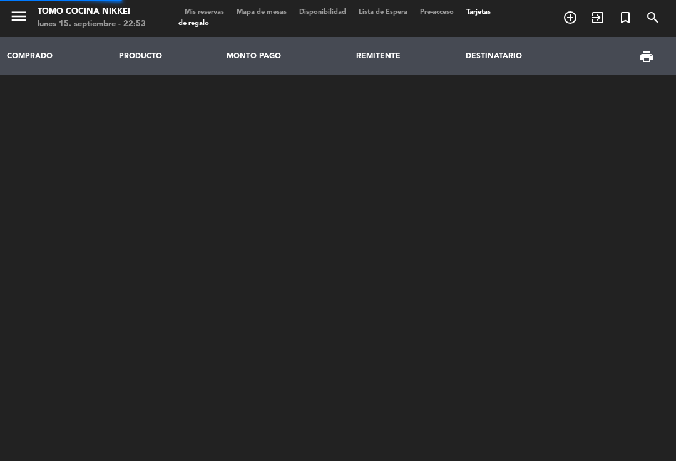
click at [221, 14] on span "Tarjetas de regalo" at bounding box center [334, 18] width 313 height 18
click at [219, 9] on span "Mis reservas" at bounding box center [204, 12] width 52 height 7
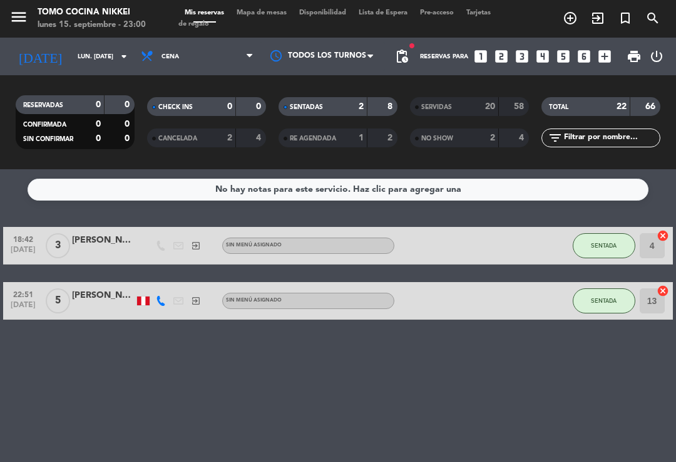
click at [98, 66] on input "lun. [DATE]" at bounding box center [114, 56] width 86 height 19
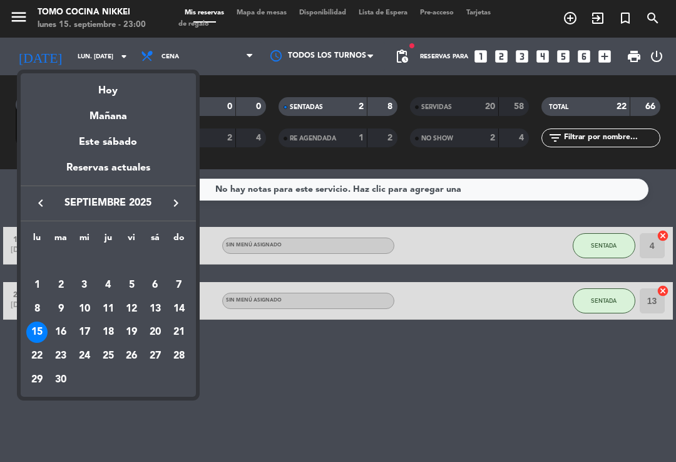
click at [149, 119] on div "Mañana" at bounding box center [108, 112] width 175 height 26
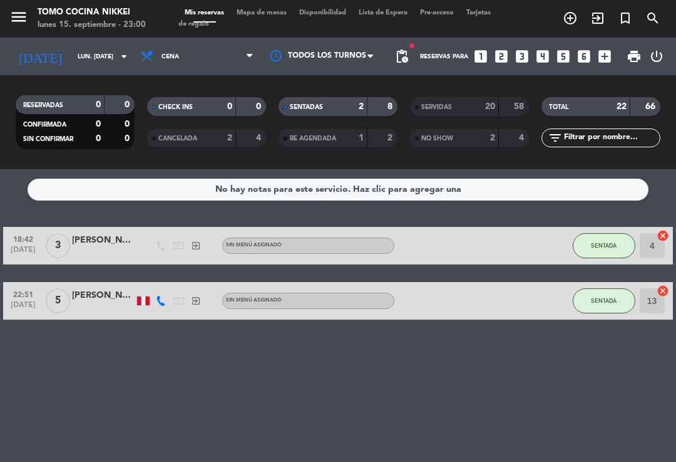
type input "[DATE] sep."
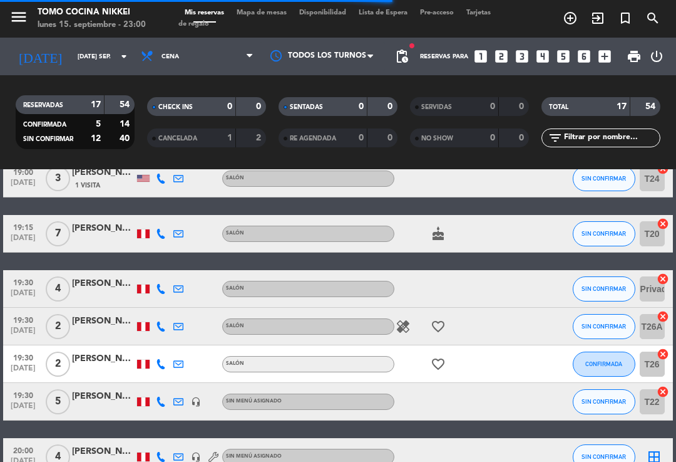
scroll to position [190, 0]
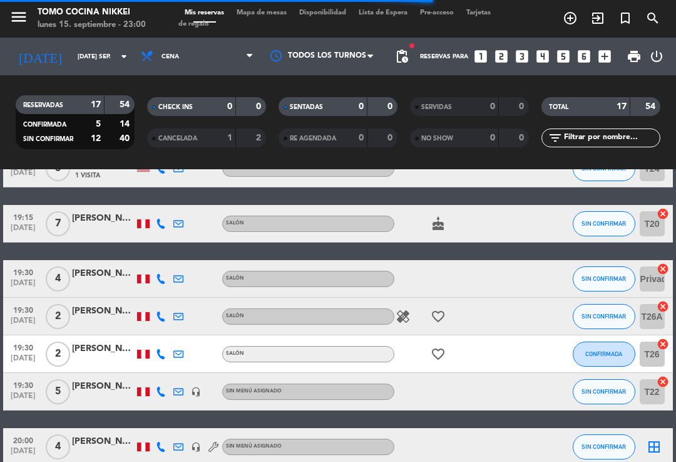
click at [224, 59] on span "Cena" at bounding box center [197, 57] width 125 height 28
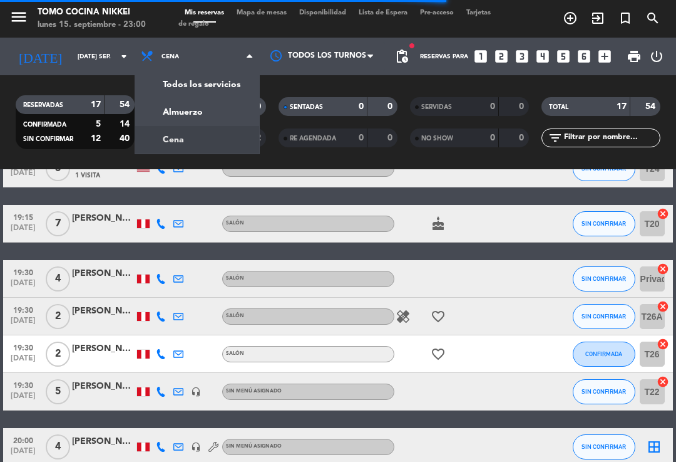
click at [234, 116] on div "menu Tomo Cocina Nikkei lunes 15. septiembre - 23:00 Mis reservas Mapa de mesas…" at bounding box center [338, 84] width 676 height 169
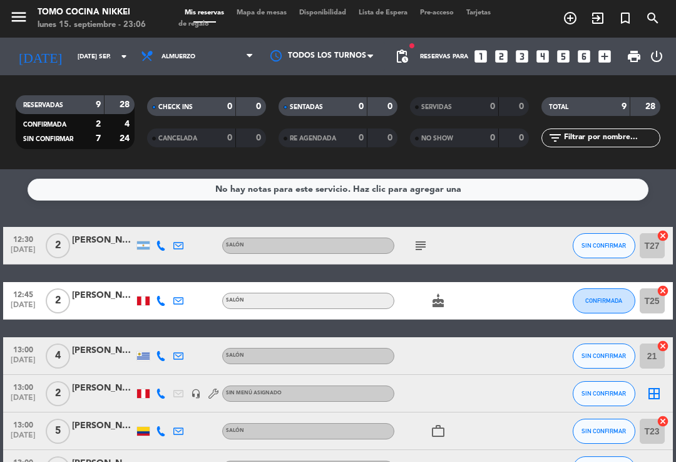
scroll to position [0, 0]
click at [571, 19] on icon "add_circle_outline" at bounding box center [570, 18] width 15 height 15
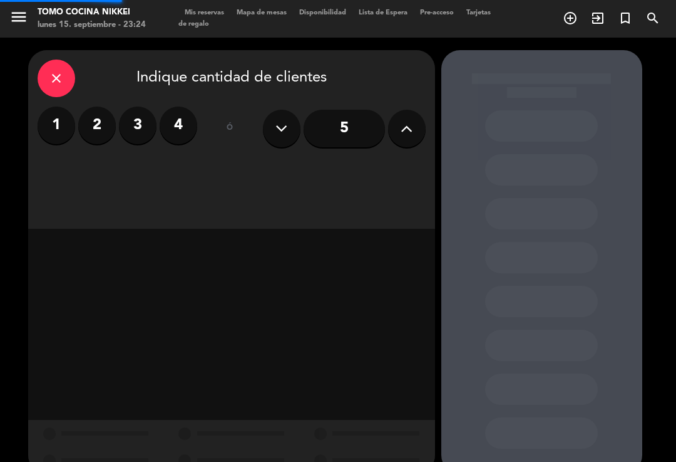
click at [582, 17] on span "add_circle_outline" at bounding box center [571, 18] width 28 height 21
click at [123, 112] on label "3" at bounding box center [138, 125] width 38 height 38
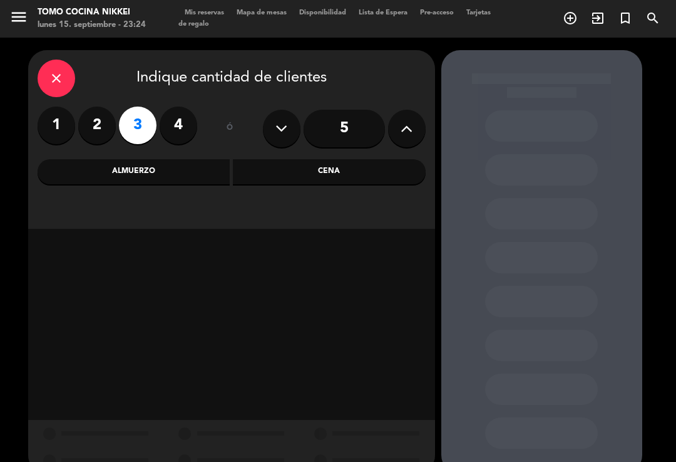
click at [184, 116] on label "4" at bounding box center [179, 125] width 38 height 38
click at [311, 159] on div "Cena" at bounding box center [329, 171] width 193 height 25
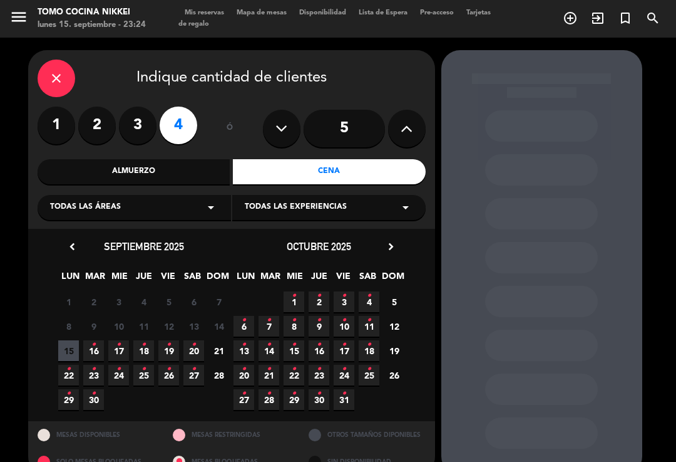
click at [171, 349] on span "19 •" at bounding box center [168, 350] width 21 height 21
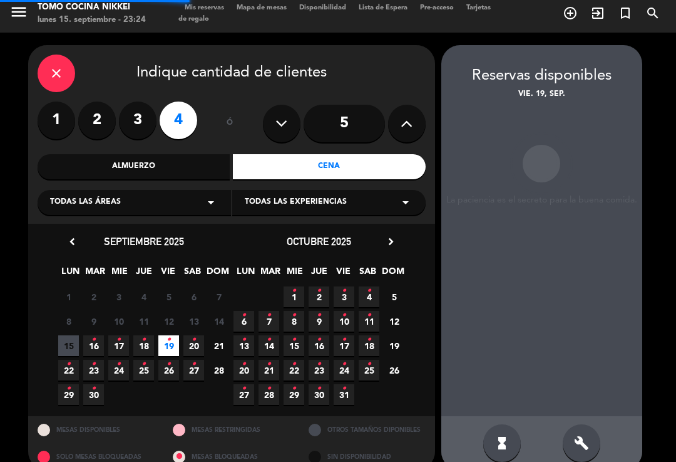
scroll to position [21, 0]
click at [579, 435] on icon "build" at bounding box center [581, 442] width 15 height 15
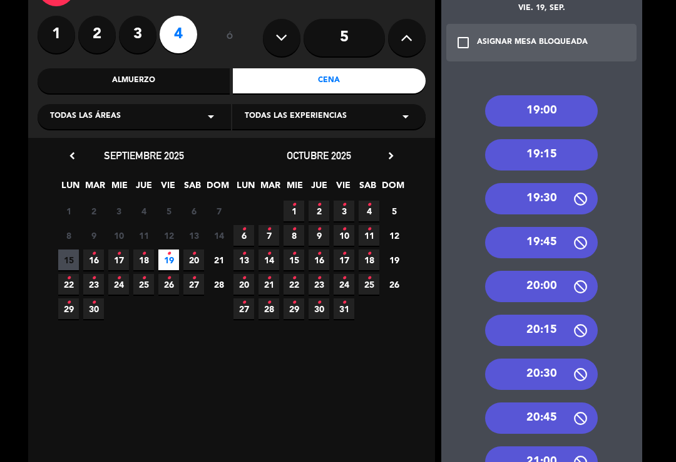
scroll to position [96, 0]
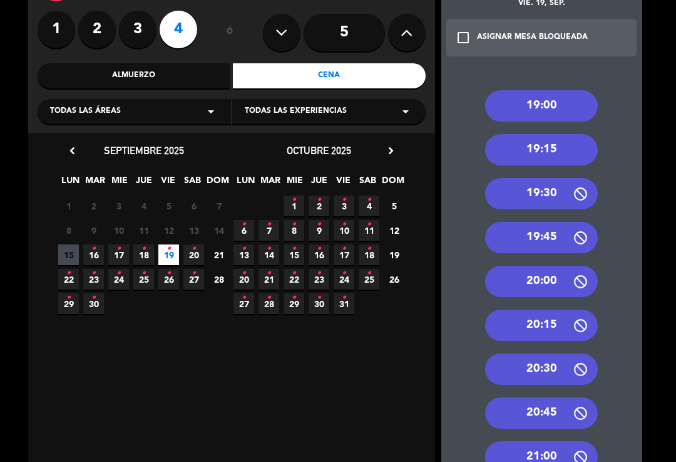
click at [563, 357] on div "20:30" at bounding box center [541, 368] width 113 height 31
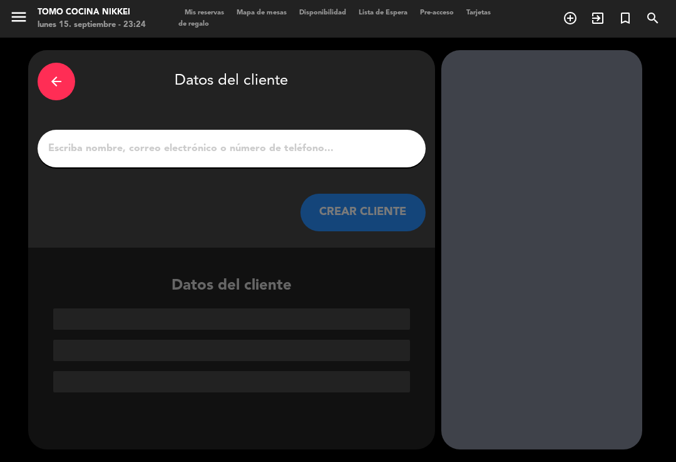
scroll to position [0, 0]
click at [118, 130] on div at bounding box center [232, 149] width 388 height 38
click at [105, 140] on input "1" at bounding box center [232, 149] width 370 height 18
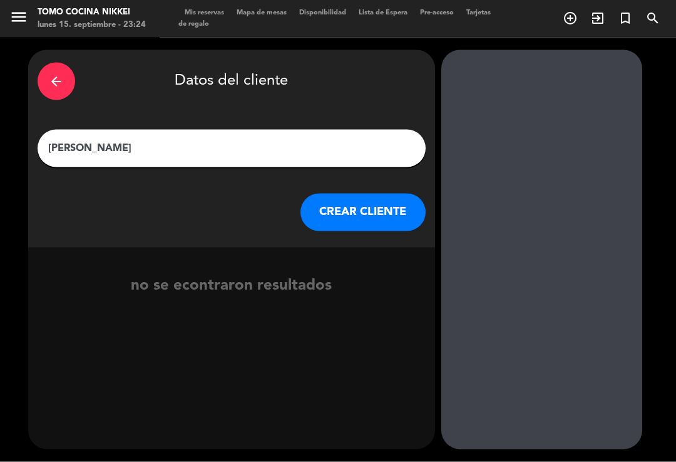
type input "[PERSON_NAME]"
click at [407, 194] on button "CREAR CLIENTE" at bounding box center [363, 213] width 125 height 38
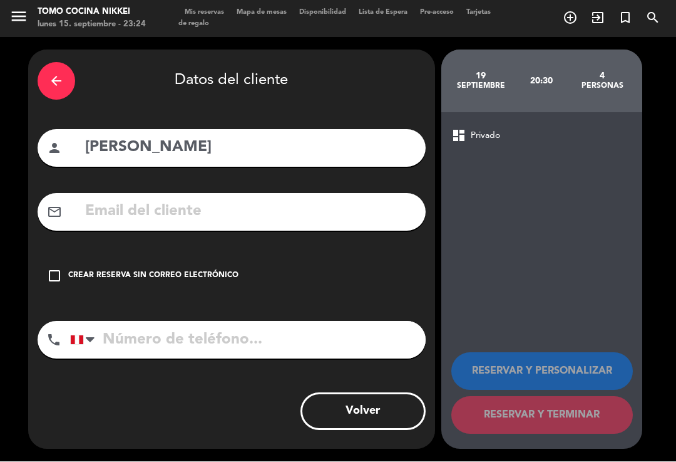
click at [168, 135] on input "[PERSON_NAME]" at bounding box center [250, 148] width 333 height 26
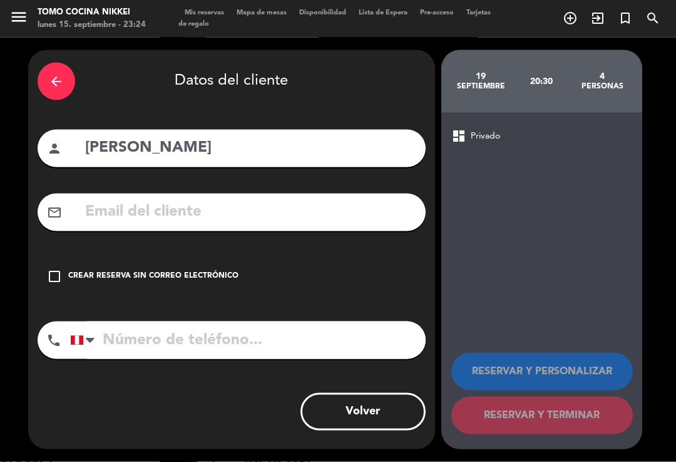
type input "[PERSON_NAME]"
click at [427, 64] on div "arrow_back Datos del cliente person [PERSON_NAME] mail_outline check_box_outlin…" at bounding box center [231, 249] width 407 height 399
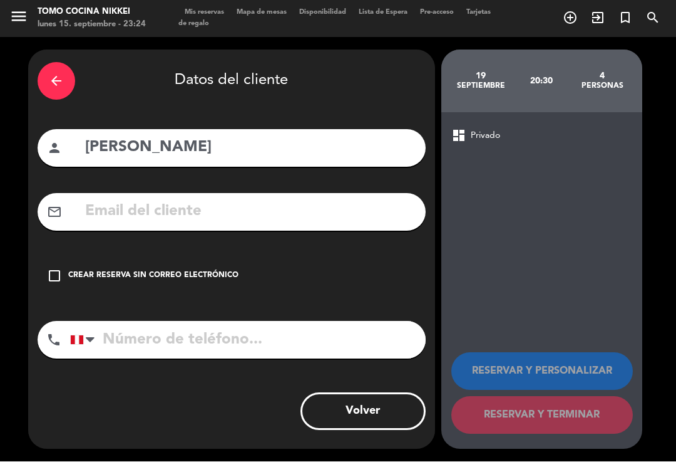
click at [68, 265] on div "check_box_outline_blank Crear reserva sin correo electrónico" at bounding box center [232, 276] width 388 height 38
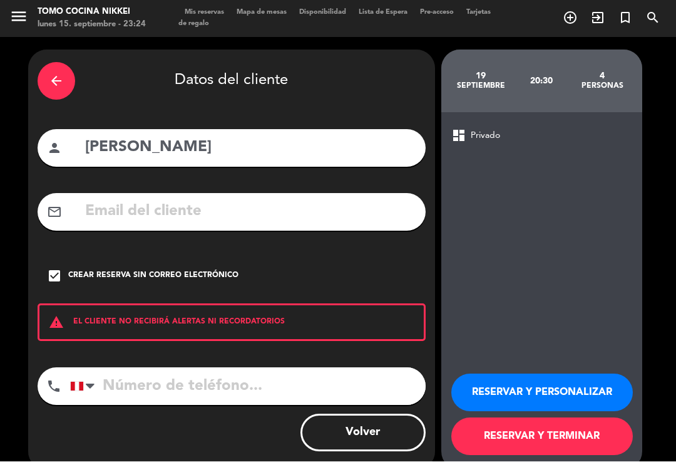
click at [587, 418] on button "RESERVAR Y TERMINAR" at bounding box center [543, 437] width 182 height 38
